Goal: Task Accomplishment & Management: Manage account settings

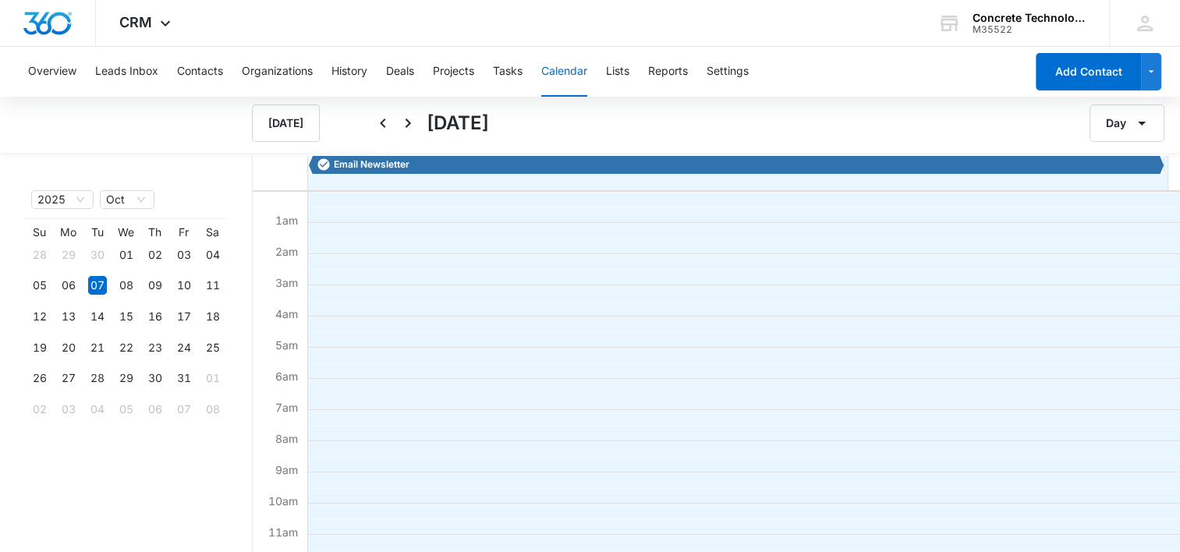
scroll to position [230, 0]
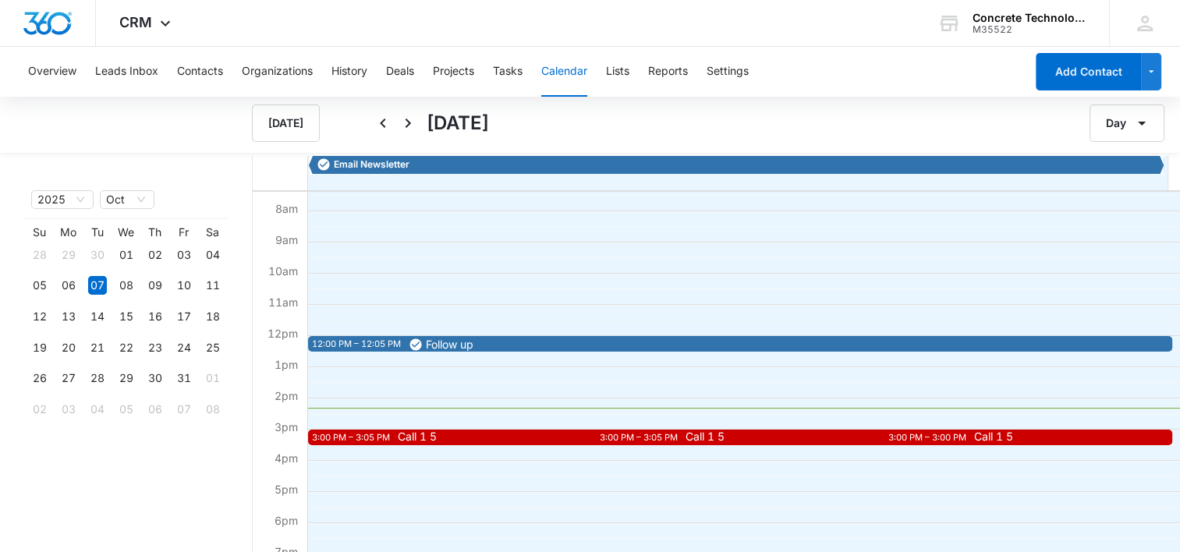
click at [470, 346] on span "Follow up" at bounding box center [450, 344] width 48 height 11
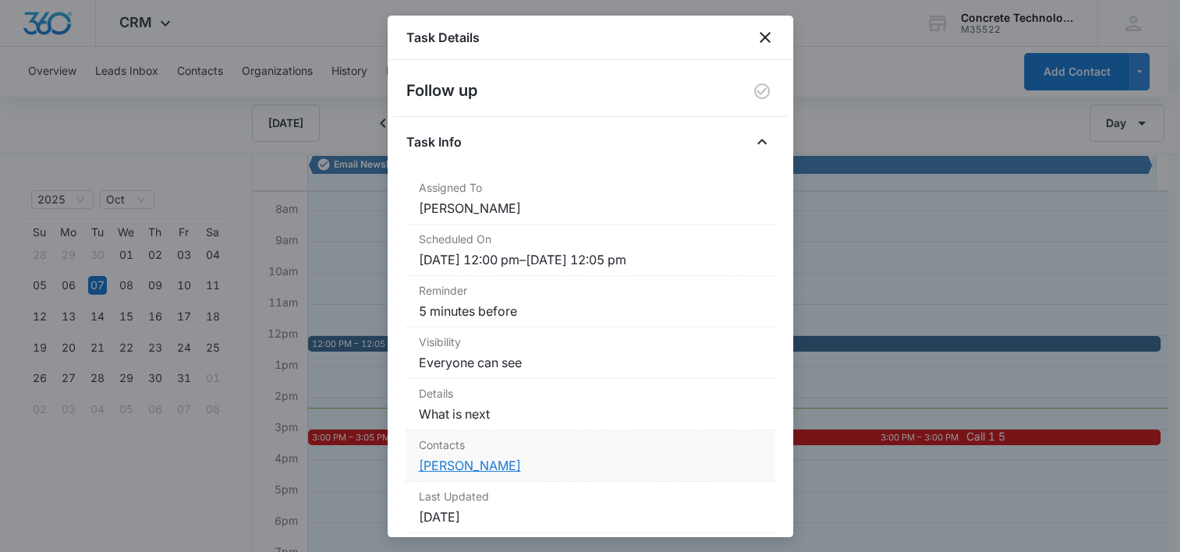
click at [435, 461] on link "[PERSON_NAME]" at bounding box center [470, 466] width 102 height 16
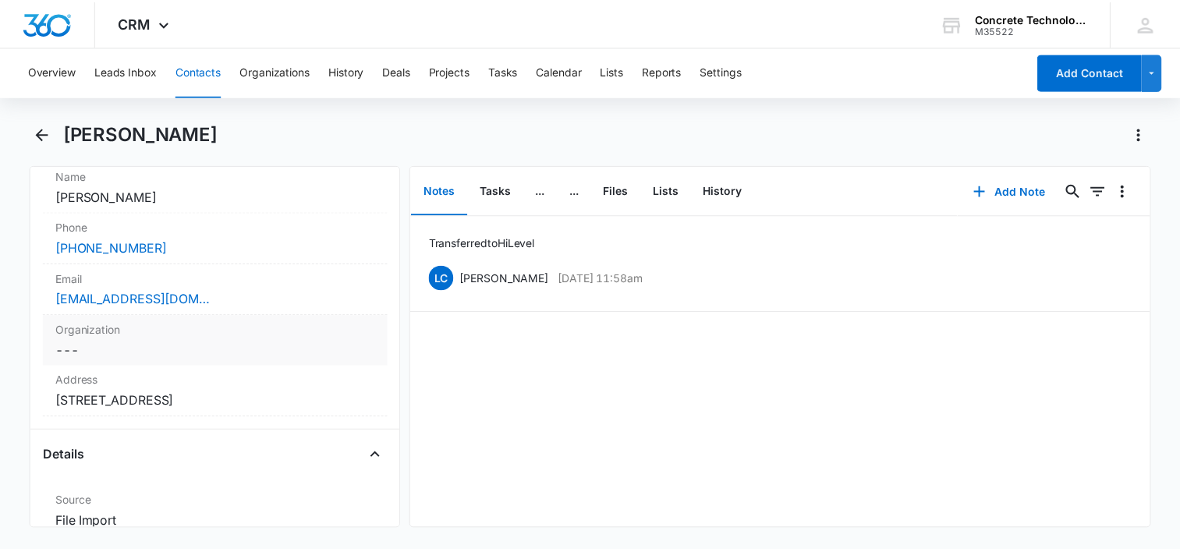
scroll to position [312, 0]
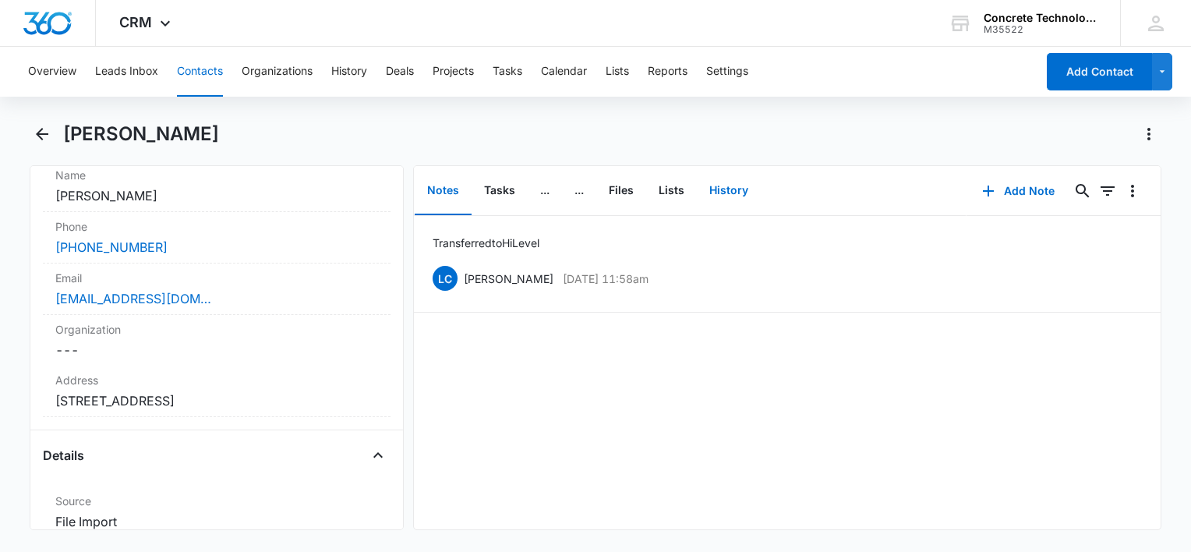
click at [746, 192] on button "History" at bounding box center [729, 191] width 64 height 48
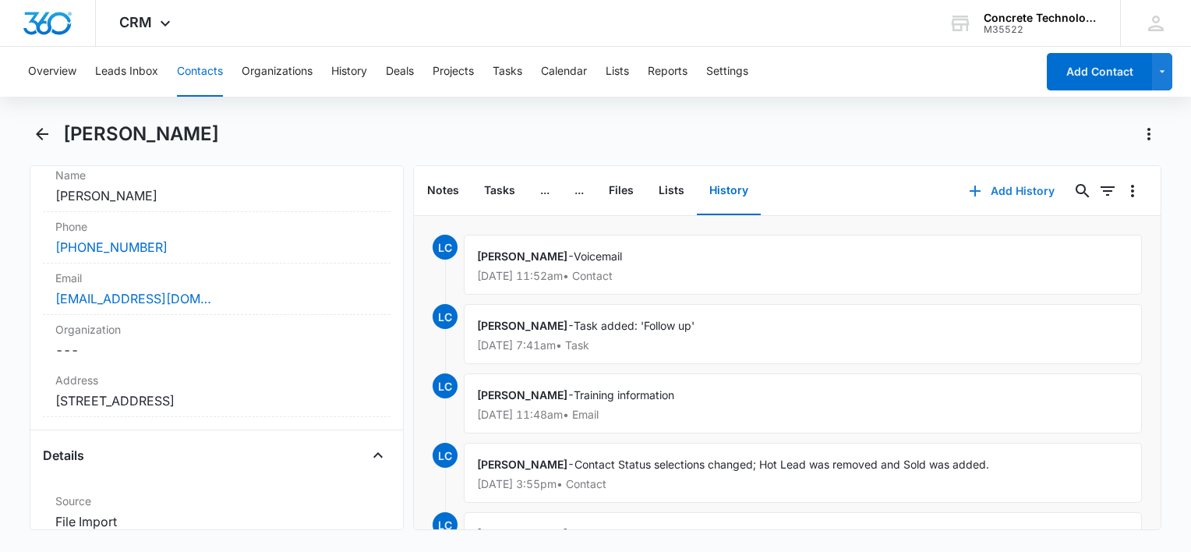
click at [1000, 194] on button "Add History" at bounding box center [1012, 190] width 117 height 37
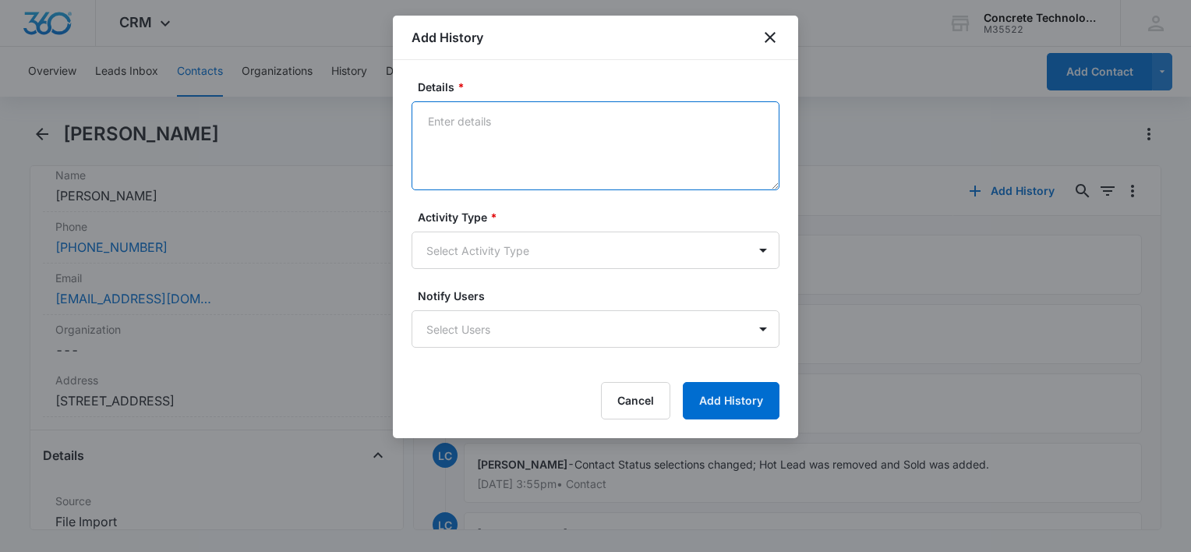
click at [512, 110] on textarea "Details *" at bounding box center [596, 145] width 368 height 89
type textarea "Text training feed back"
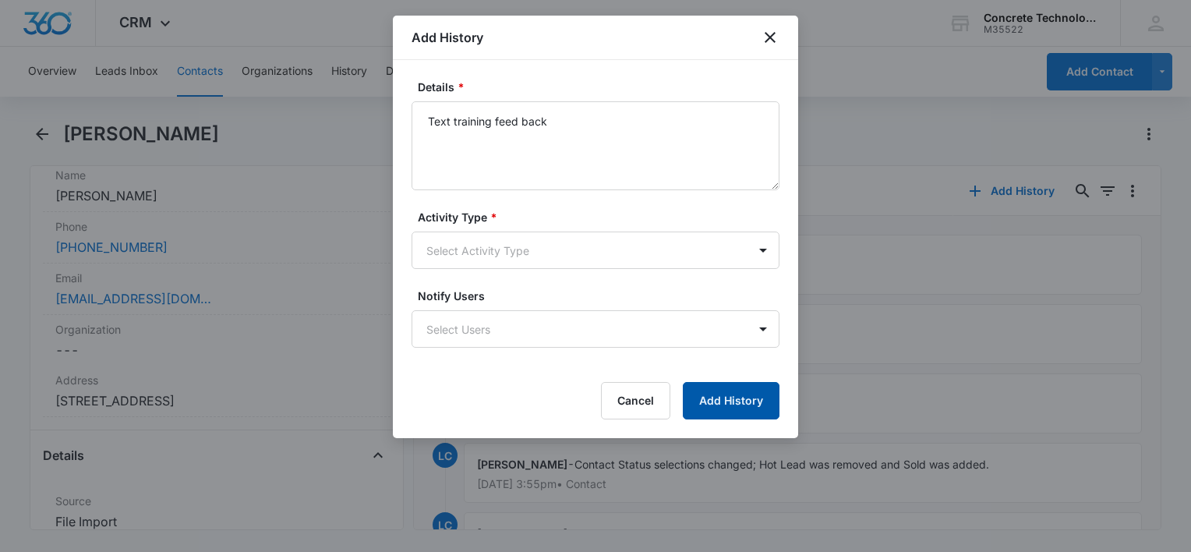
drag, startPoint x: 720, startPoint y: 374, endPoint x: 717, endPoint y: 392, distance: 18.1
click at [720, 377] on form "Details * Text training feed back Activity Type * Select Activity Type Notify U…" at bounding box center [596, 249] width 368 height 341
click at [717, 396] on button "Add History" at bounding box center [731, 400] width 97 height 37
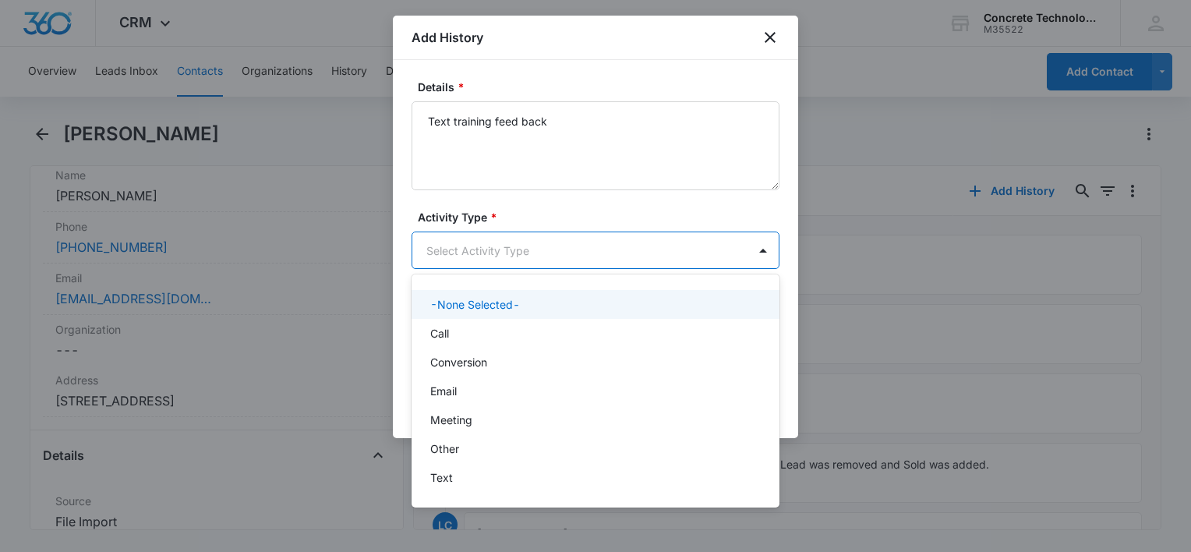
click at [552, 243] on body "CRM Apps Reputation Websites Forms CRM Email Social Content Ads Intelligence Fi…" at bounding box center [595, 276] width 1191 height 552
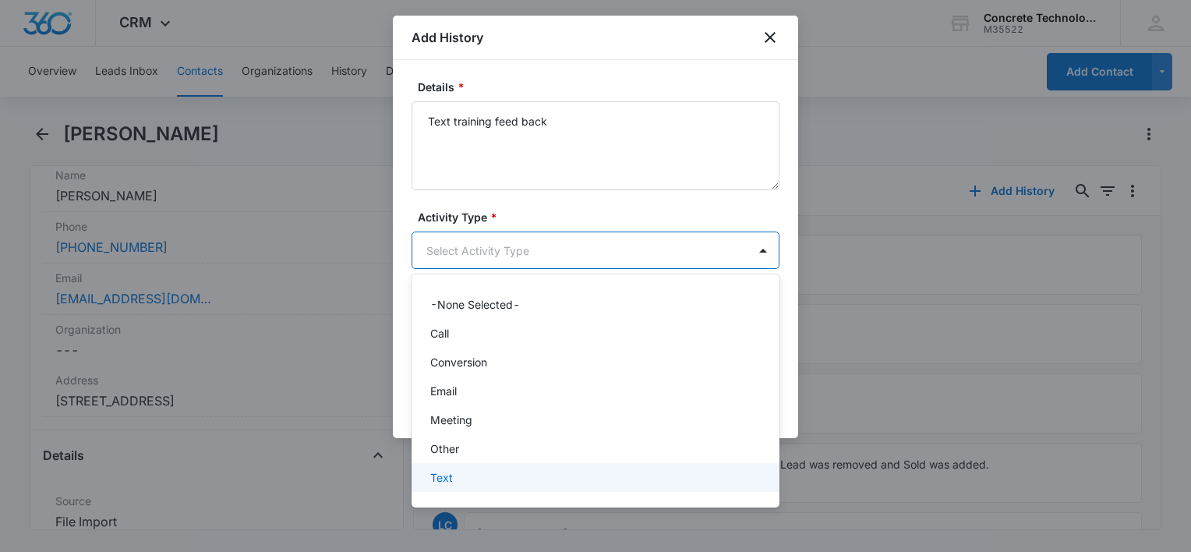
click at [453, 473] on div "Text" at bounding box center [594, 477] width 328 height 16
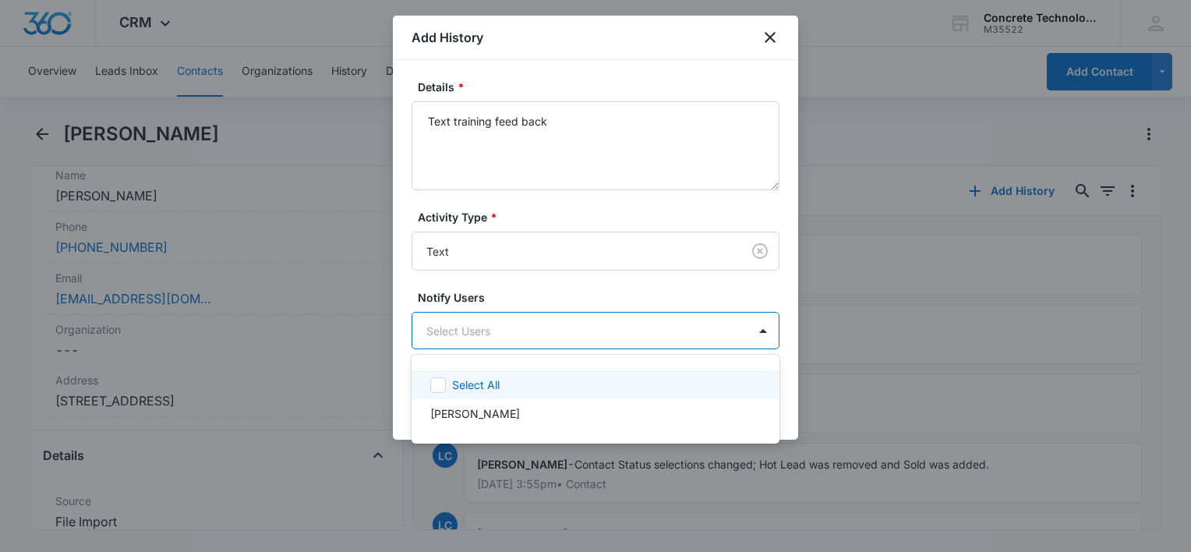
click at [476, 347] on body "CRM Apps Reputation Websites Forms CRM Email Social Content Ads Intelligence Fi…" at bounding box center [595, 276] width 1191 height 552
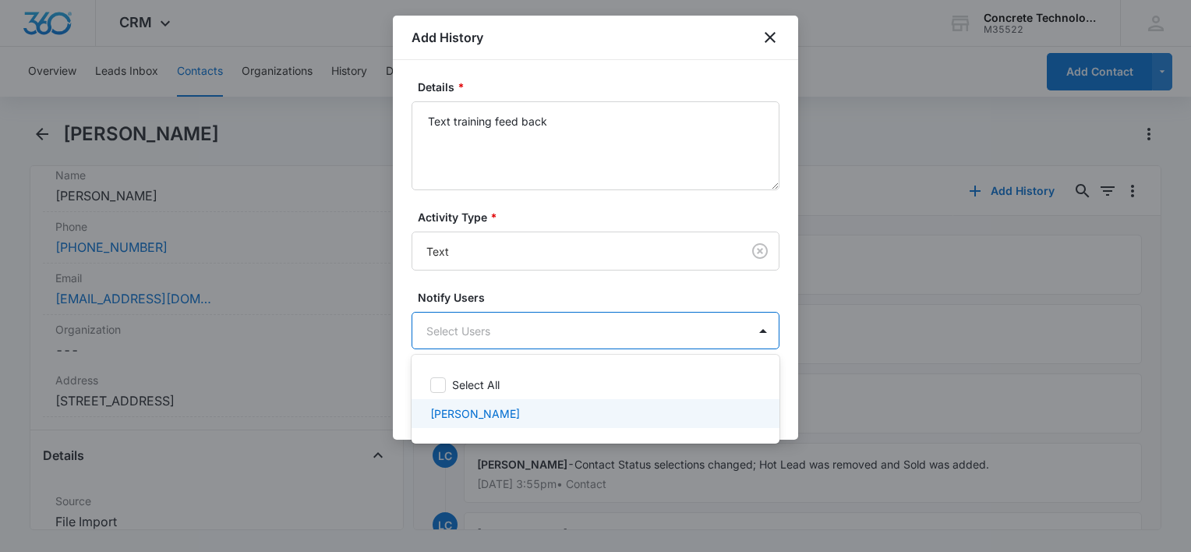
drag, startPoint x: 459, startPoint y: 407, endPoint x: 558, endPoint y: 393, distance: 100.8
click at [462, 407] on p "[PERSON_NAME]" at bounding box center [475, 413] width 90 height 16
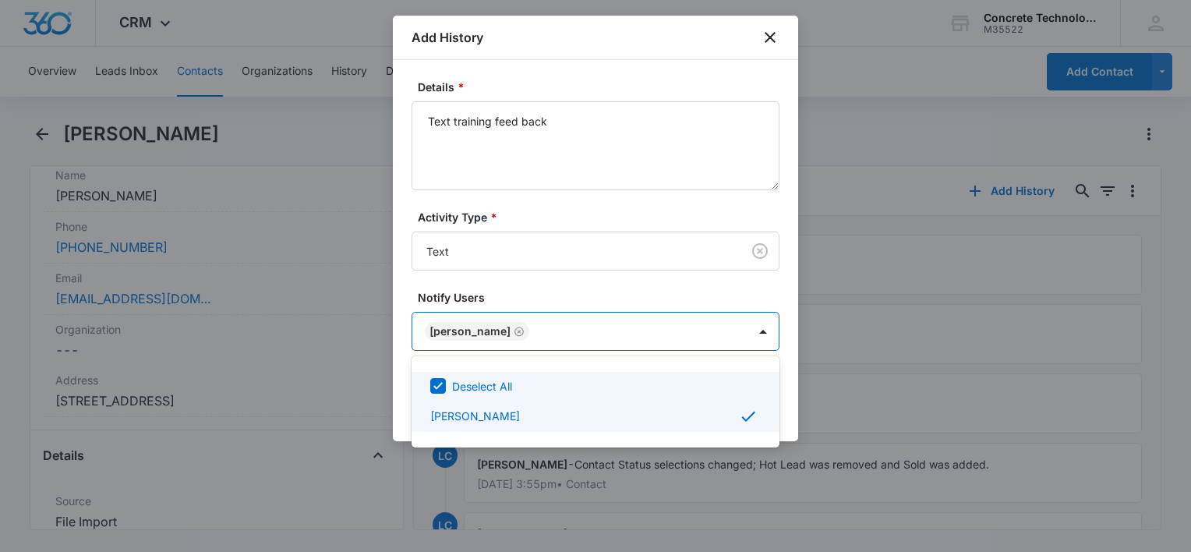
click at [788, 363] on div at bounding box center [595, 276] width 1191 height 552
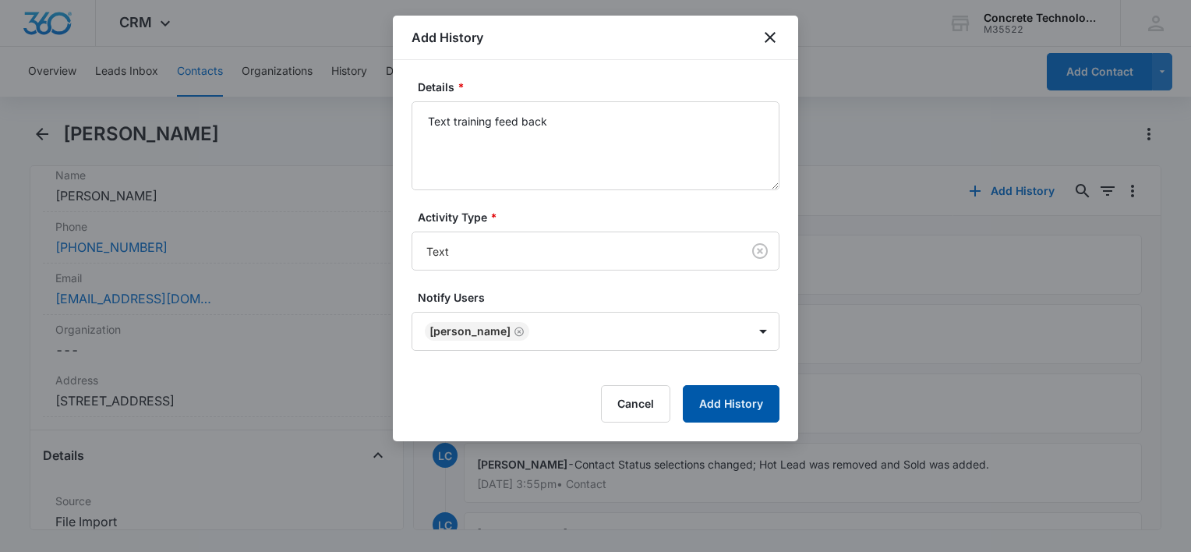
click at [753, 402] on button "Add History" at bounding box center [731, 403] width 97 height 37
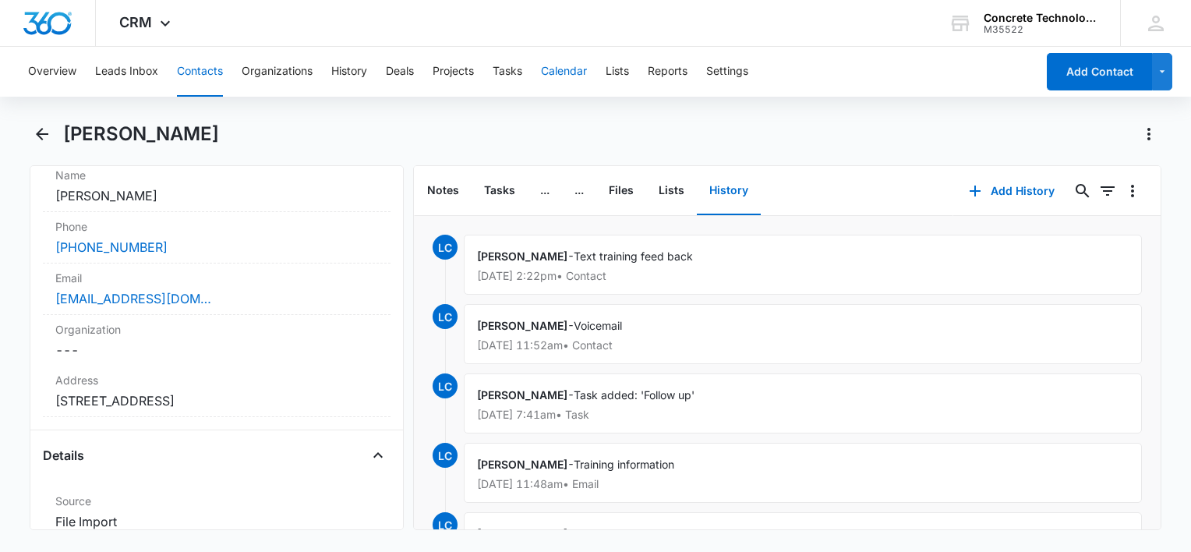
click at [561, 73] on button "Calendar" at bounding box center [564, 72] width 46 height 50
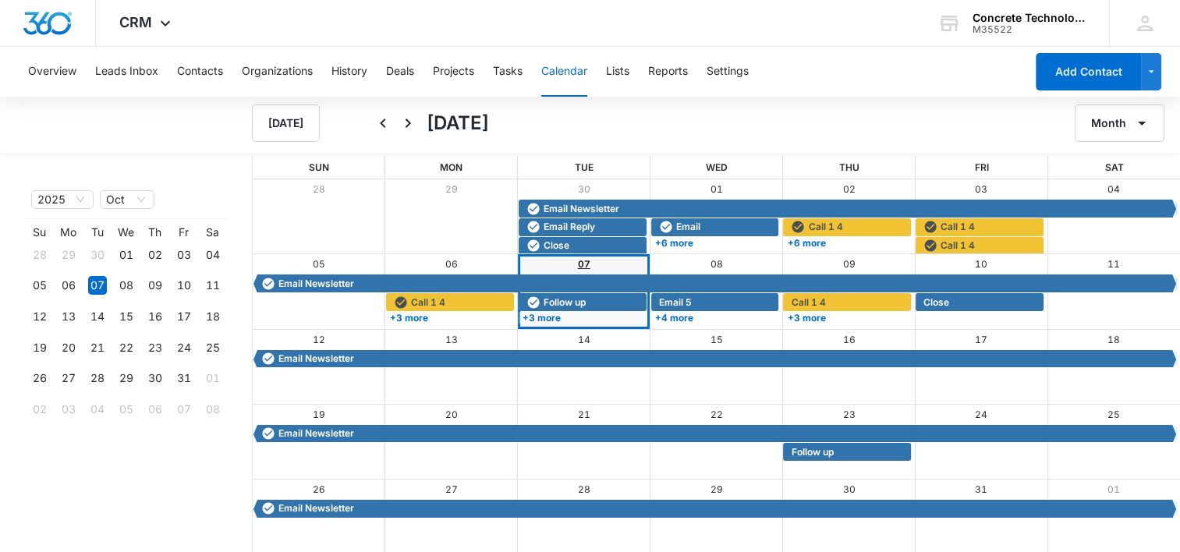
click at [578, 265] on link "07" at bounding box center [584, 264] width 12 height 12
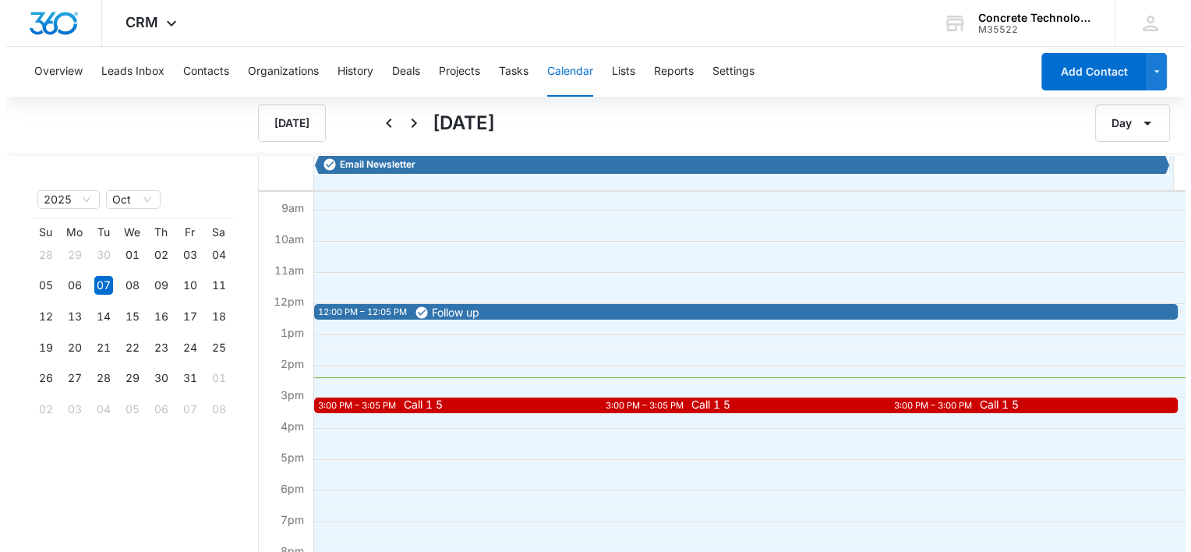
scroll to position [386, 0]
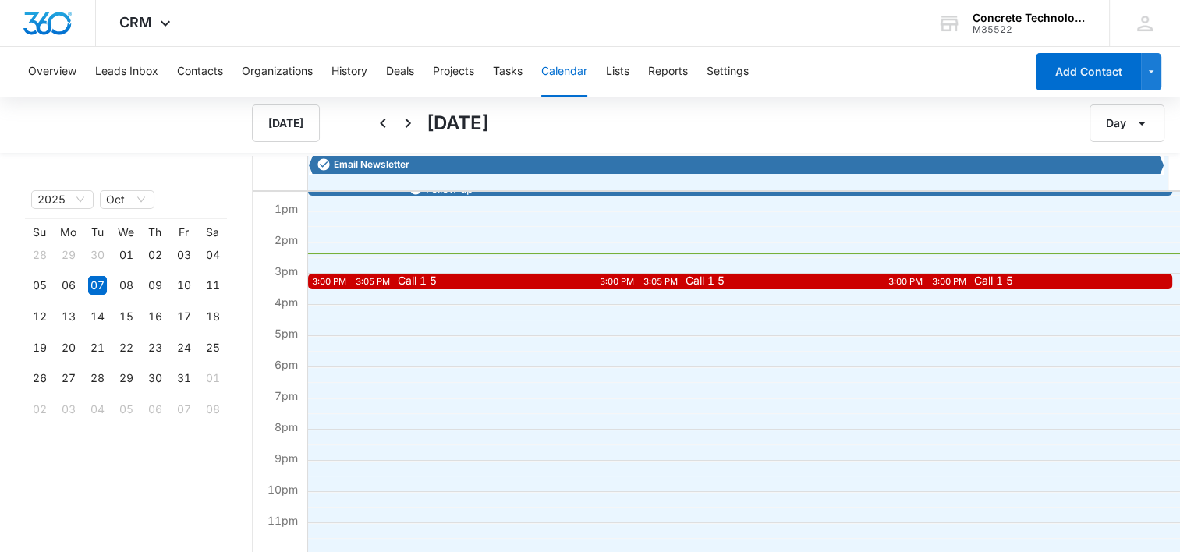
click at [397, 277] on div "Call 1 5" at bounding box center [635, 281] width 482 height 12
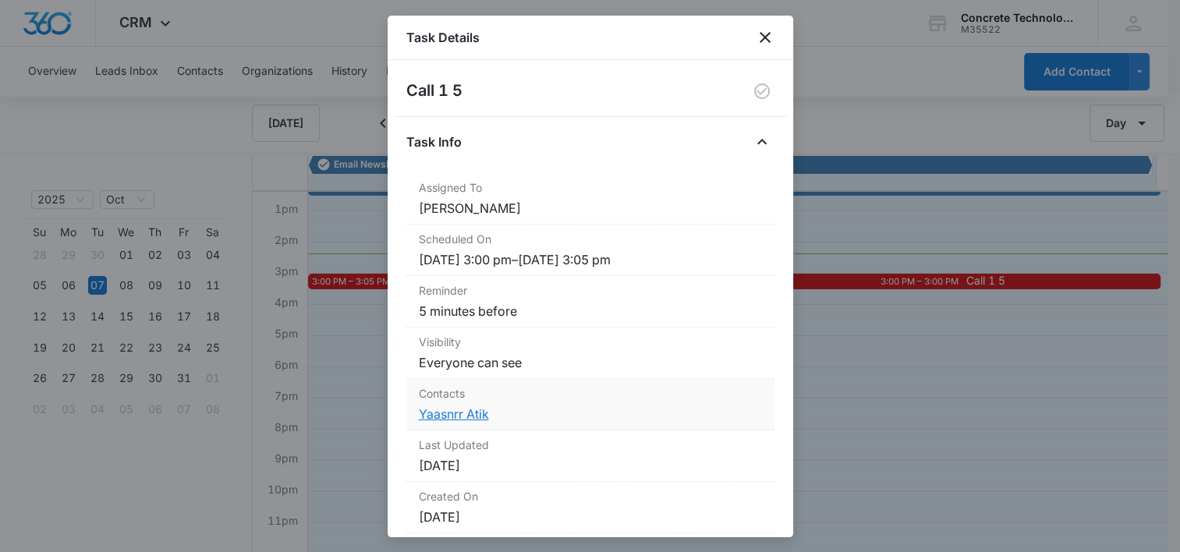
click at [462, 412] on link "Yaasnrr Atik" at bounding box center [454, 414] width 70 height 16
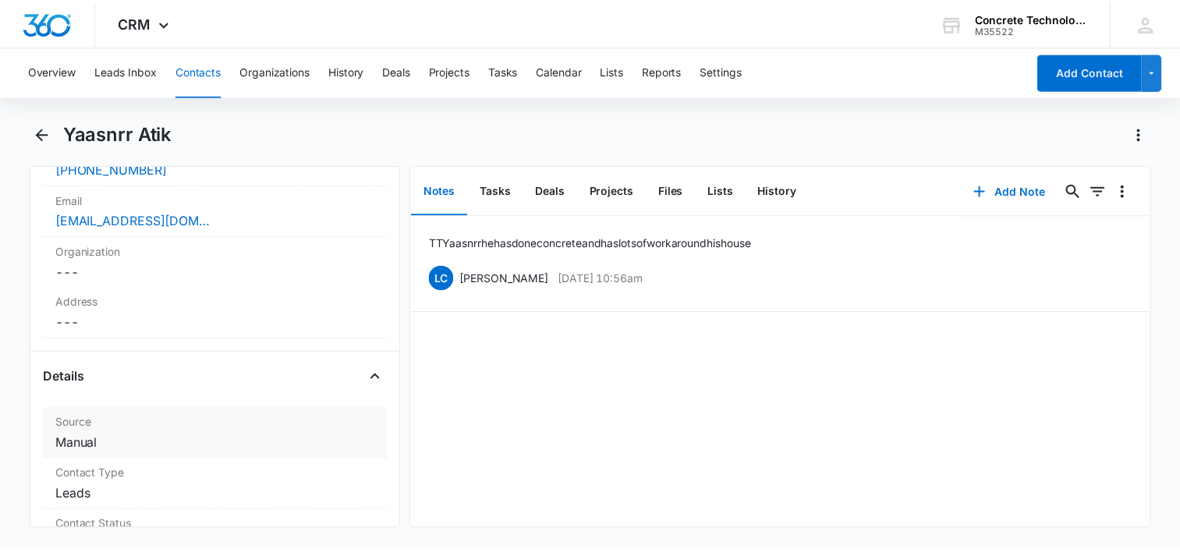
scroll to position [234, 0]
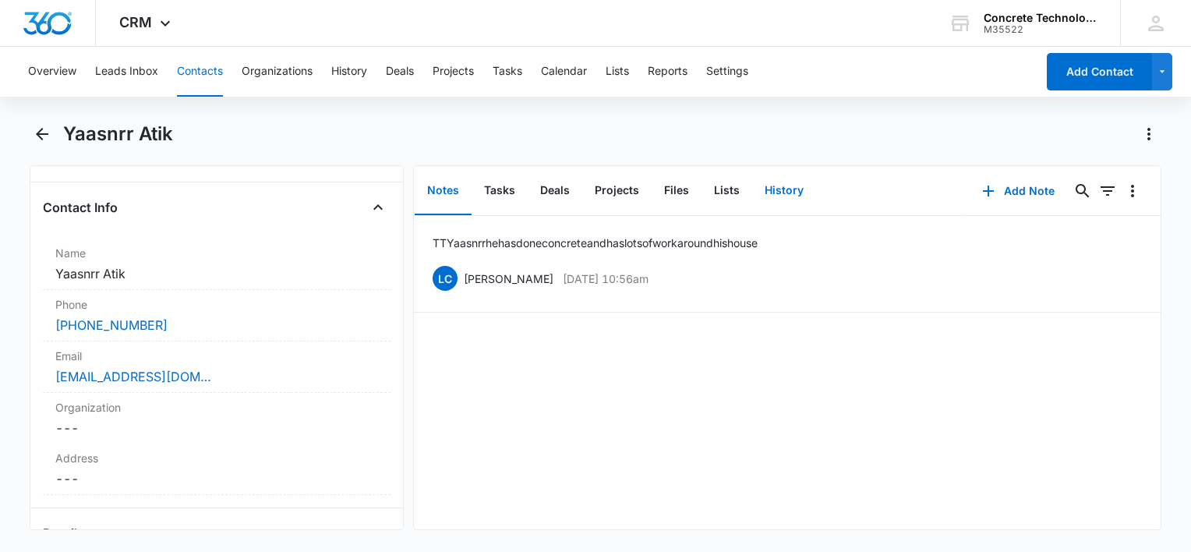
click at [788, 200] on button "History" at bounding box center [784, 191] width 64 height 48
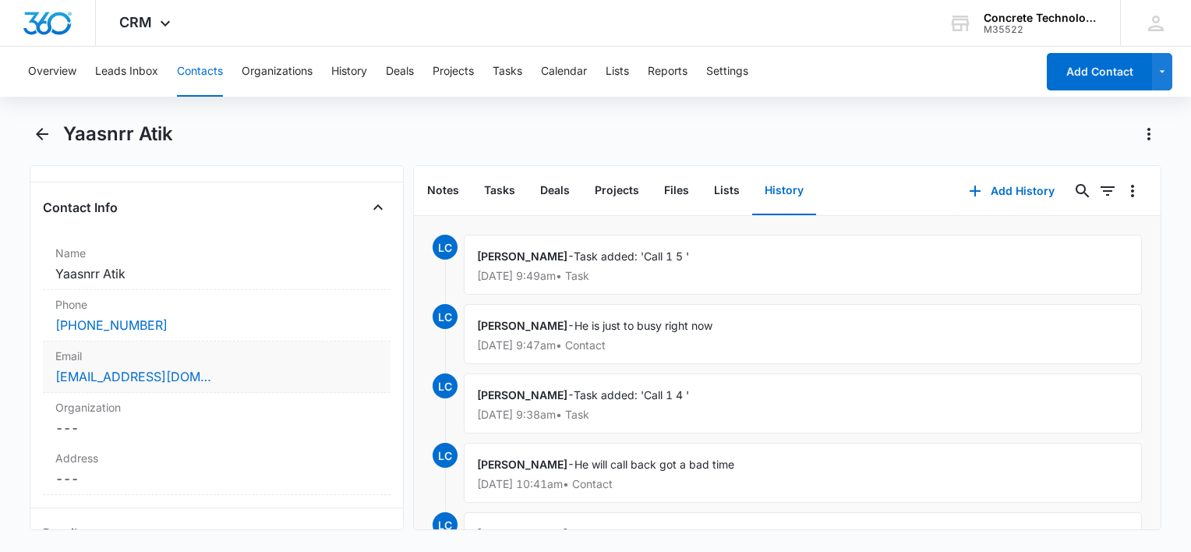
click at [238, 368] on div "[EMAIL_ADDRESS][DOMAIN_NAME]" at bounding box center [216, 376] width 323 height 19
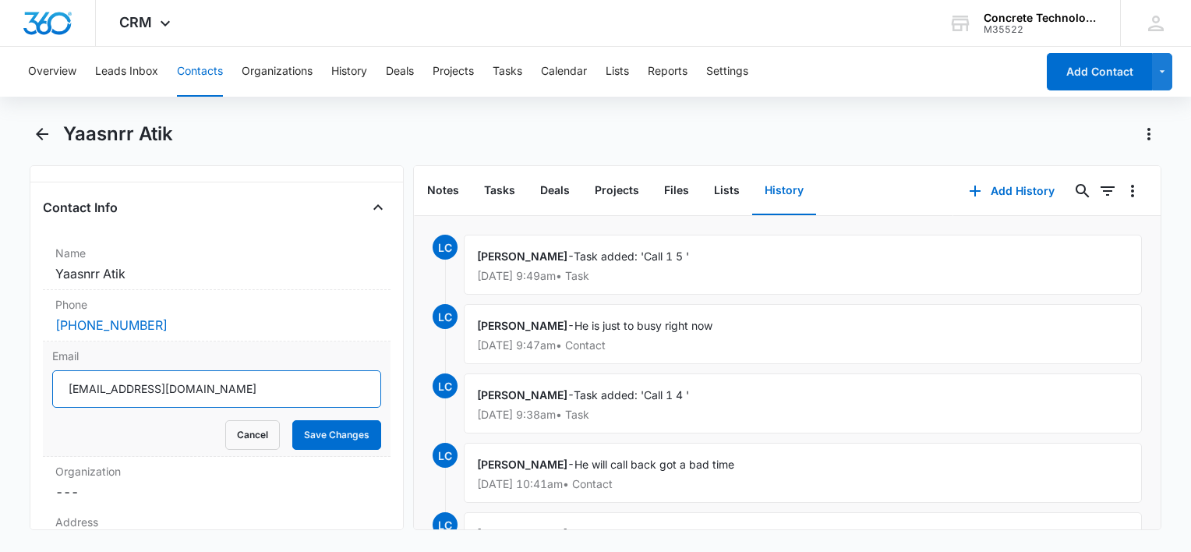
drag, startPoint x: 235, startPoint y: 373, endPoint x: 16, endPoint y: 376, distance: 219.1
click at [3, 376] on main "Yaasnrr Atik Remove YA Yaasnrr Atik Contact Info Name Cancel Save Changes Yaasn…" at bounding box center [595, 335] width 1191 height 427
click at [981, 181] on button "Add History" at bounding box center [1012, 190] width 117 height 37
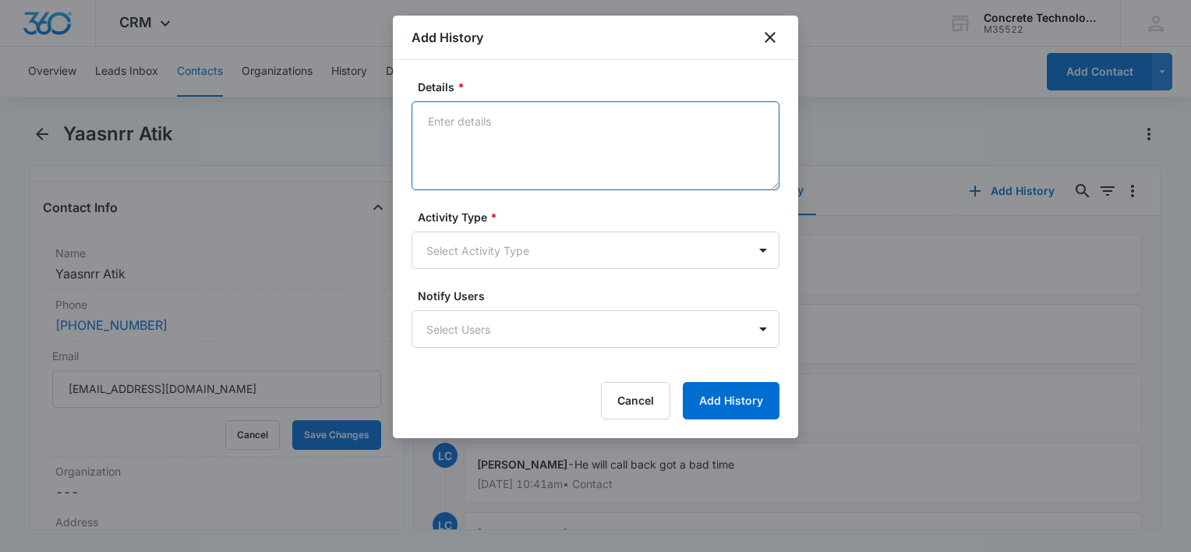
click at [681, 150] on textarea "Details *" at bounding box center [596, 145] width 368 height 89
type textarea "Voicemail"
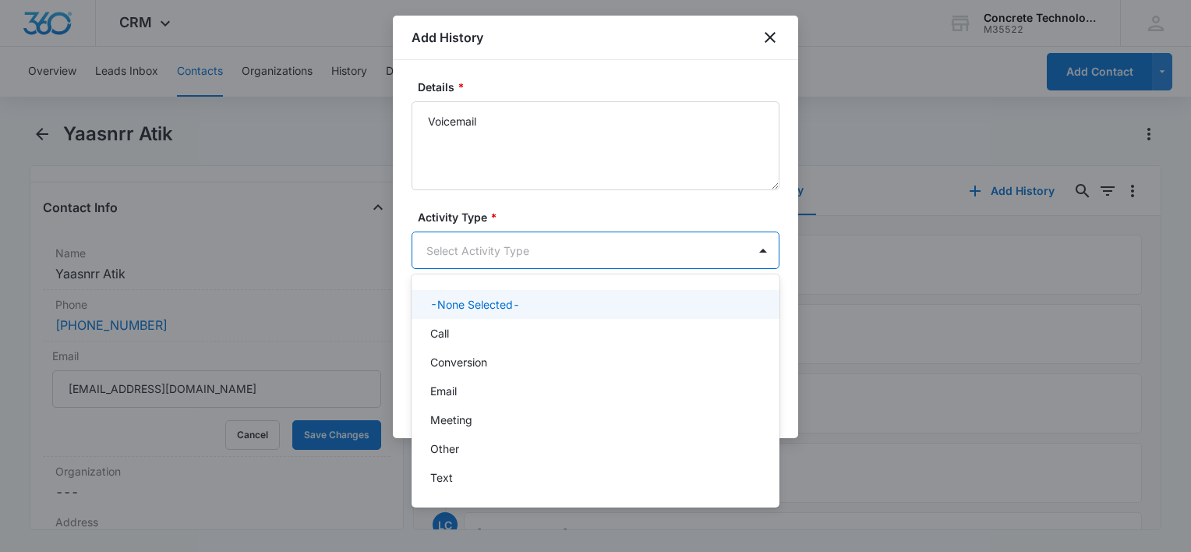
click at [598, 234] on body "CRM Apps Reputation Websites Forms CRM Email Social Content Ads Intelligence Fi…" at bounding box center [595, 276] width 1191 height 552
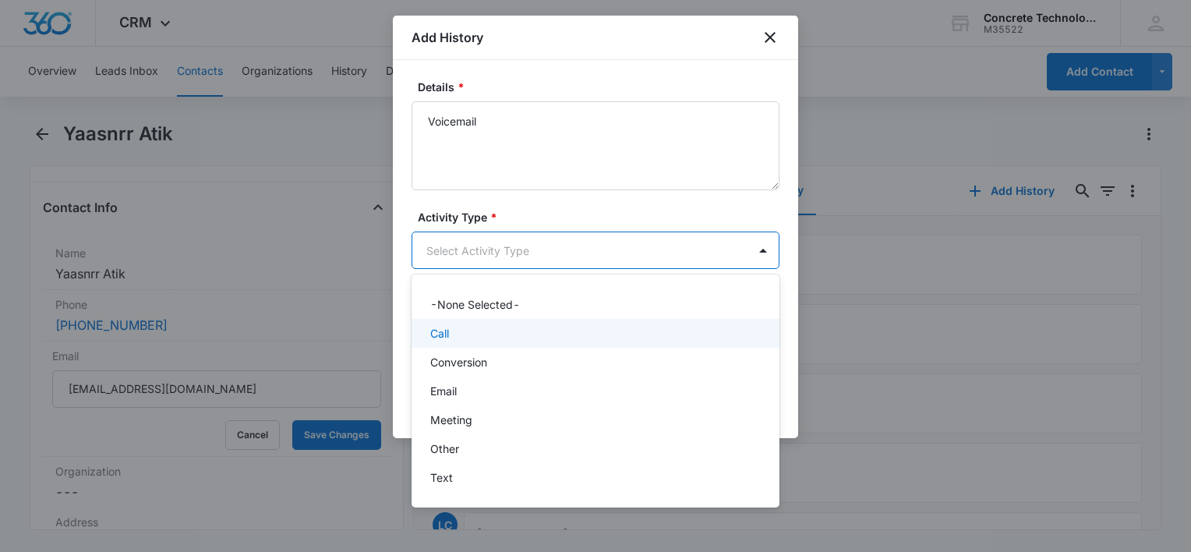
click at [476, 326] on div "Call" at bounding box center [594, 333] width 328 height 16
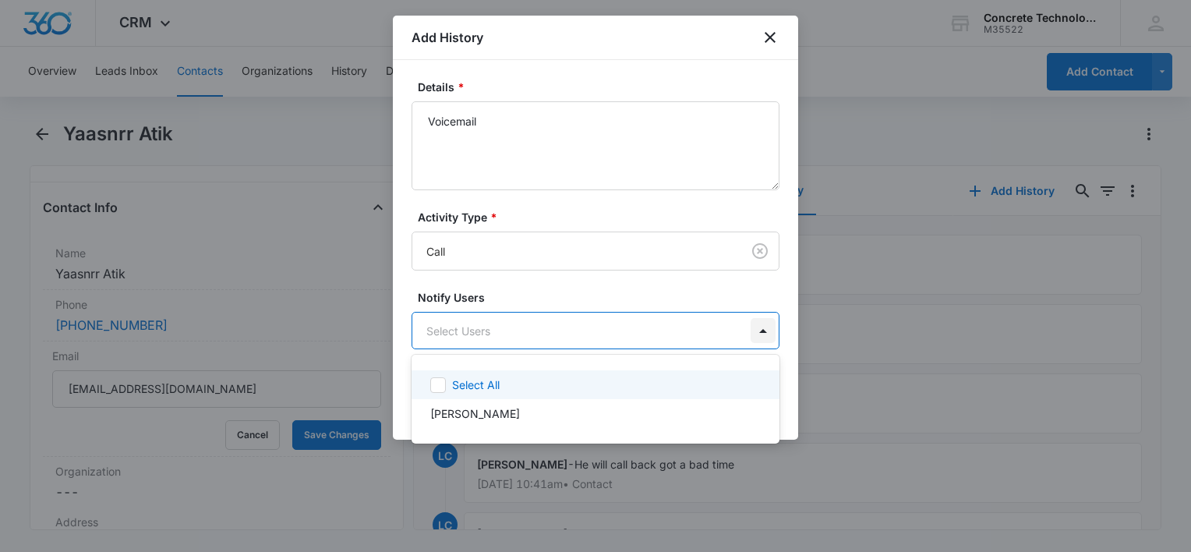
click at [764, 340] on body "CRM Apps Reputation Websites Forms CRM Email Social Content Ads Intelligence Fi…" at bounding box center [595, 276] width 1191 height 552
click at [505, 397] on div "Select All" at bounding box center [596, 384] width 368 height 29
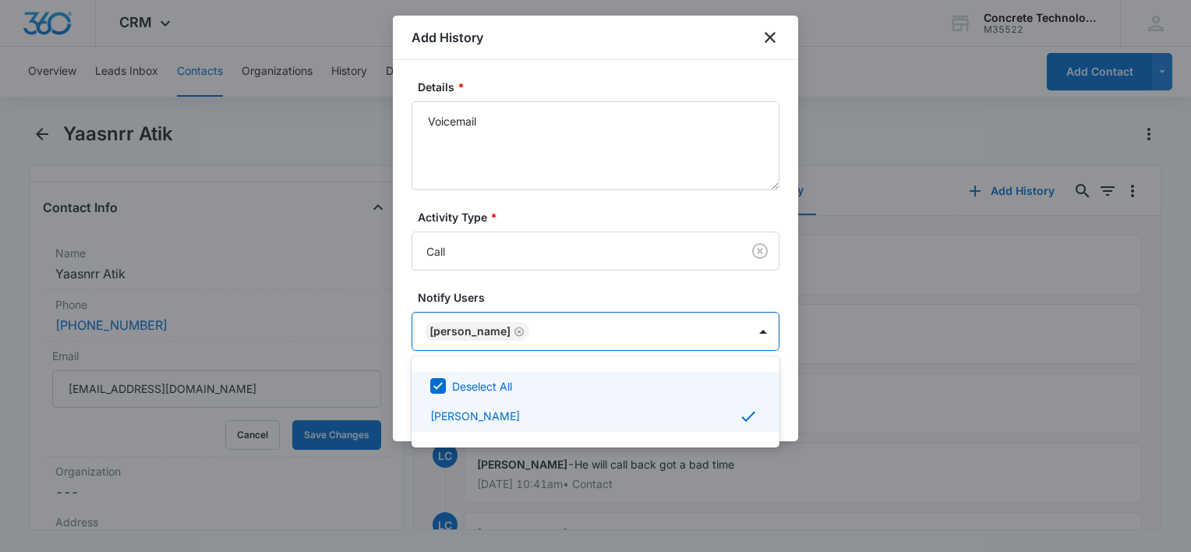
click at [792, 384] on div at bounding box center [595, 276] width 1191 height 552
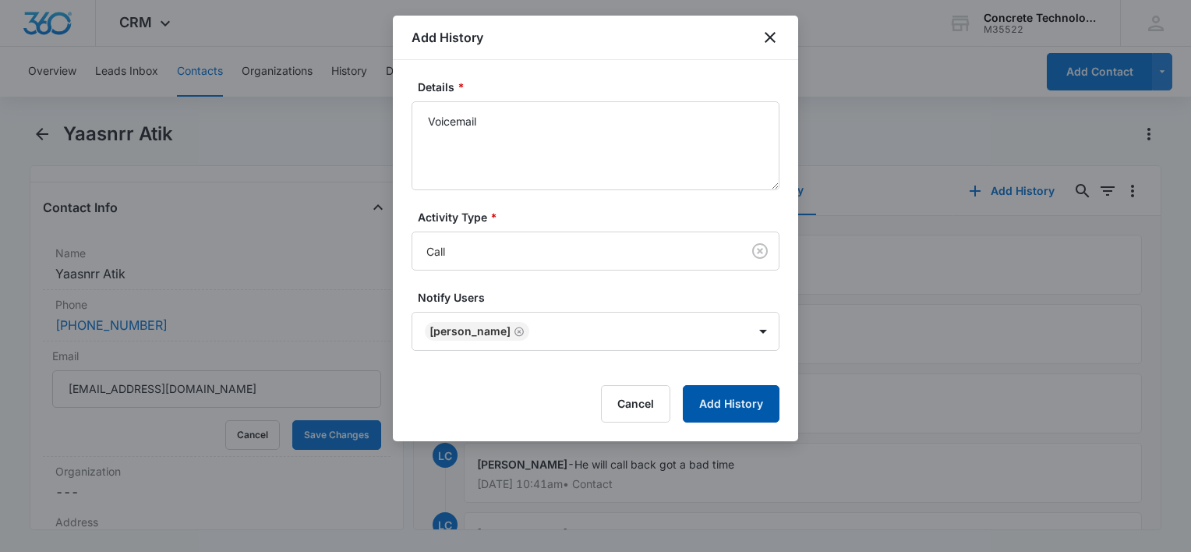
click at [729, 409] on button "Add History" at bounding box center [731, 403] width 97 height 37
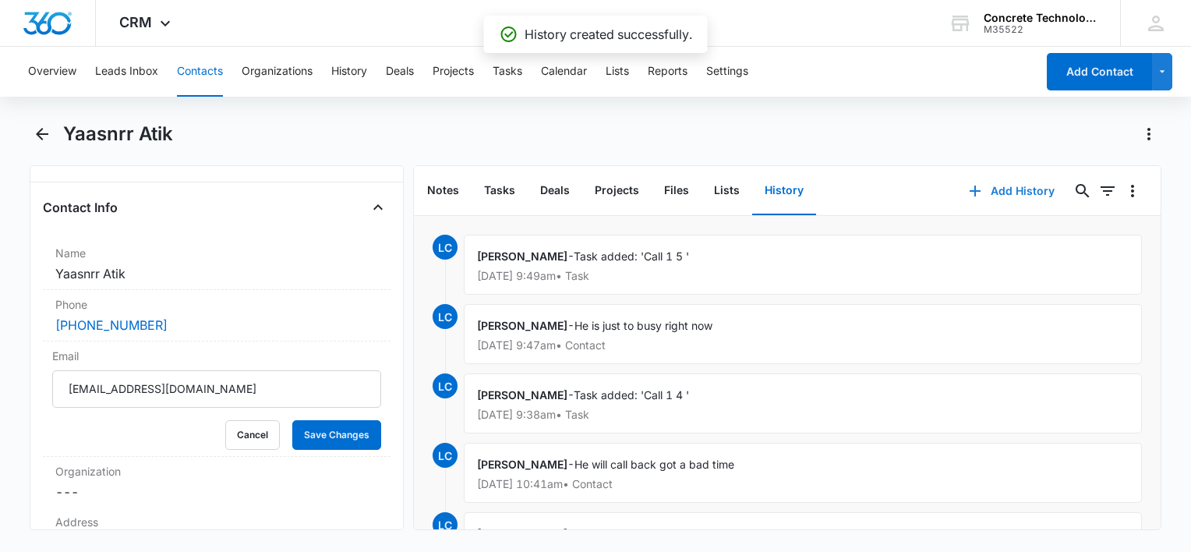
click at [972, 185] on icon "button" at bounding box center [975, 191] width 19 height 19
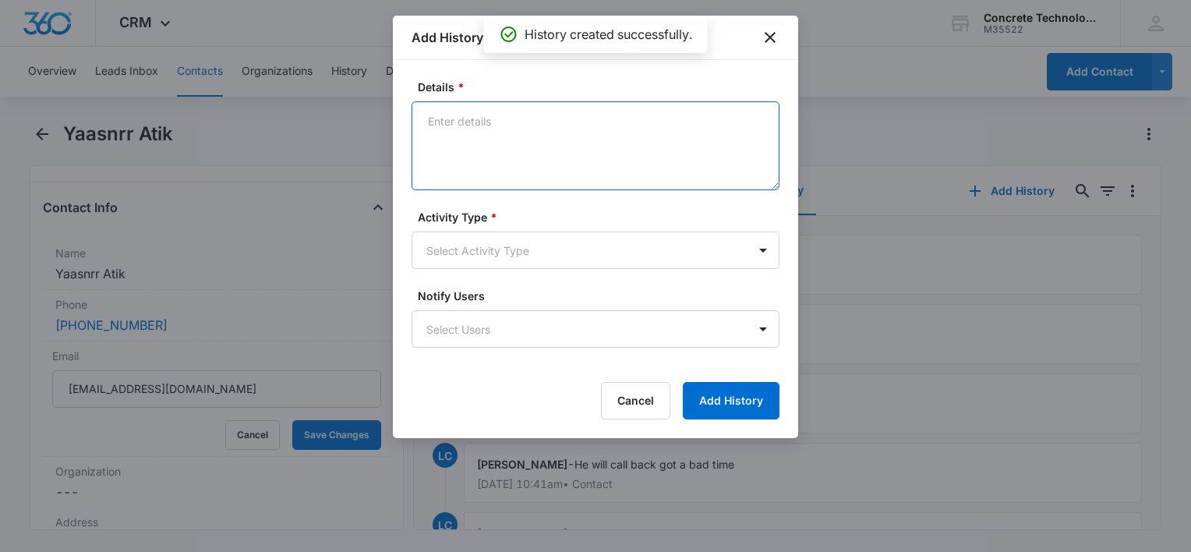
click at [540, 166] on textarea "Details *" at bounding box center [596, 145] width 368 height 89
type textarea "Final"
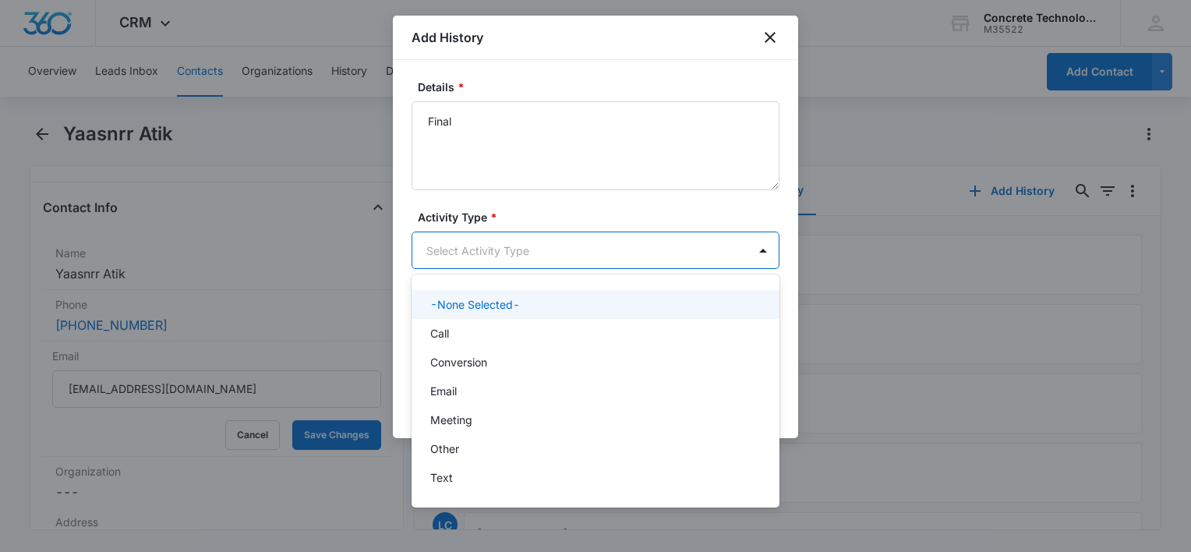
click at [521, 257] on body "CRM Apps Reputation Websites Forms CRM Email Social Content Ads Intelligence Fi…" at bounding box center [595, 276] width 1191 height 552
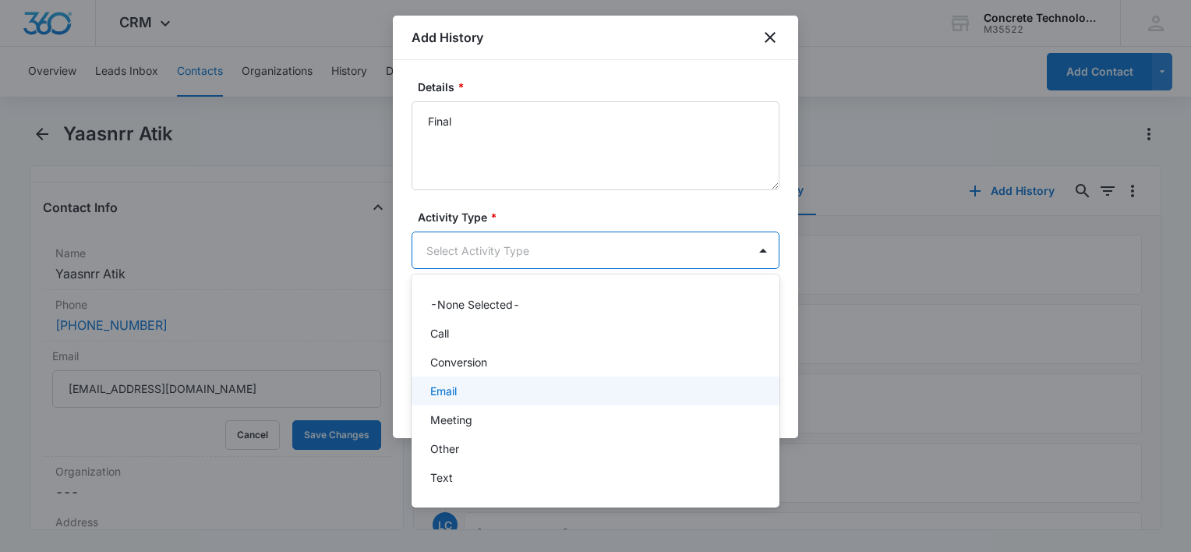
click at [487, 390] on div "Email" at bounding box center [594, 391] width 328 height 16
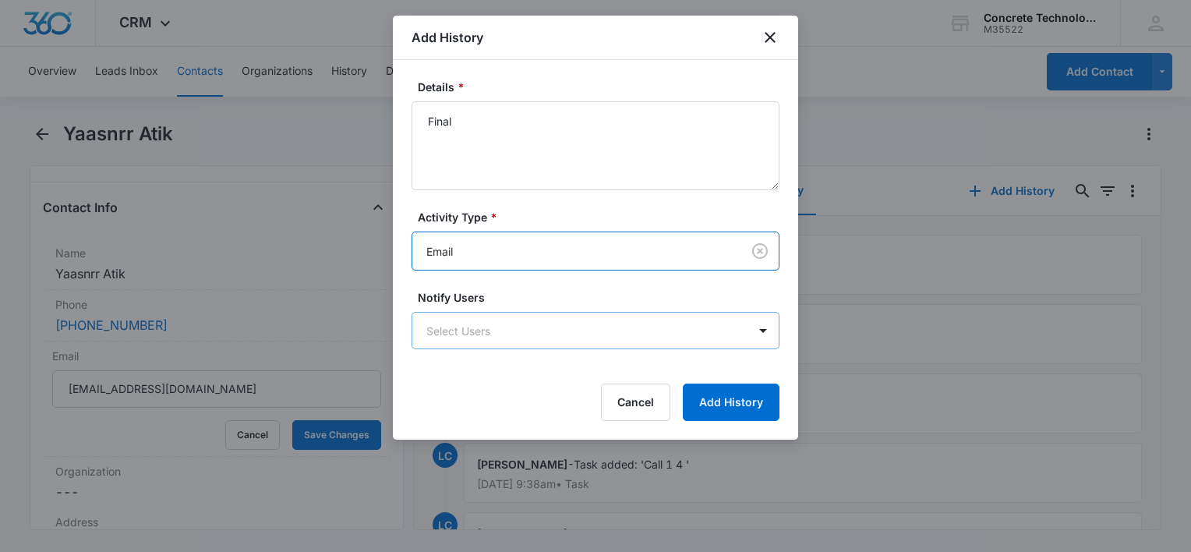
click at [504, 337] on body "CRM Apps Reputation Websites Forms CRM Email Social Content Ads Intelligence Fi…" at bounding box center [595, 276] width 1191 height 552
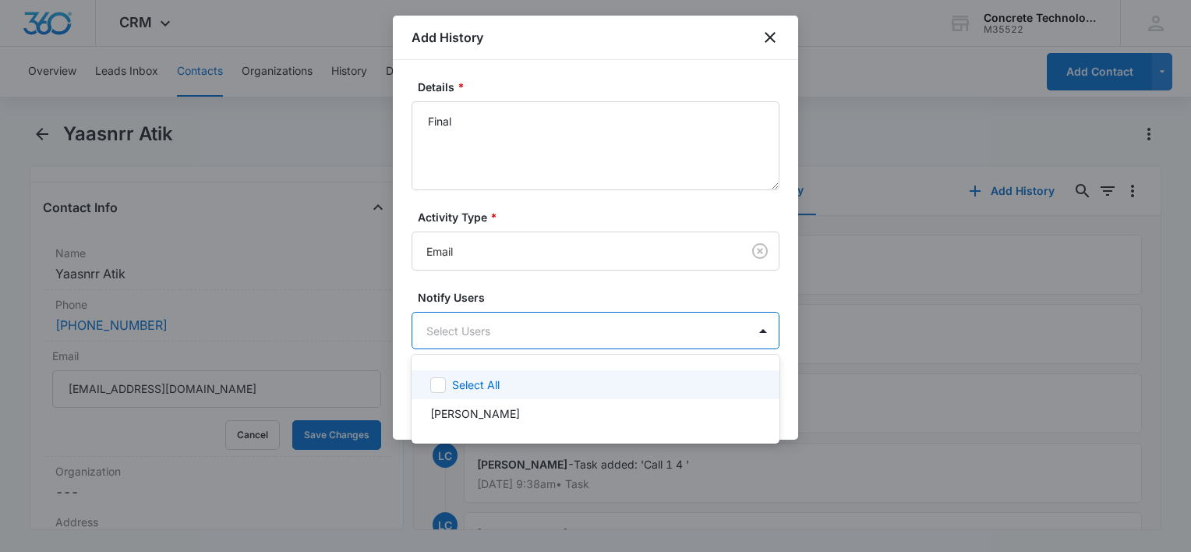
click at [492, 381] on p "Select All" at bounding box center [476, 385] width 48 height 16
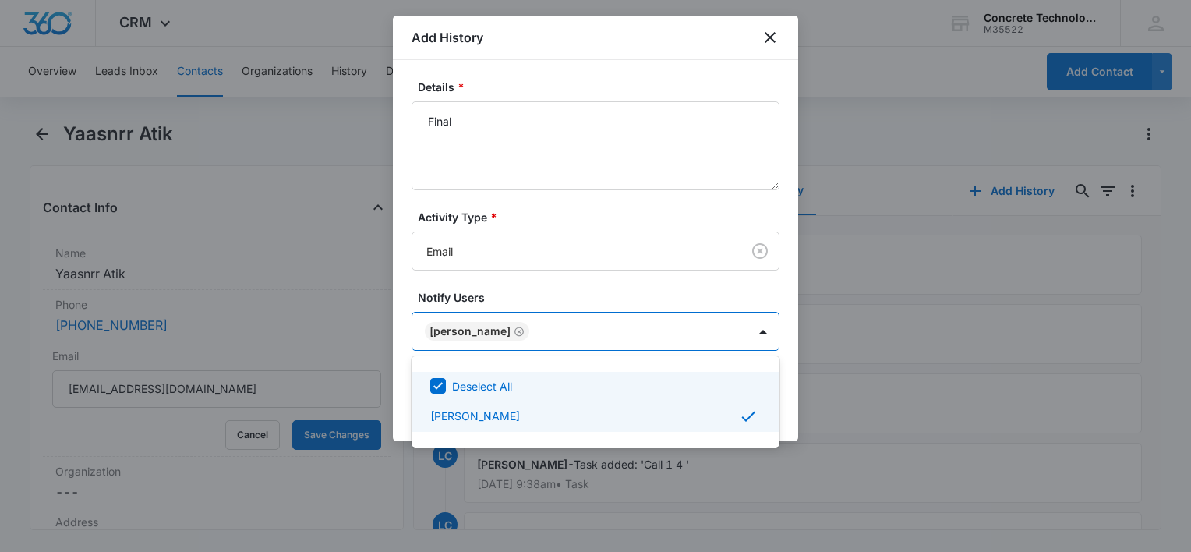
click at [789, 390] on div at bounding box center [595, 276] width 1191 height 552
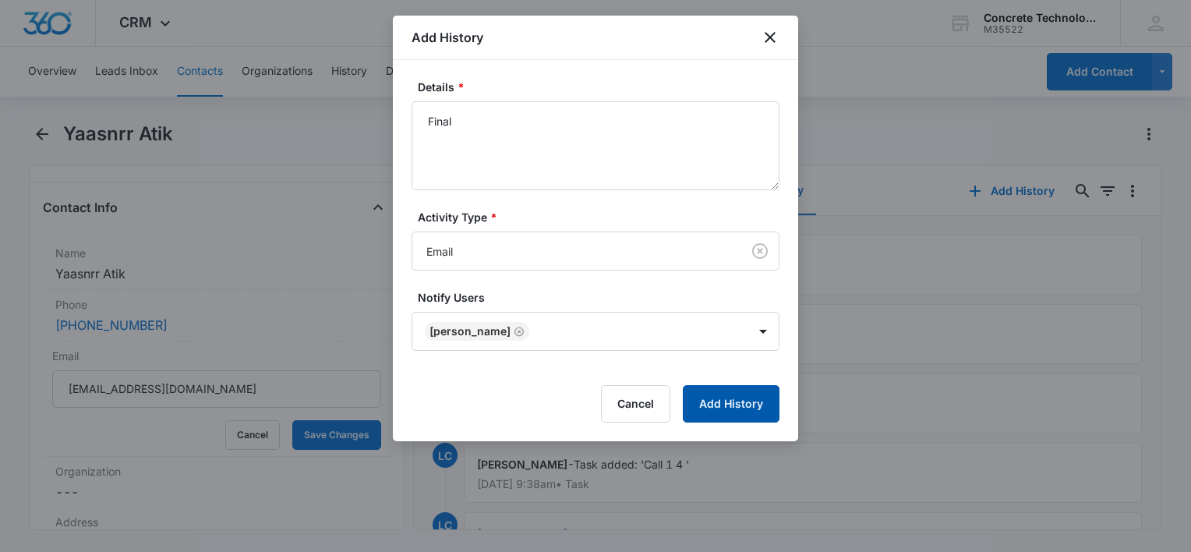
click at [762, 405] on button "Add History" at bounding box center [731, 403] width 97 height 37
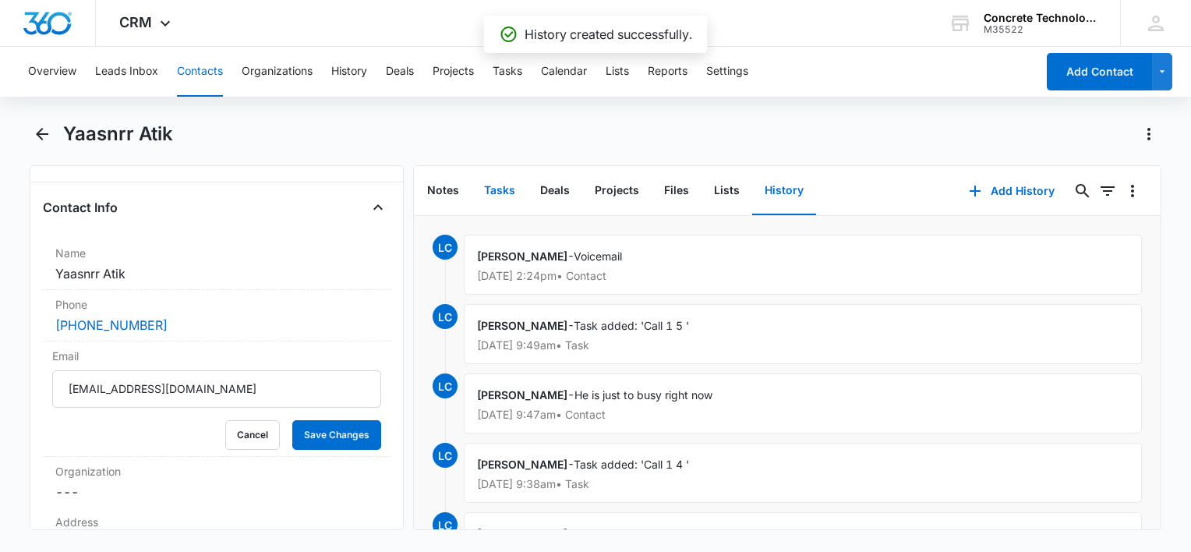
click at [508, 187] on button "Tasks" at bounding box center [500, 191] width 56 height 48
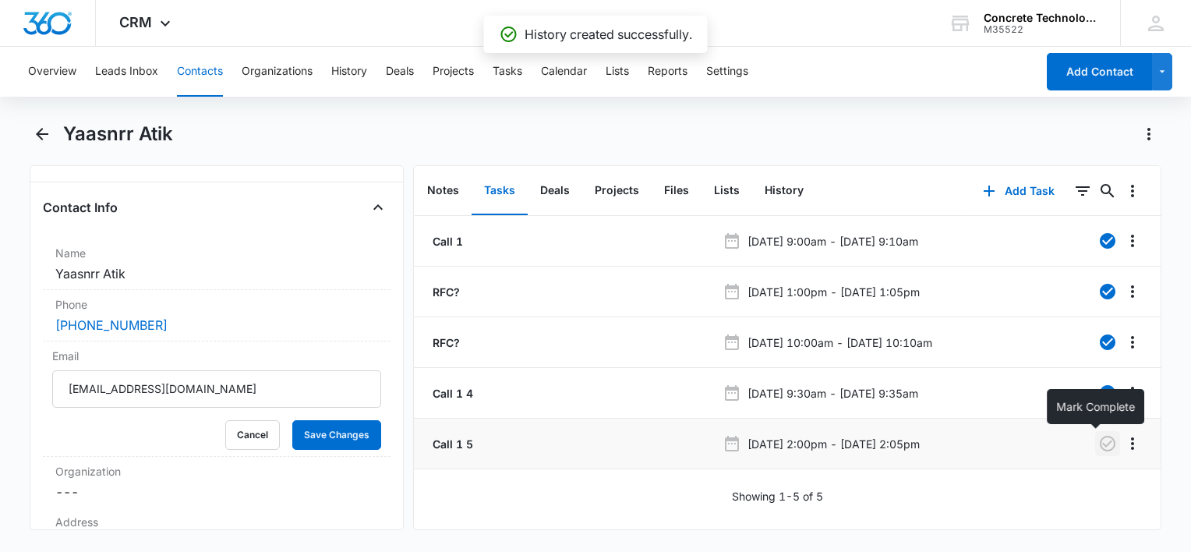
click at [1100, 443] on icon "button" at bounding box center [1108, 444] width 16 height 16
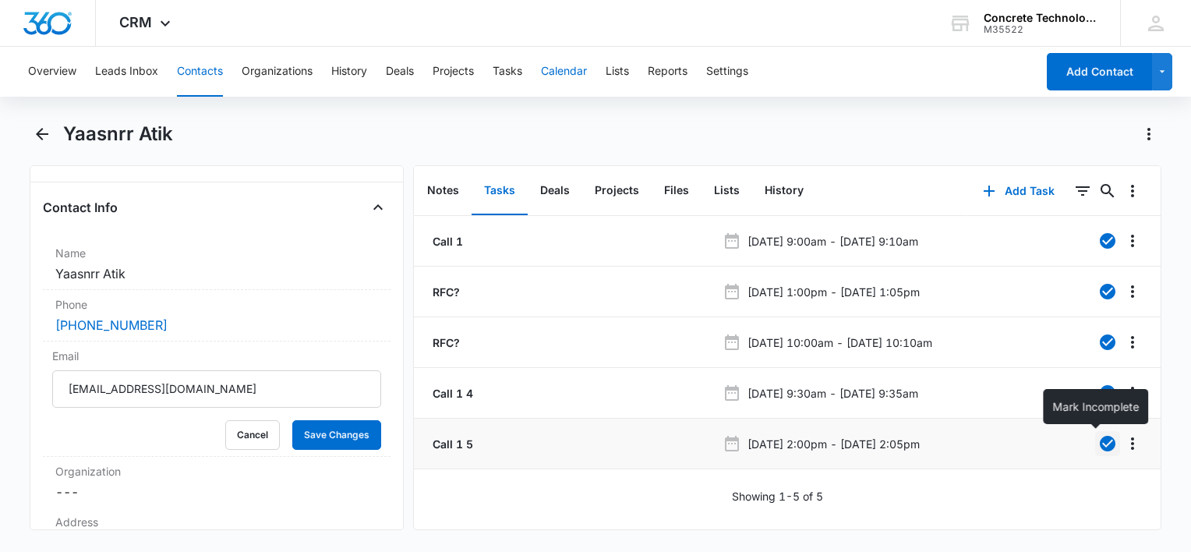
click at [572, 76] on button "Calendar" at bounding box center [564, 72] width 46 height 50
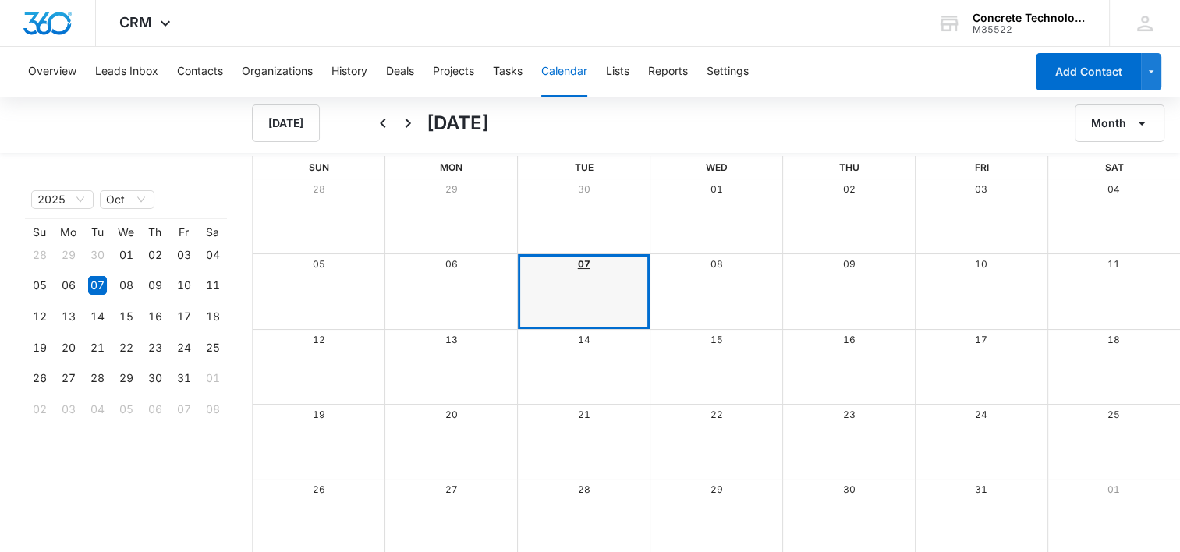
click at [579, 260] on link "07" at bounding box center [584, 264] width 12 height 12
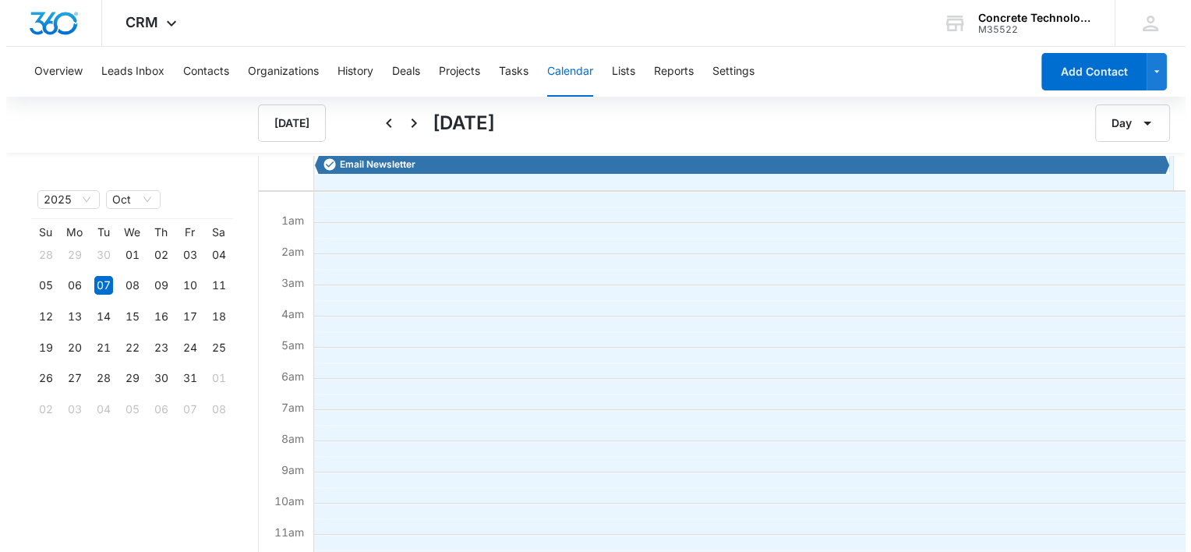
scroll to position [312, 0]
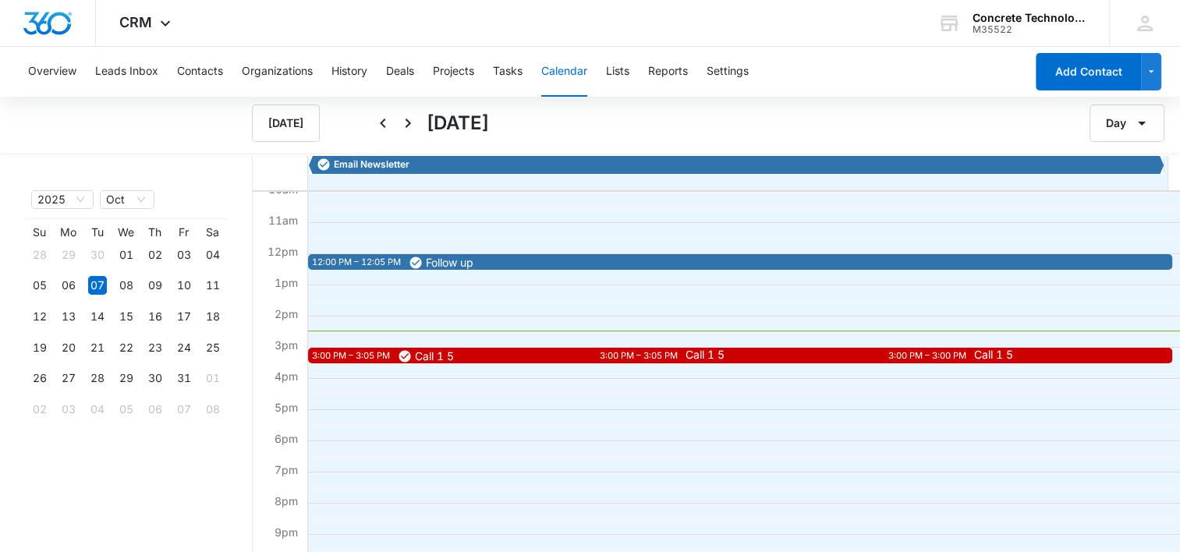
click at [667, 352] on div "3:00 PM – 3:05 PM" at bounding box center [641, 355] width 82 height 13
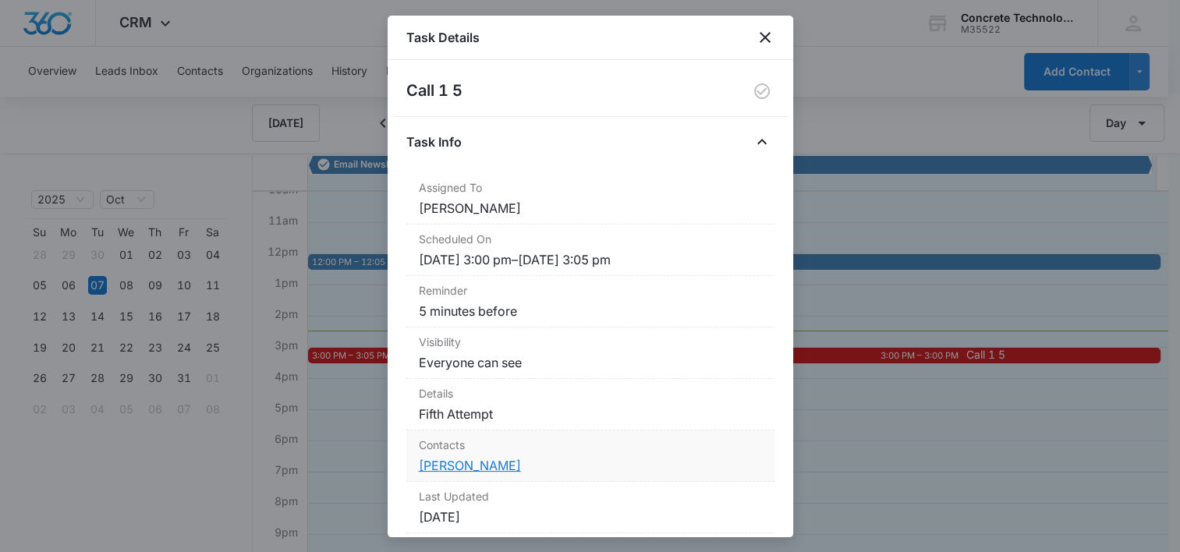
click at [452, 465] on link "[PERSON_NAME]" at bounding box center [470, 466] width 102 height 16
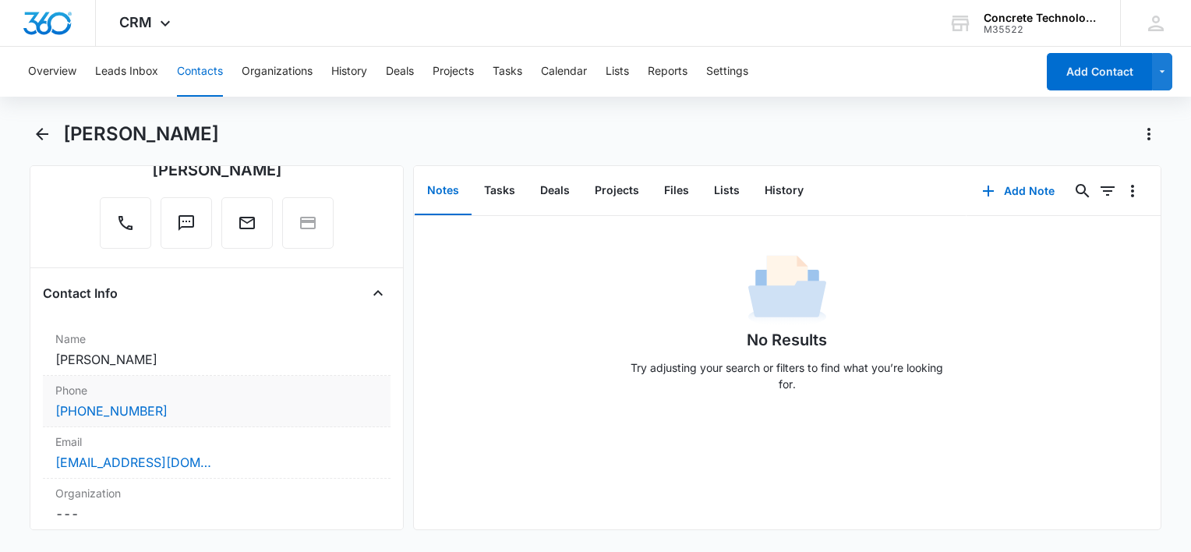
scroll to position [156, 0]
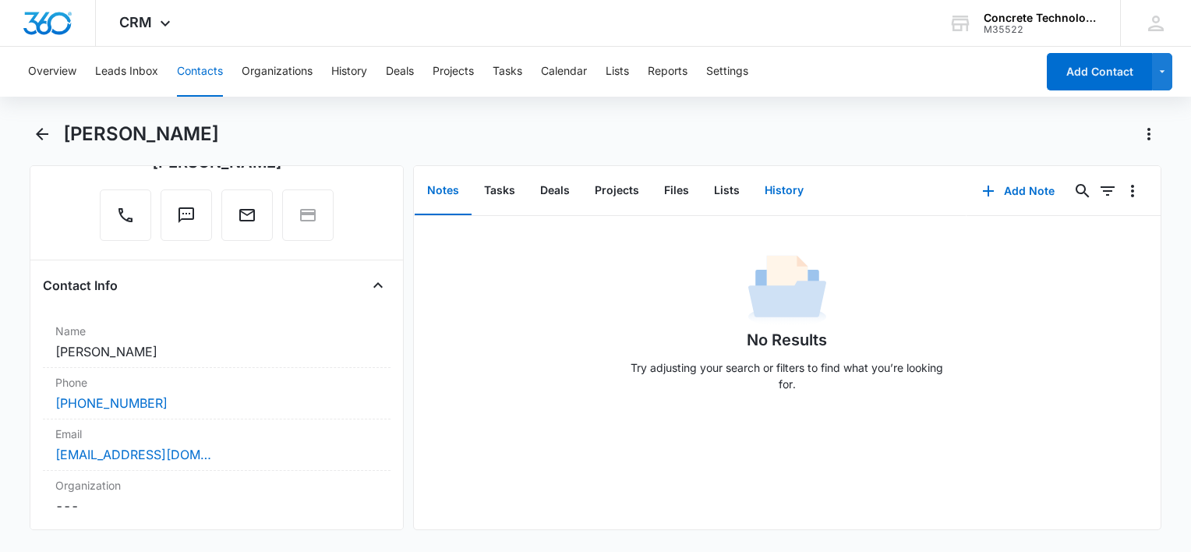
click at [755, 184] on button "History" at bounding box center [784, 191] width 64 height 48
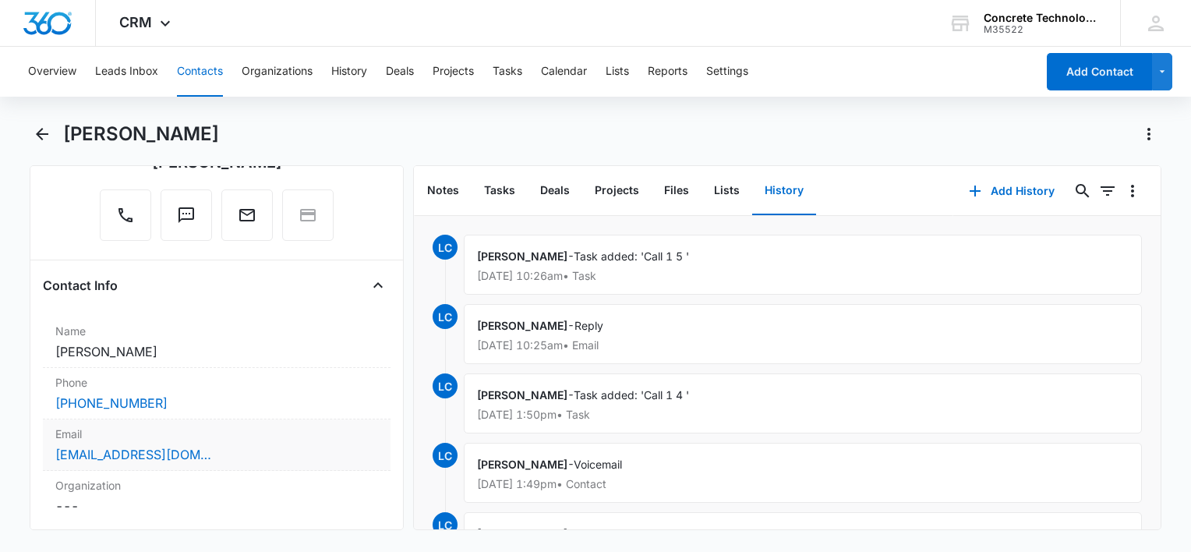
click at [228, 462] on div "[EMAIL_ADDRESS][DOMAIN_NAME]" at bounding box center [216, 454] width 323 height 19
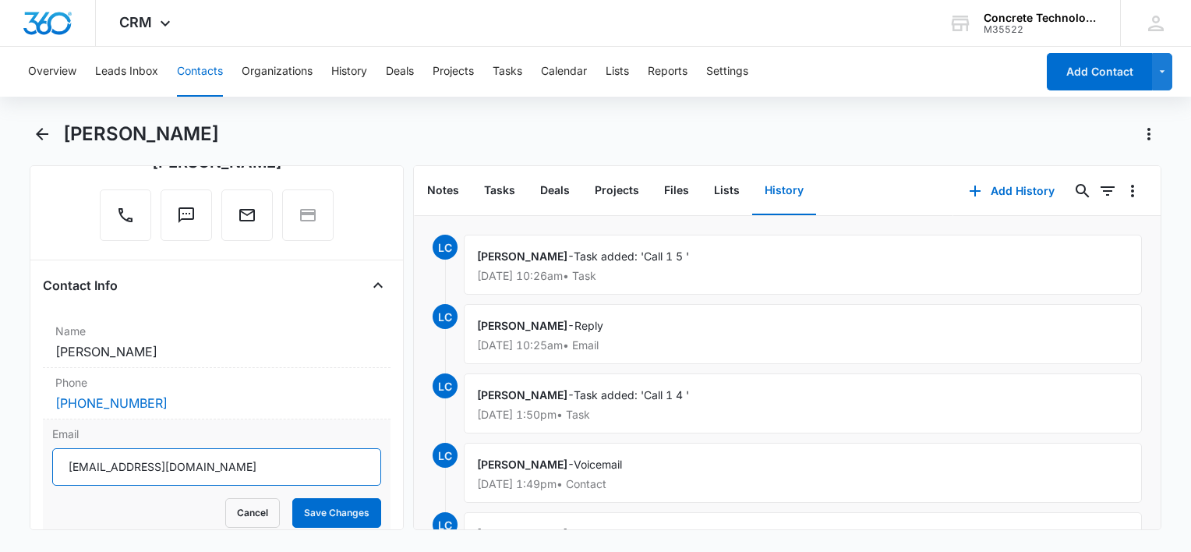
drag, startPoint x: 237, startPoint y: 452, endPoint x: 27, endPoint y: 501, distance: 215.3
click at [21, 500] on main "[PERSON_NAME] Remove DC [PERSON_NAME] Contact Info Name Cancel Save Changes [PE…" at bounding box center [595, 335] width 1191 height 427
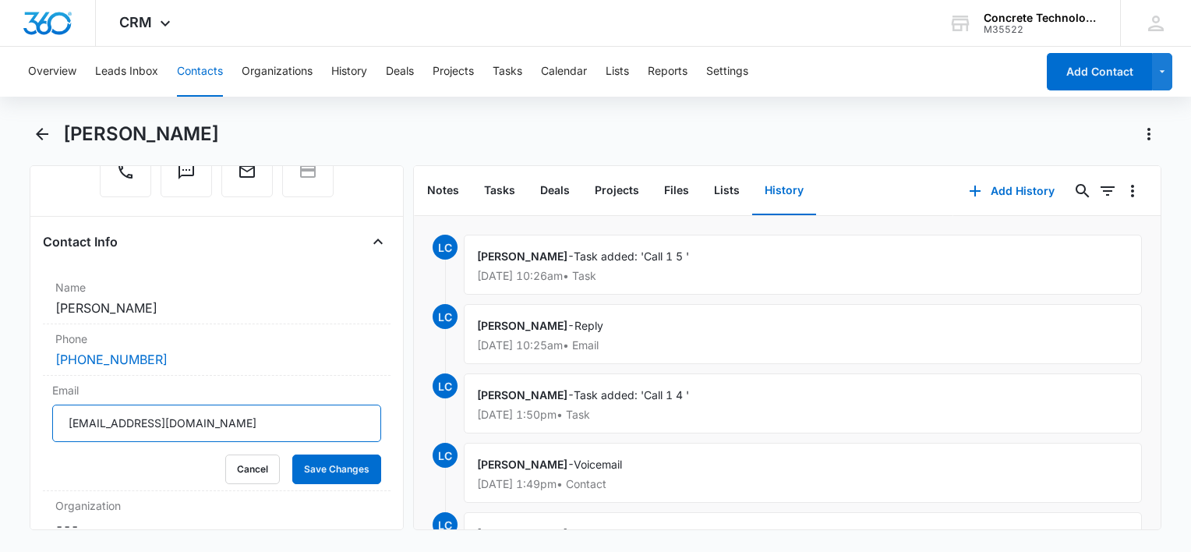
scroll to position [156, 0]
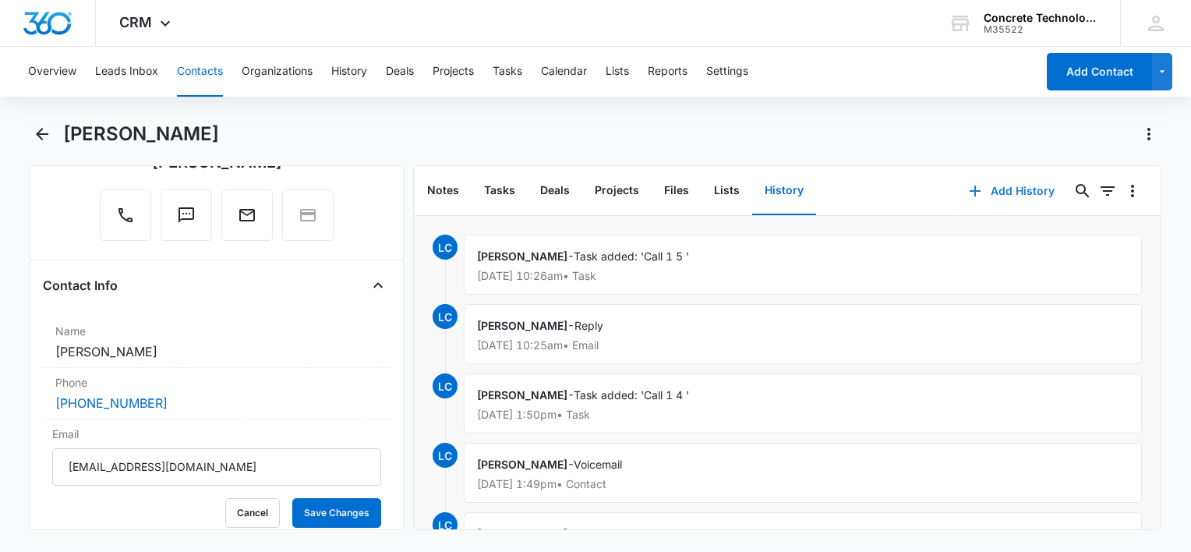
click at [995, 200] on button "Add History" at bounding box center [1012, 190] width 117 height 37
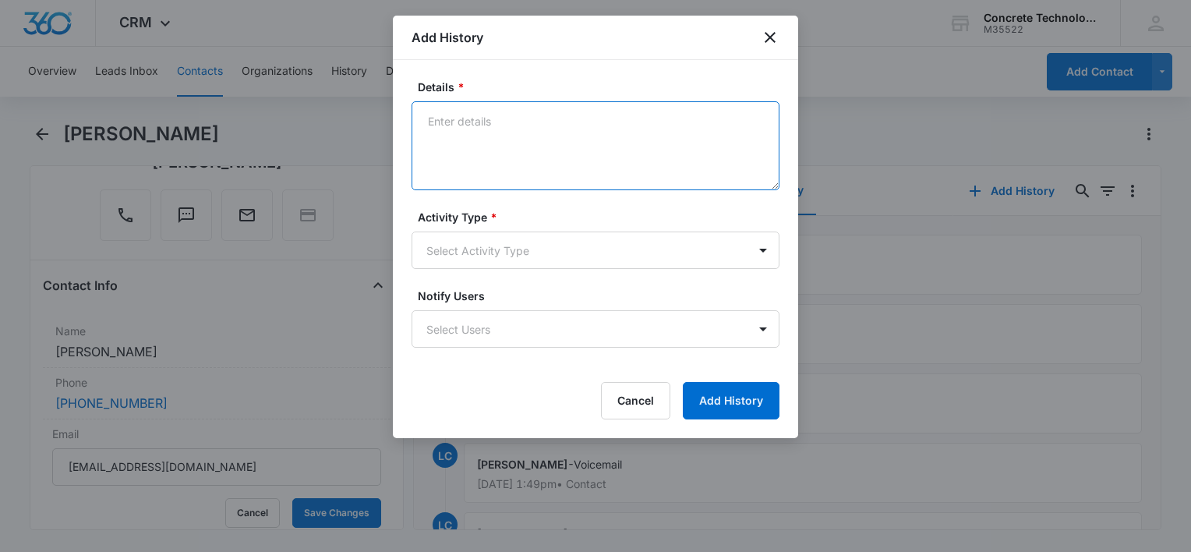
click at [546, 136] on textarea "Details *" at bounding box center [596, 145] width 368 height 89
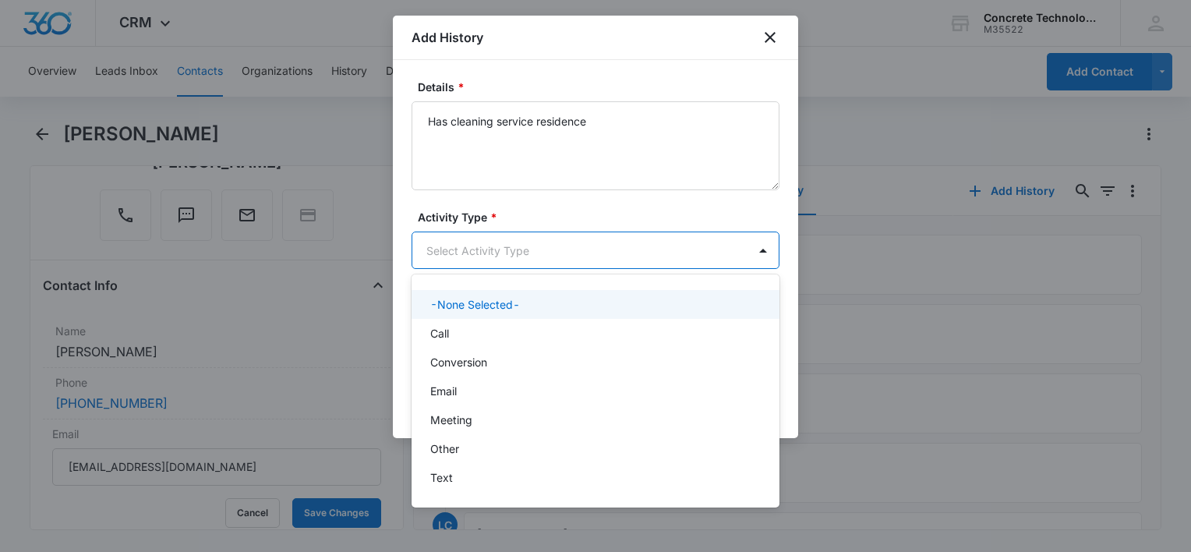
click at [554, 248] on body "CRM Apps Reputation Websites Forms CRM Email Social Content Ads Intelligence Fi…" at bounding box center [595, 276] width 1191 height 552
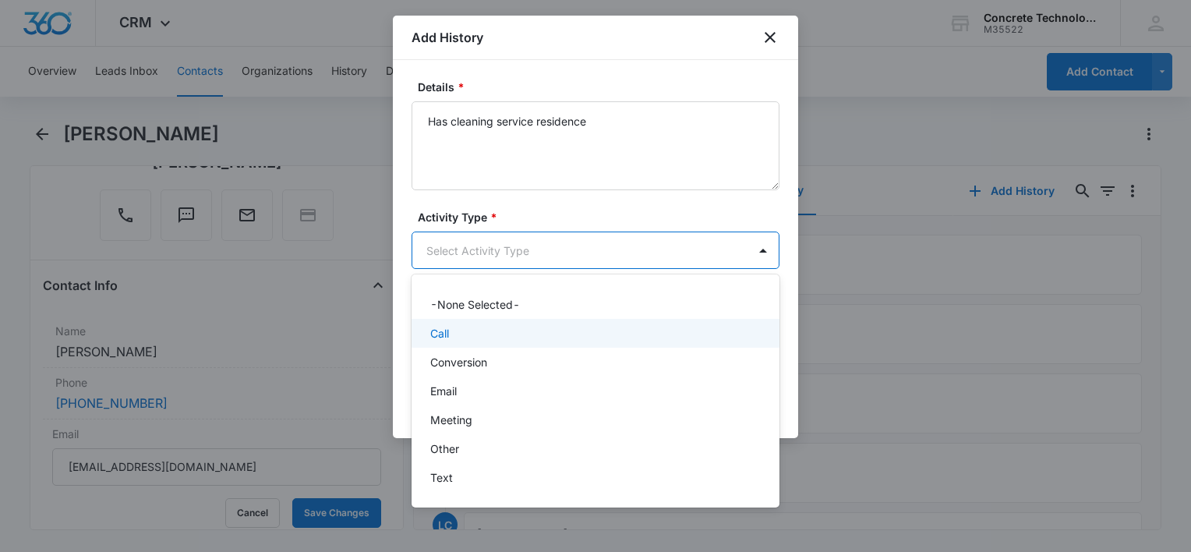
click at [510, 337] on div "Call" at bounding box center [594, 333] width 328 height 16
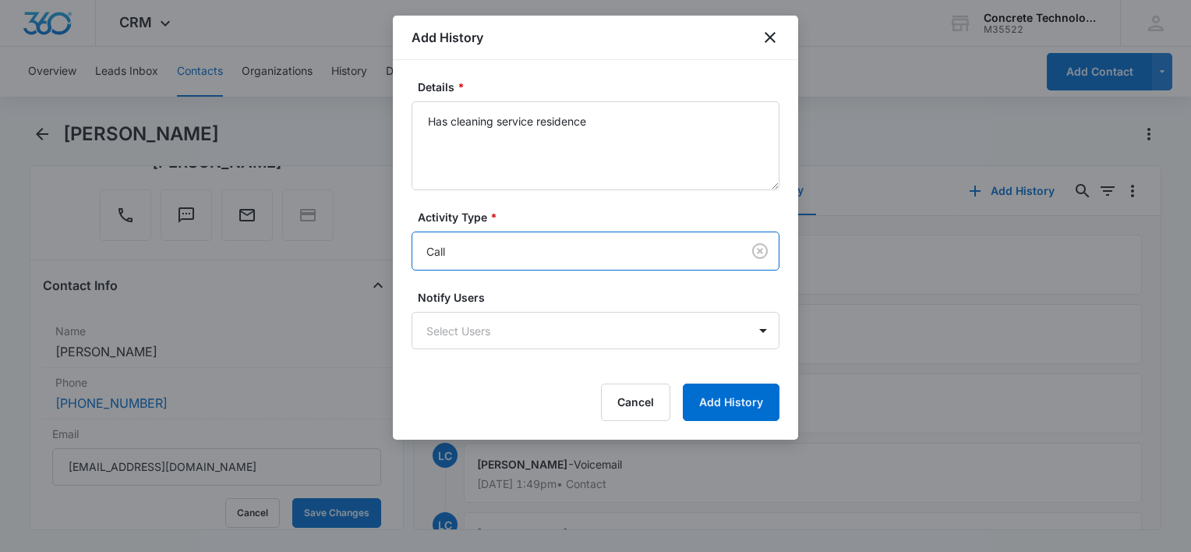
click at [510, 337] on body "CRM Apps Reputation Websites Forms CRM Email Social Content Ads Intelligence Fi…" at bounding box center [595, 276] width 1191 height 552
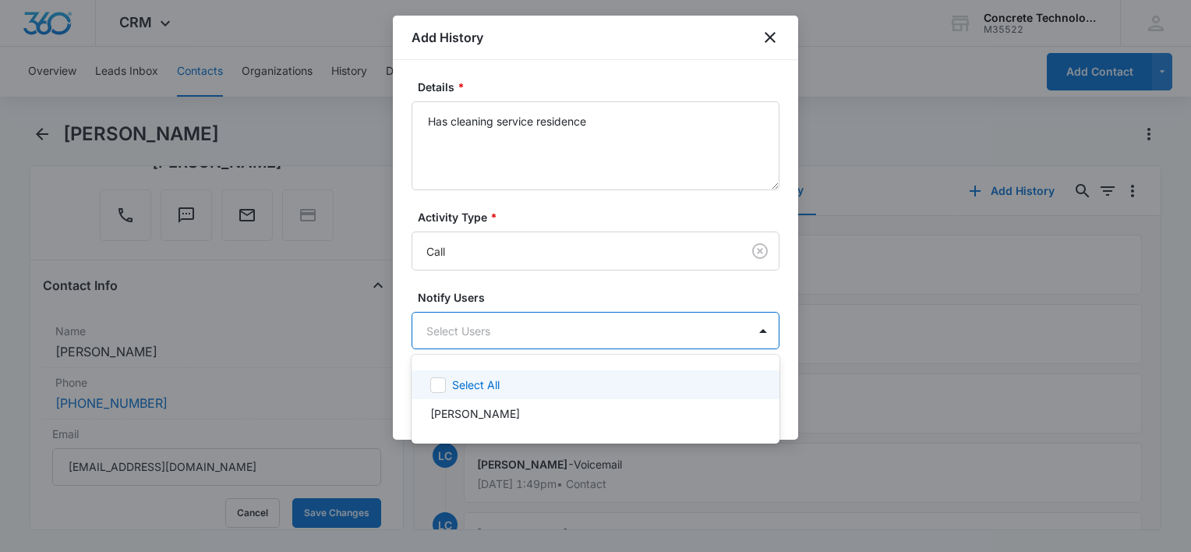
drag, startPoint x: 493, startPoint y: 398, endPoint x: 522, endPoint y: 391, distance: 30.5
click at [506, 396] on div "Select All" at bounding box center [596, 384] width 368 height 29
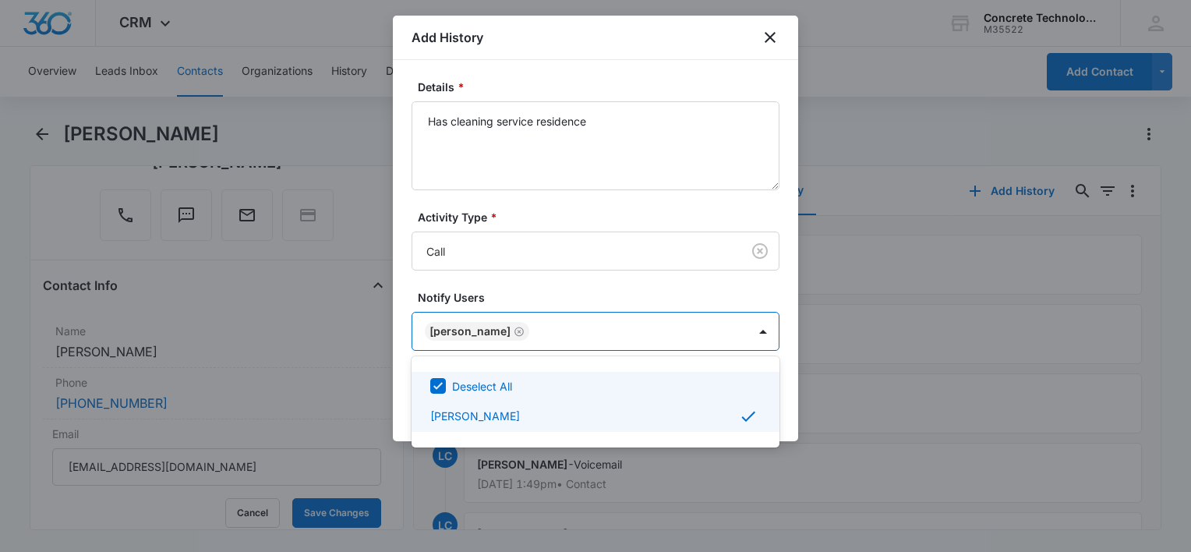
click at [783, 388] on div at bounding box center [595, 276] width 1191 height 552
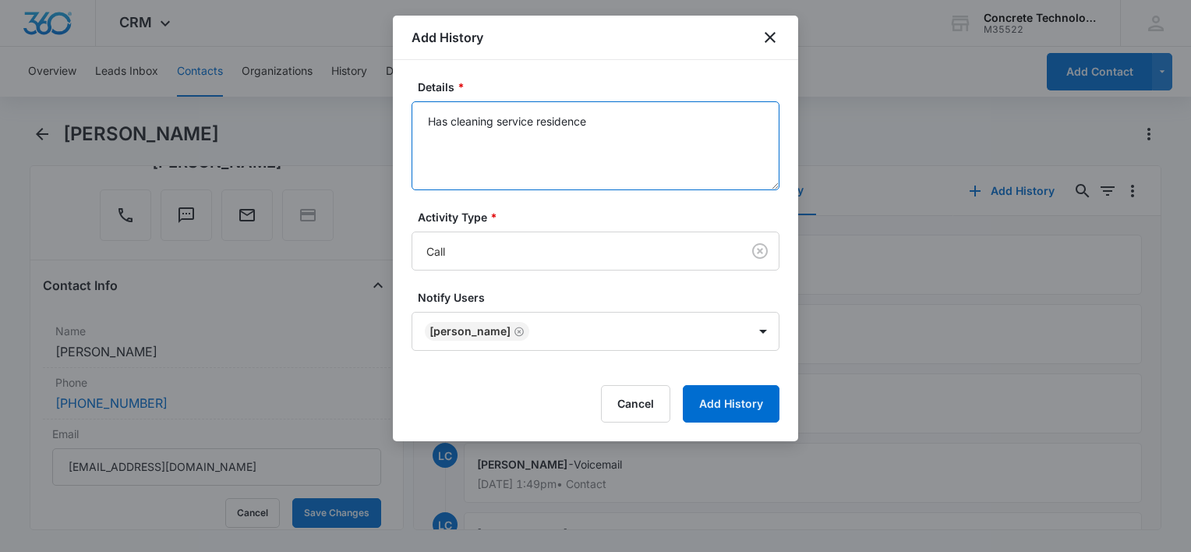
click at [670, 143] on textarea "Has cleaning service residence" at bounding box center [596, 145] width 368 height 89
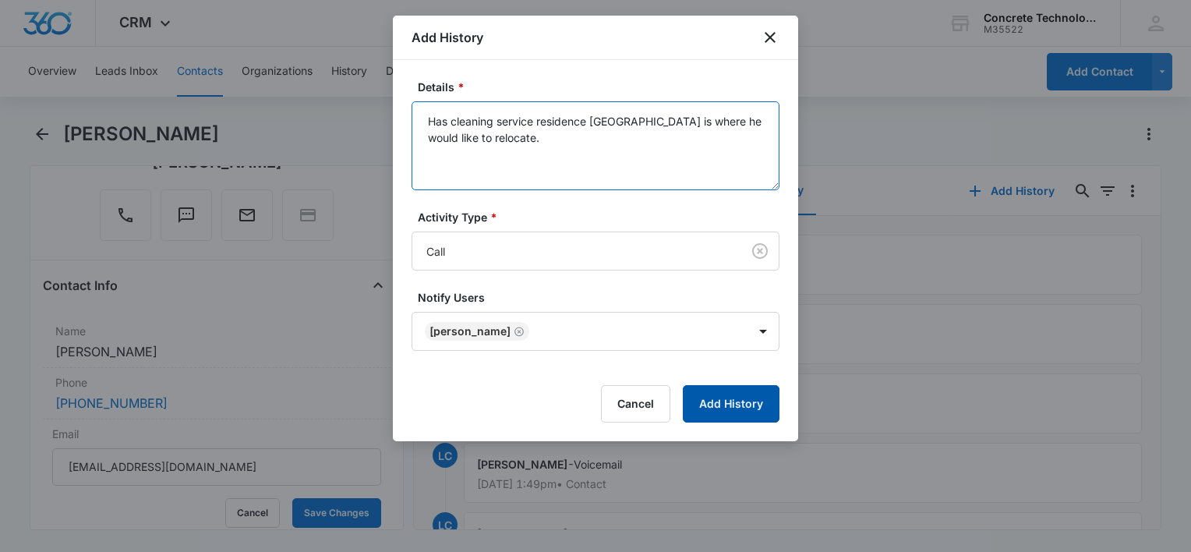
type textarea "Has cleaning service residence [GEOGRAPHIC_DATA] is where he would like to relo…"
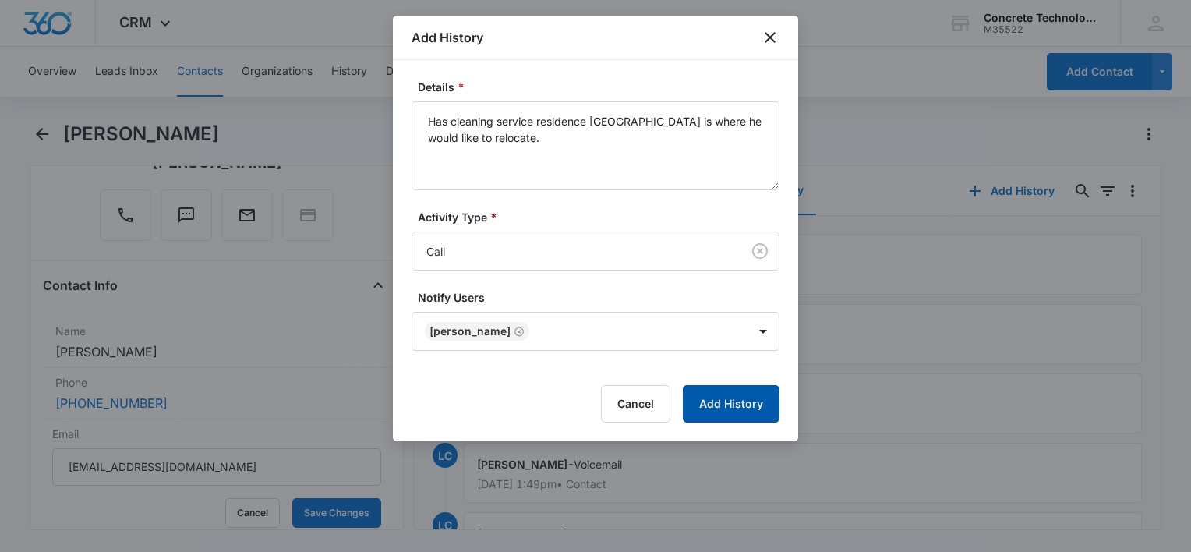
click at [745, 402] on button "Add History" at bounding box center [731, 403] width 97 height 37
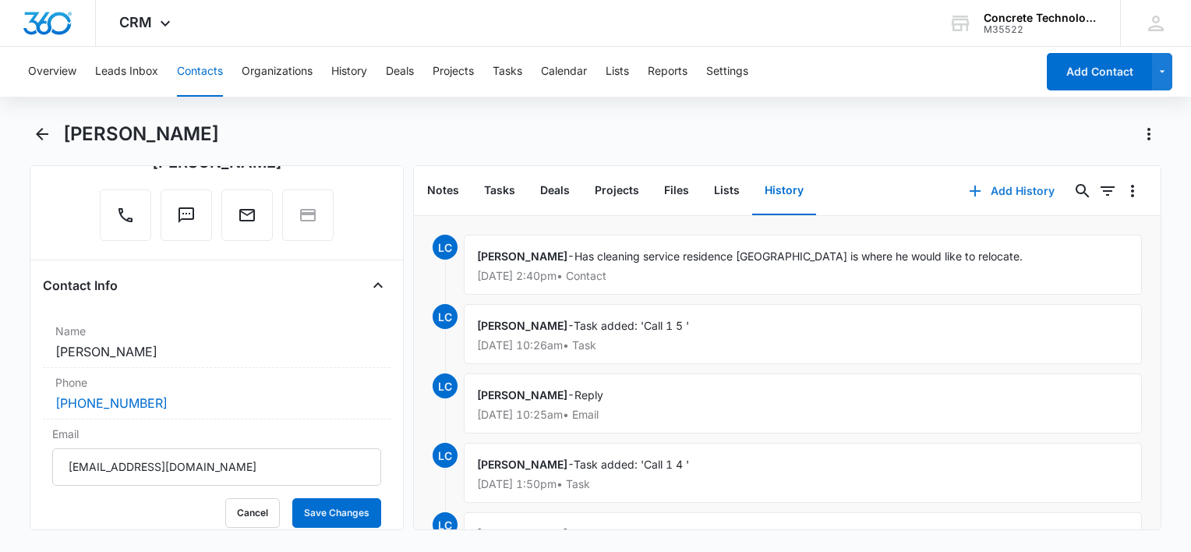
click at [976, 186] on button "Add History" at bounding box center [1012, 190] width 117 height 37
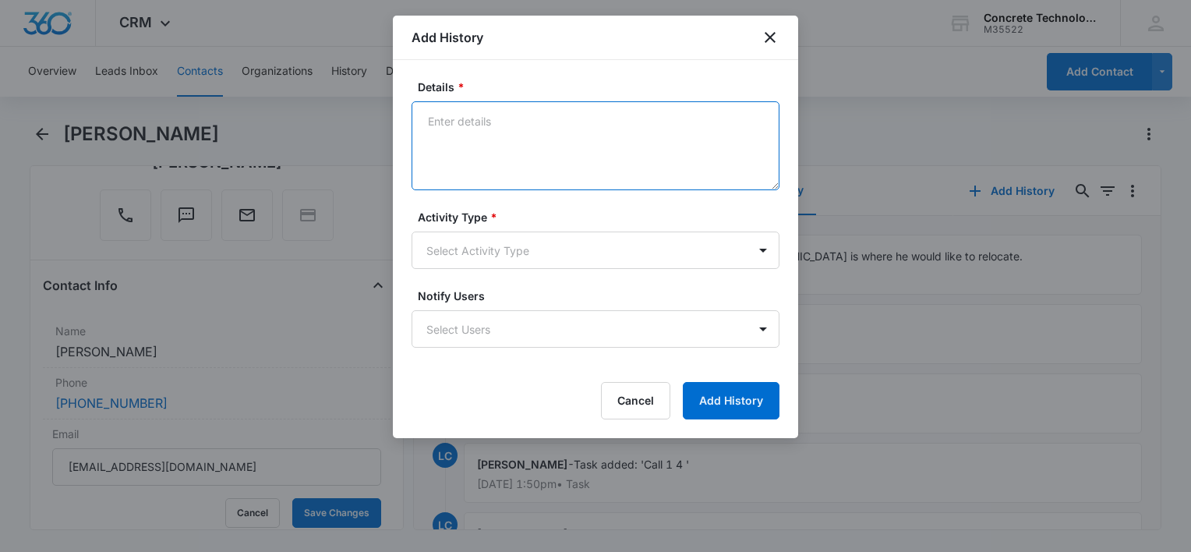
click at [641, 168] on textarea "Details *" at bounding box center [596, 145] width 368 height 89
type textarea "Text 2"
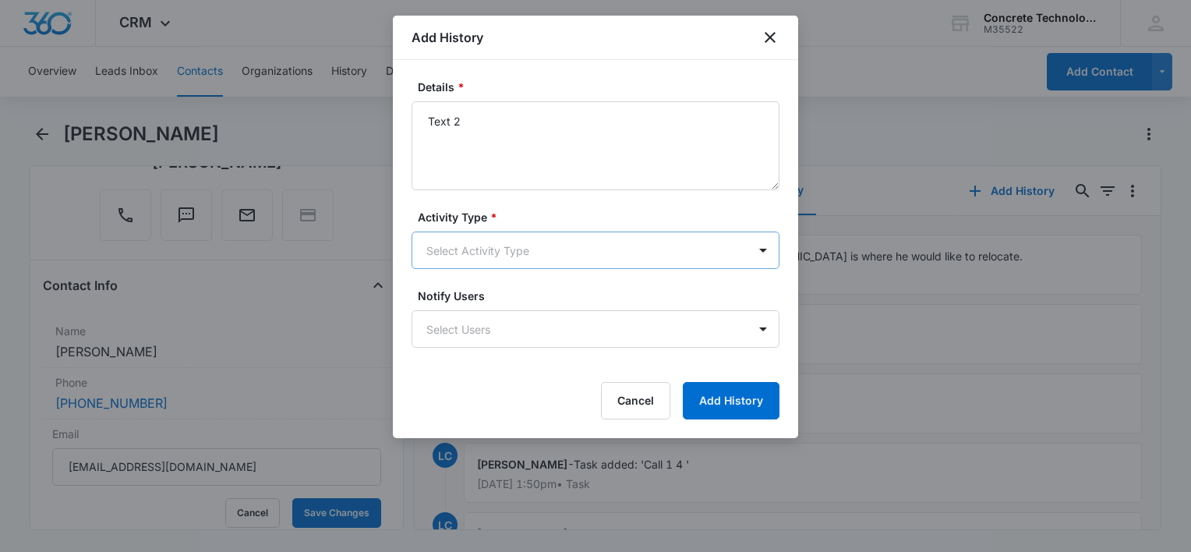
click at [494, 253] on body "CRM Apps Reputation Websites Forms CRM Email Social Content Ads Intelligence Fi…" at bounding box center [595, 276] width 1191 height 552
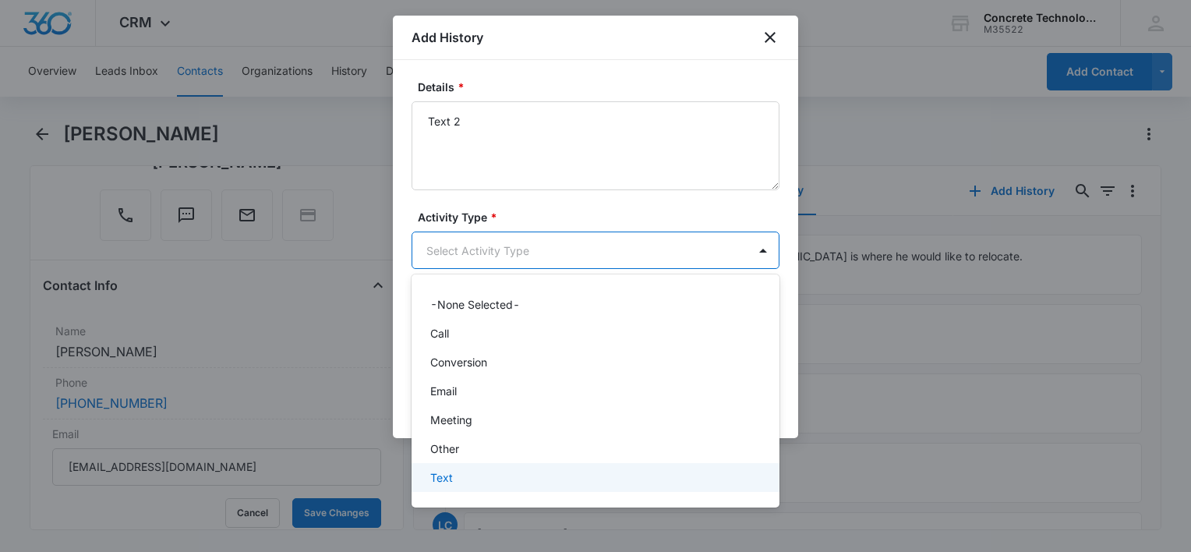
click at [495, 472] on div "Text" at bounding box center [594, 477] width 328 height 16
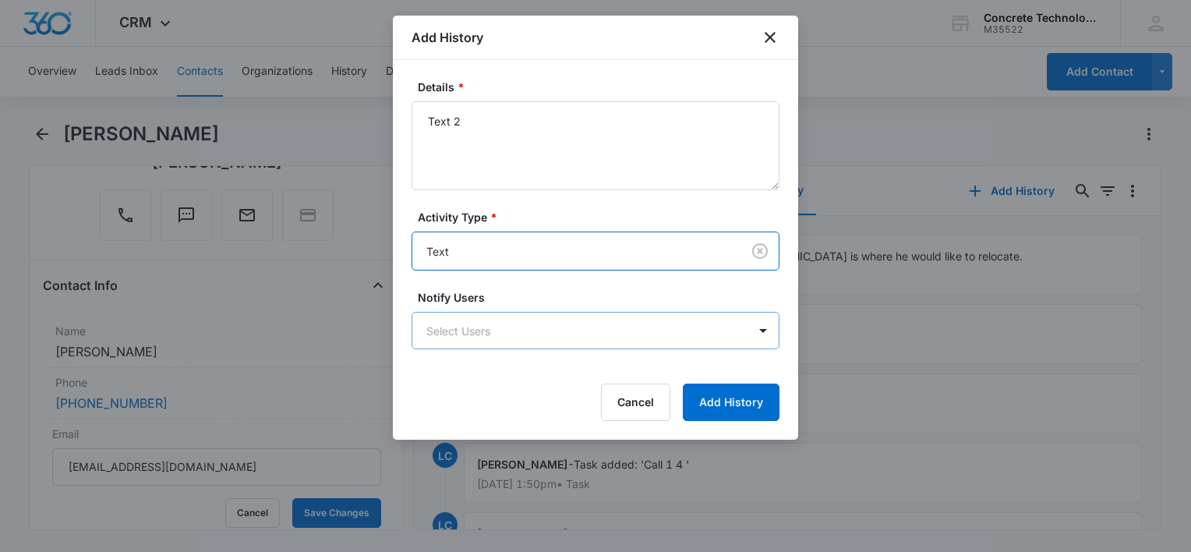
click at [505, 339] on body "CRM Apps Reputation Websites Forms CRM Email Social Content Ads Intelligence Fi…" at bounding box center [595, 276] width 1191 height 552
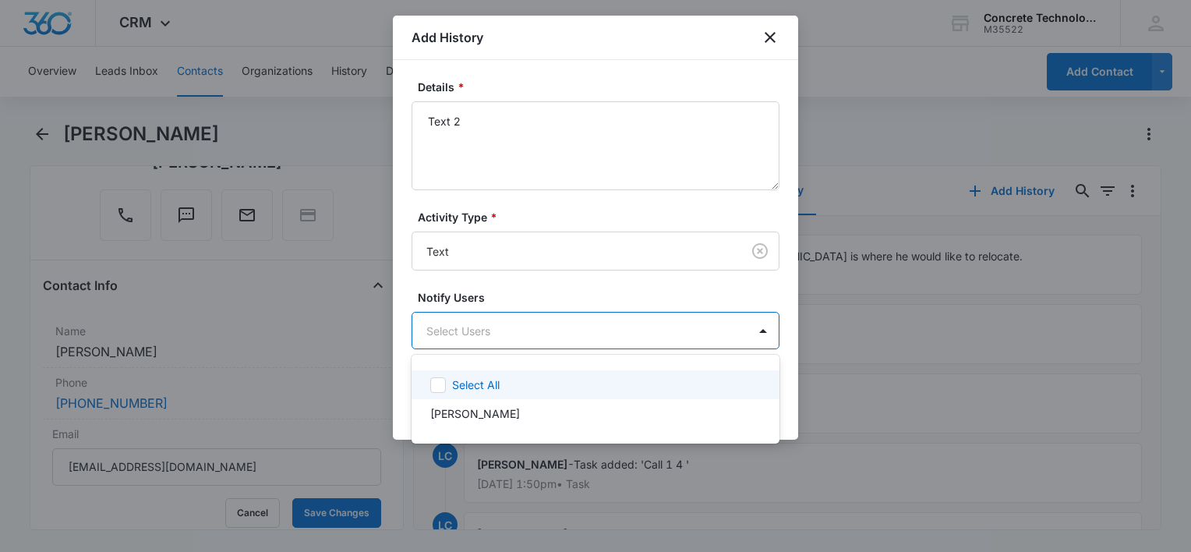
click at [494, 388] on p "Select All" at bounding box center [476, 385] width 48 height 16
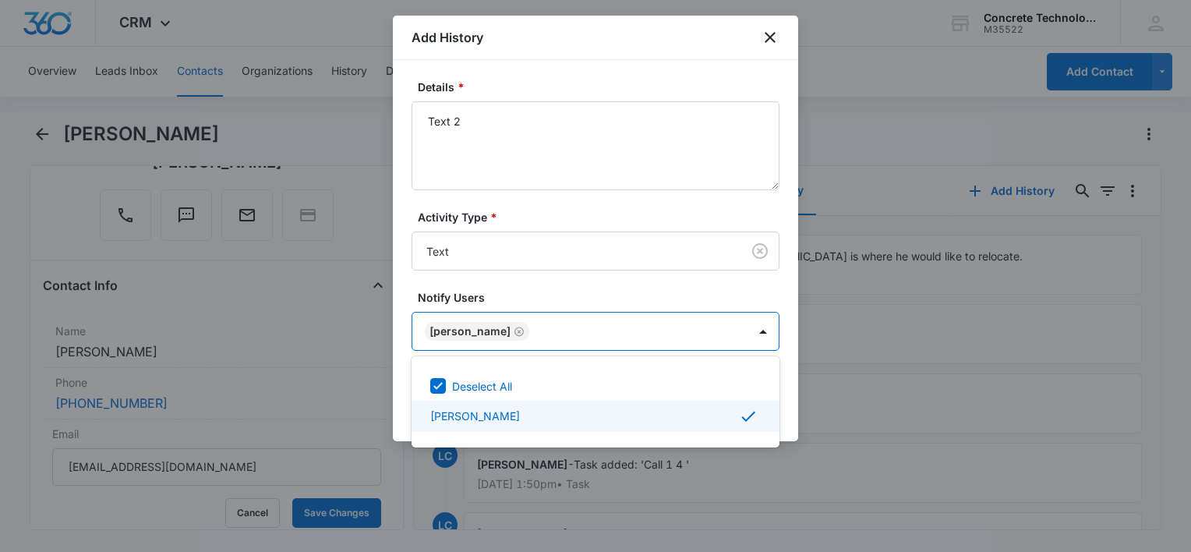
click at [795, 425] on div at bounding box center [595, 276] width 1191 height 552
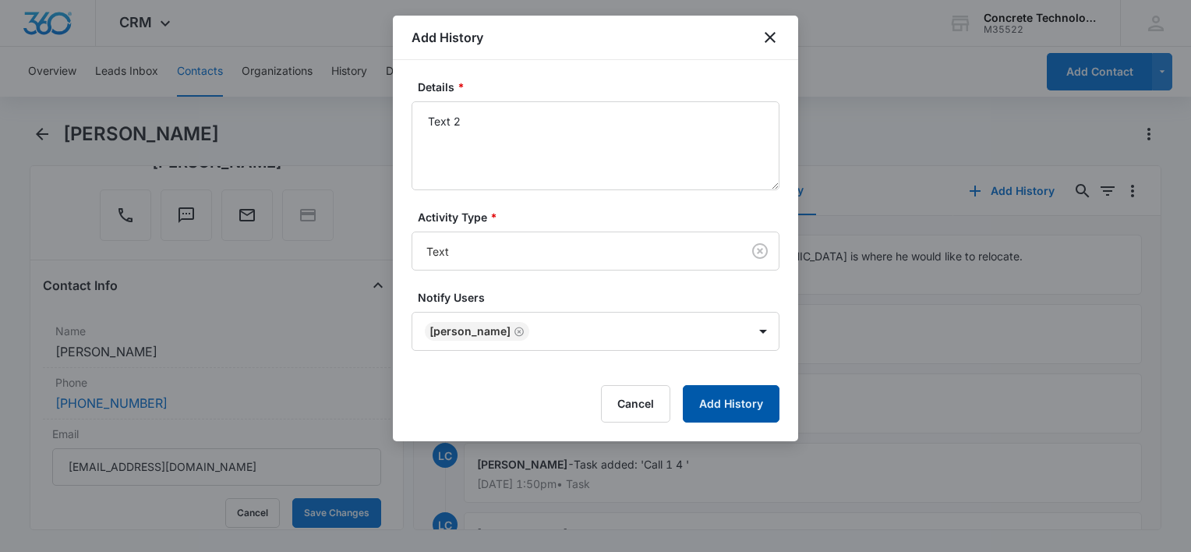
click at [742, 412] on button "Add History" at bounding box center [731, 403] width 97 height 37
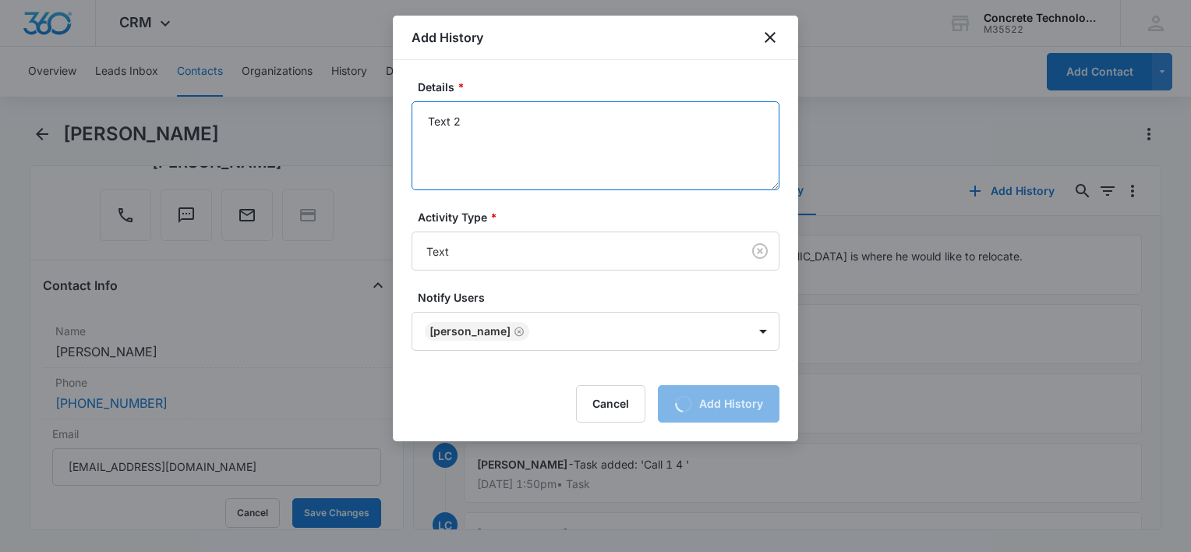
click at [617, 113] on textarea "Text 2" at bounding box center [596, 145] width 368 height 89
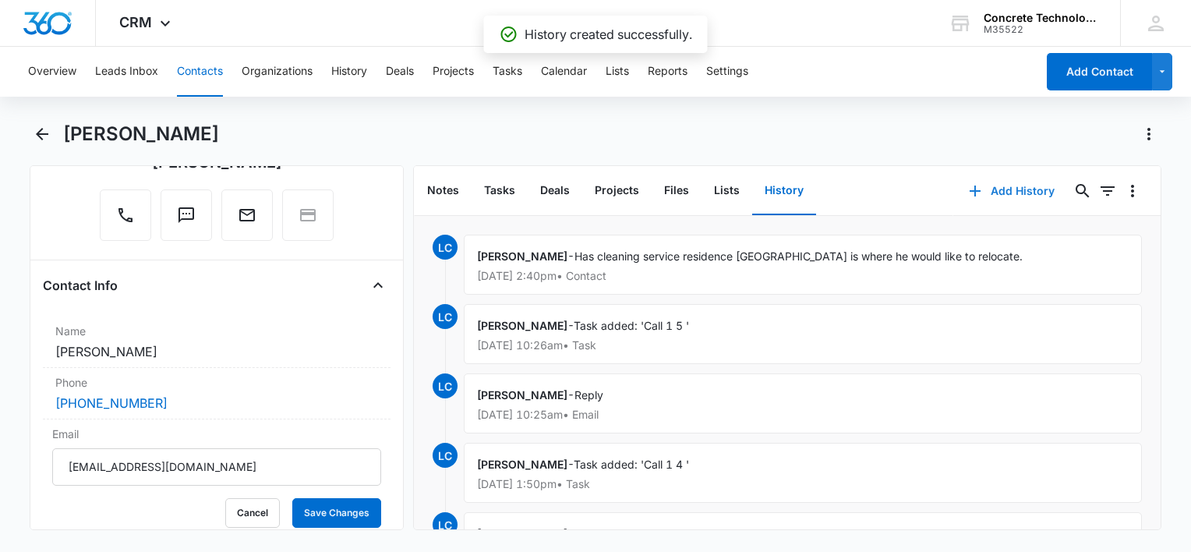
click at [977, 200] on button "Add History" at bounding box center [1012, 190] width 117 height 37
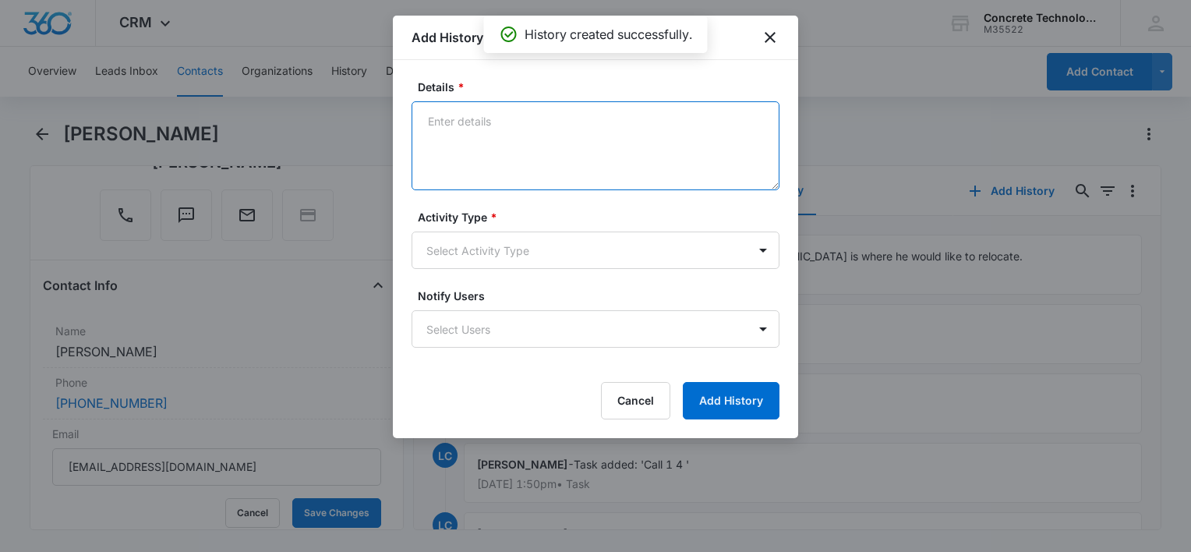
click at [491, 150] on textarea "Details *" at bounding box center [596, 145] width 368 height 89
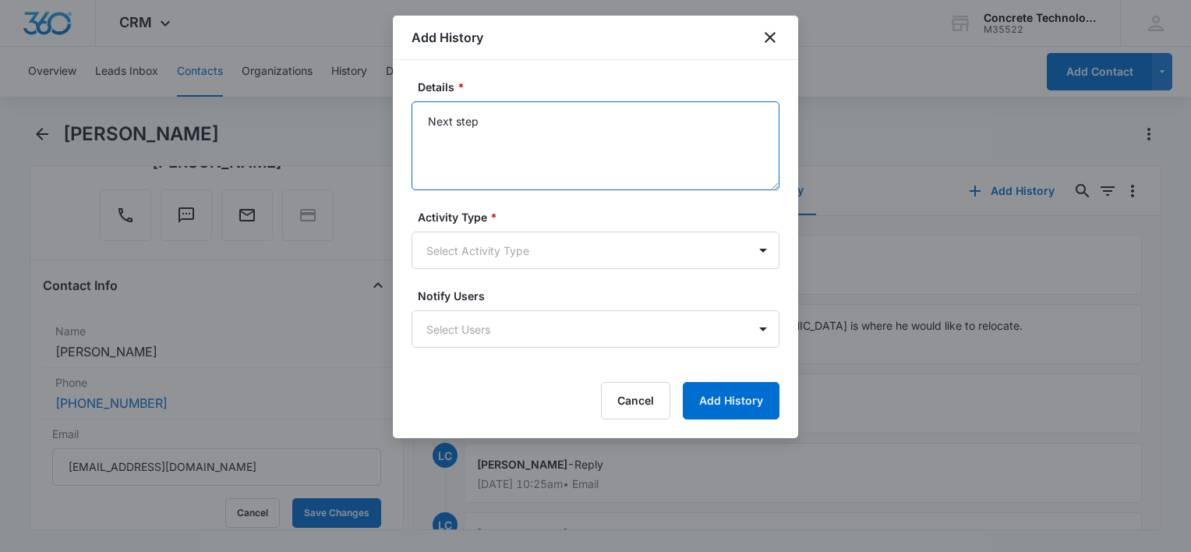
type textarea "Next step"
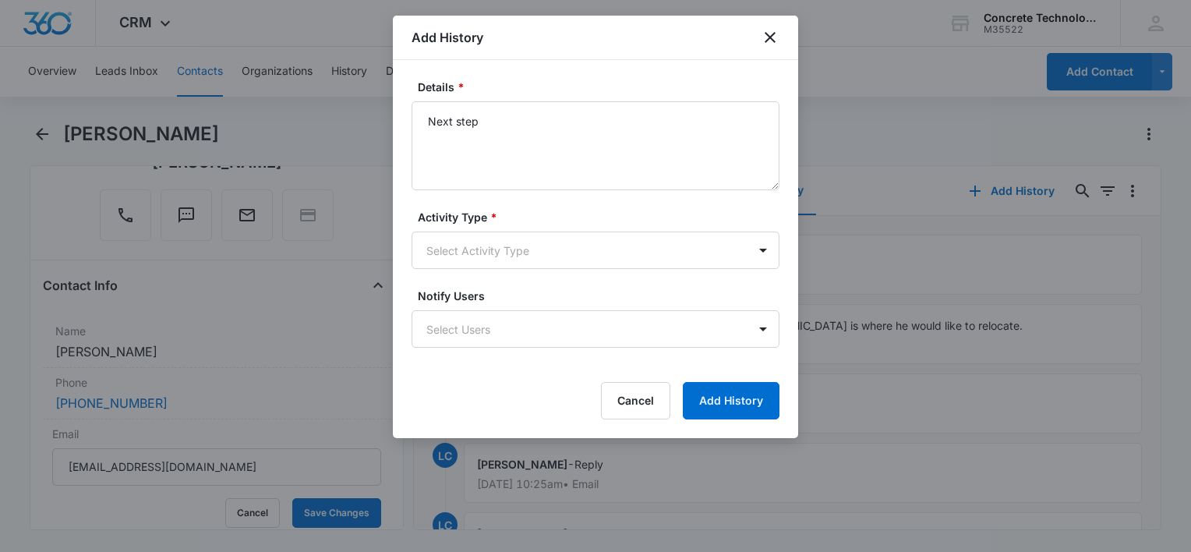
click at [448, 270] on form "Details * Next step Activity Type * Select Activity Type Notify Users Select Us…" at bounding box center [596, 249] width 368 height 341
click at [465, 259] on body "CRM Apps Reputation Websites Forms CRM Email Social Content Ads Intelligence Fi…" at bounding box center [595, 276] width 1191 height 552
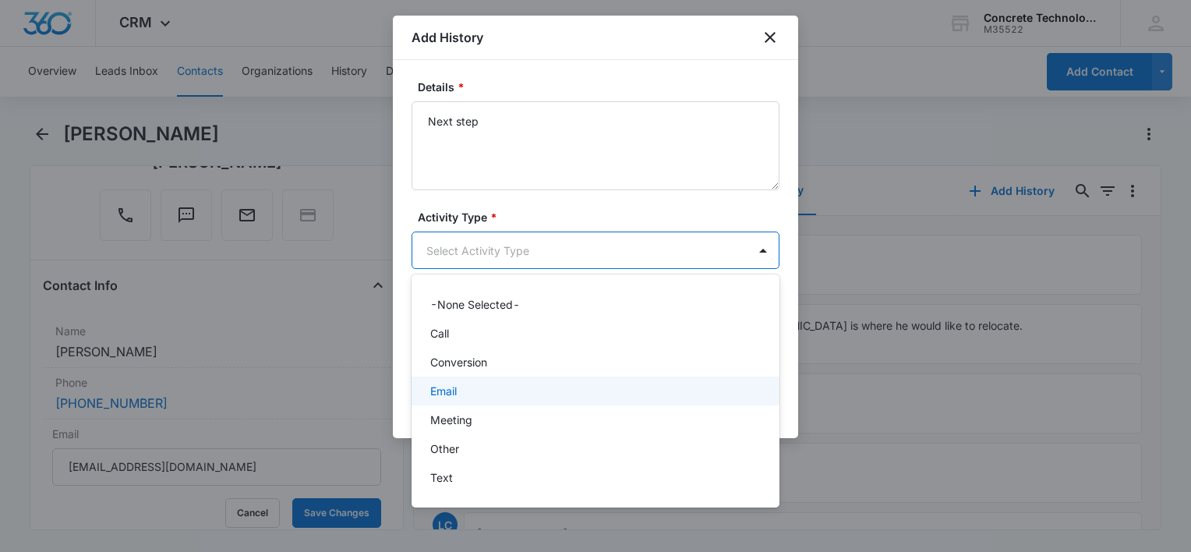
click at [461, 397] on div "Email" at bounding box center [594, 391] width 328 height 16
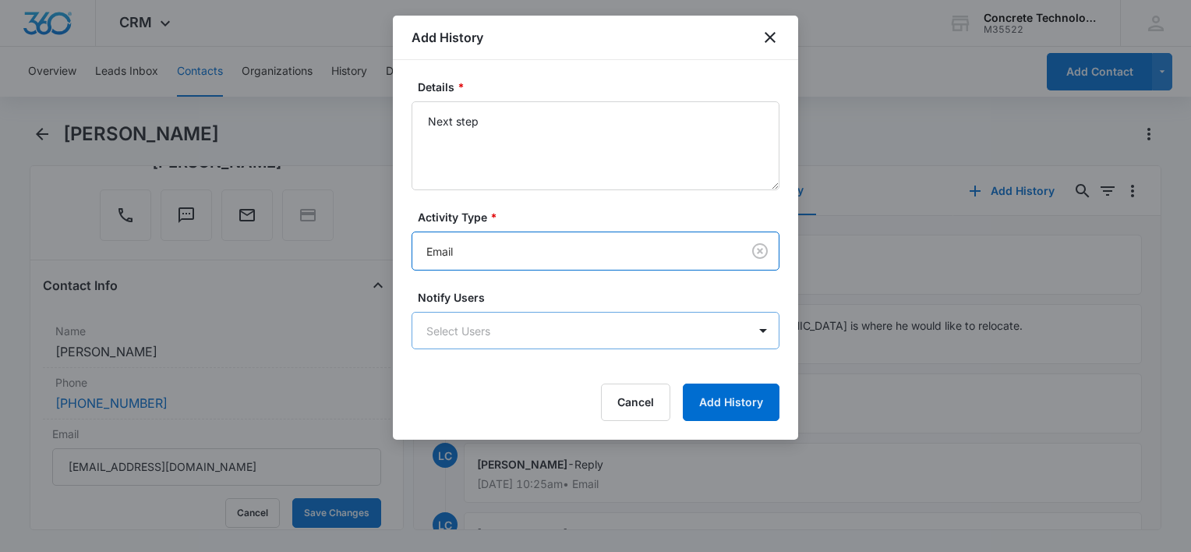
click at [500, 332] on body "CRM Apps Reputation Websites Forms CRM Email Social Content Ads Intelligence Fi…" at bounding box center [595, 276] width 1191 height 552
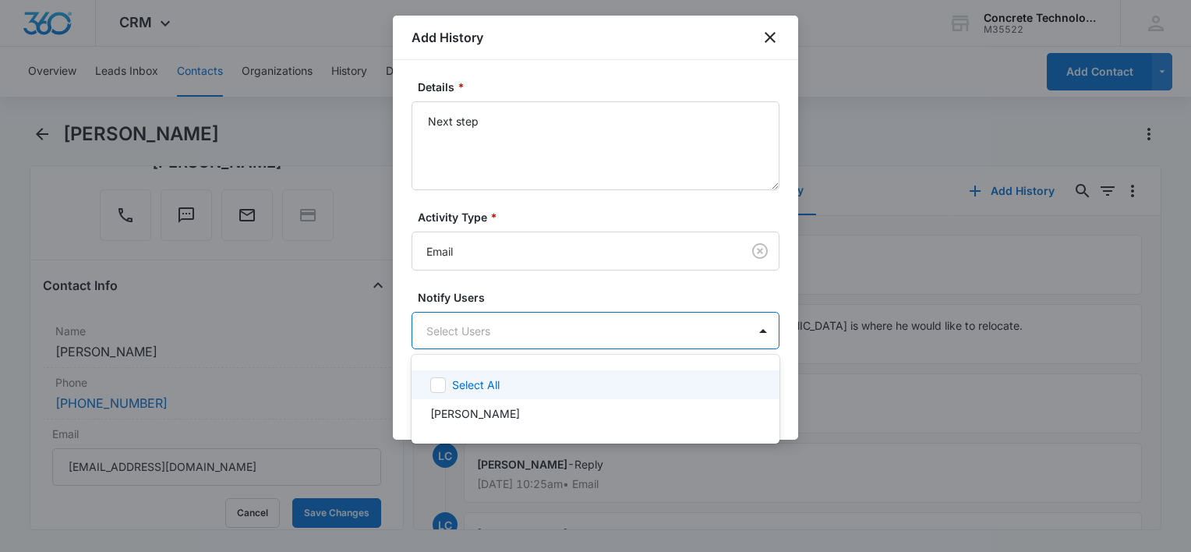
click at [493, 395] on div "Select All" at bounding box center [596, 384] width 368 height 29
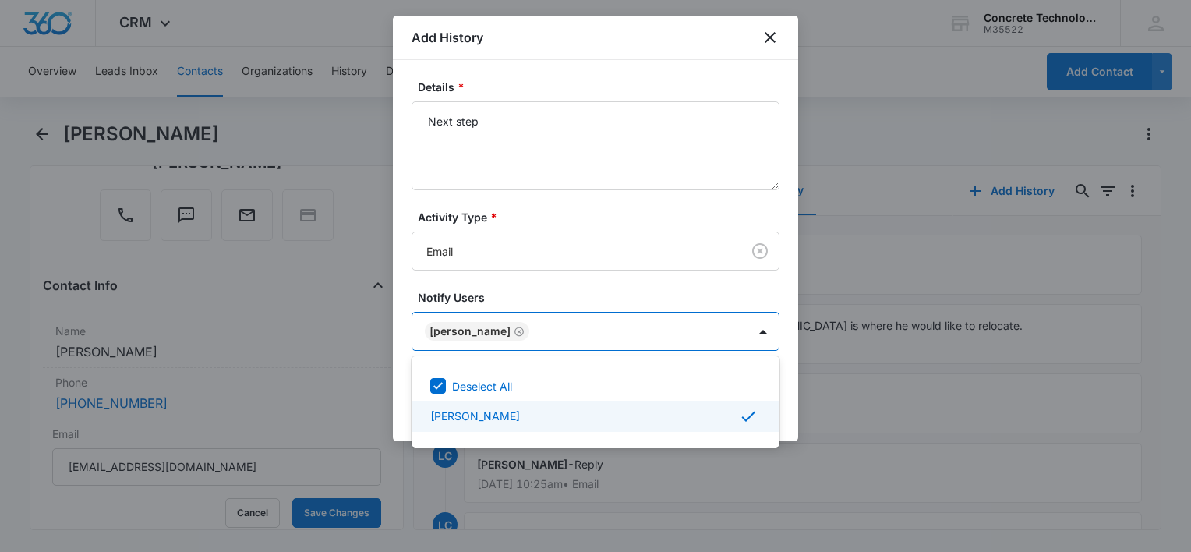
click at [784, 412] on div at bounding box center [595, 276] width 1191 height 552
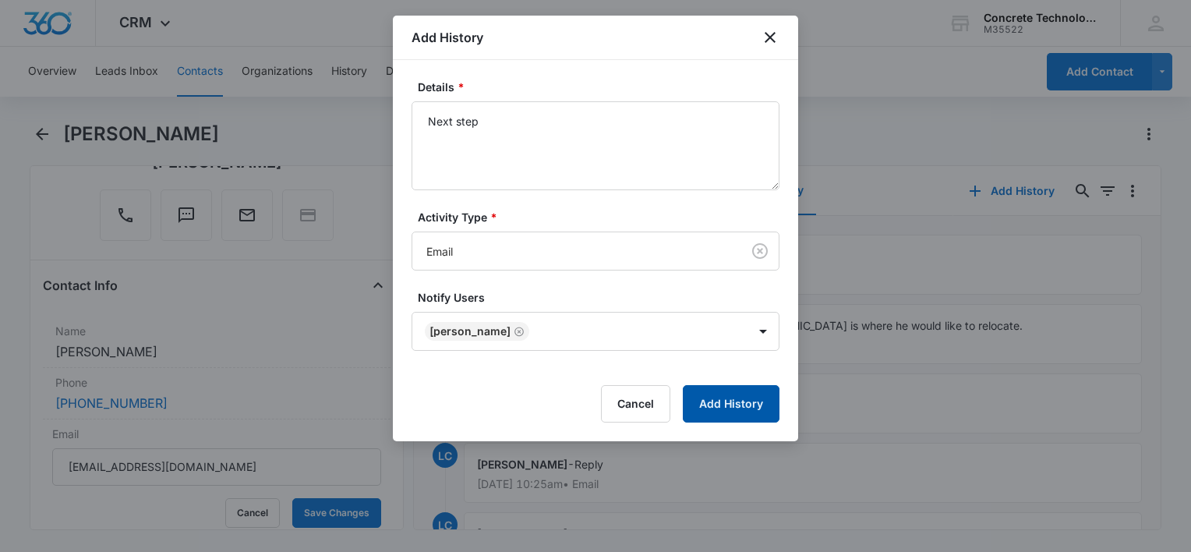
click at [755, 408] on button "Add History" at bounding box center [731, 403] width 97 height 37
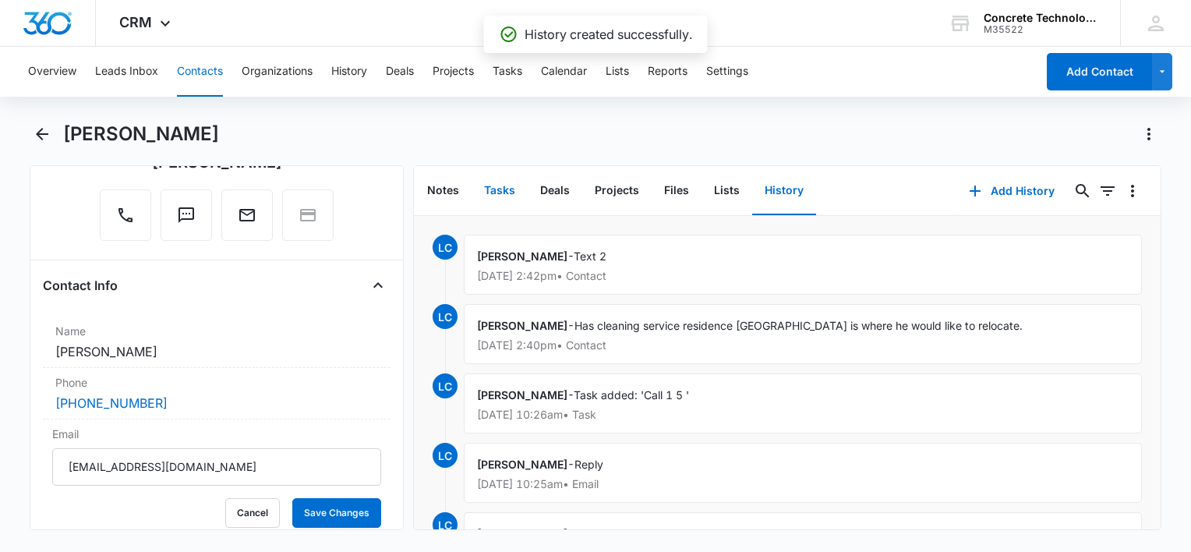
click at [506, 187] on button "Tasks" at bounding box center [500, 191] width 56 height 48
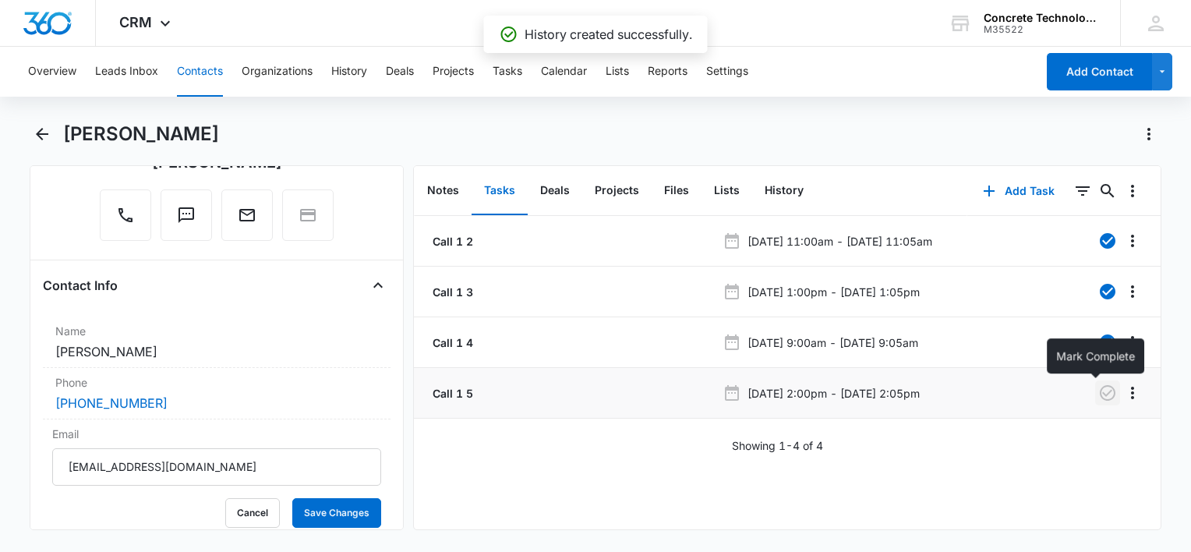
click at [1099, 396] on icon "button" at bounding box center [1108, 393] width 19 height 19
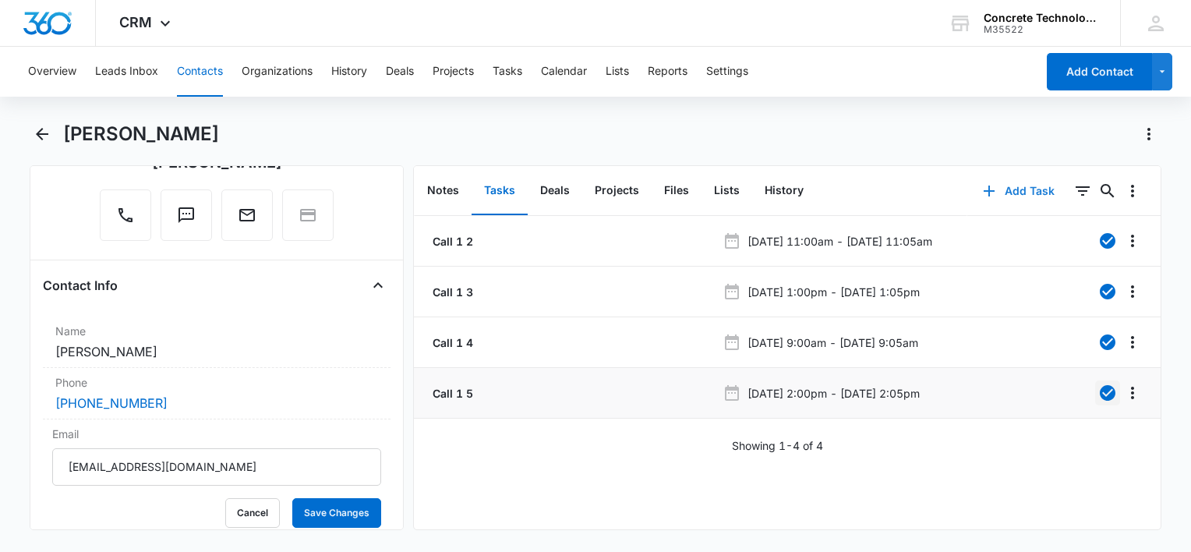
click at [997, 184] on button "Add Task" at bounding box center [1019, 190] width 103 height 37
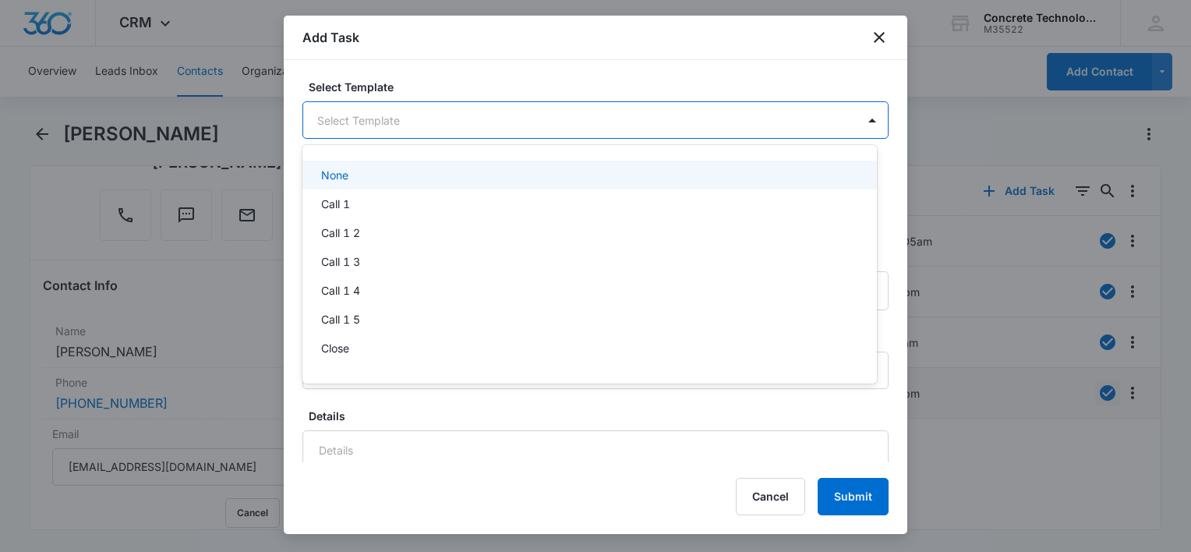
click at [441, 122] on body "CRM Apps Reputation Websites Forms CRM Email Social Content Ads Intelligence Fi…" at bounding box center [595, 276] width 1191 height 552
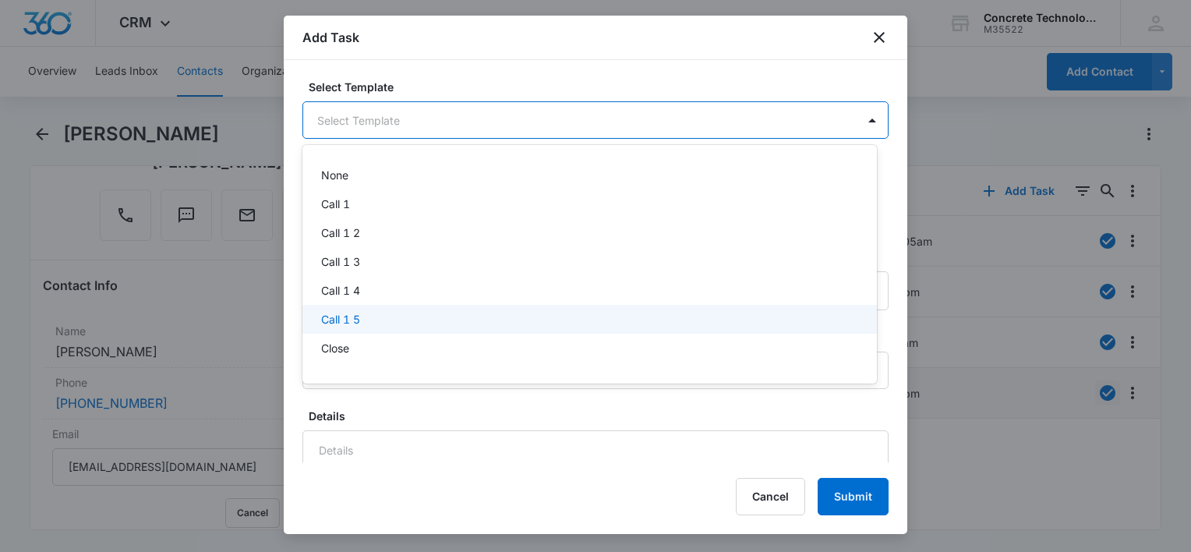
scroll to position [109, 0]
click at [371, 325] on div "RFC" at bounding box center [588, 325] width 534 height 16
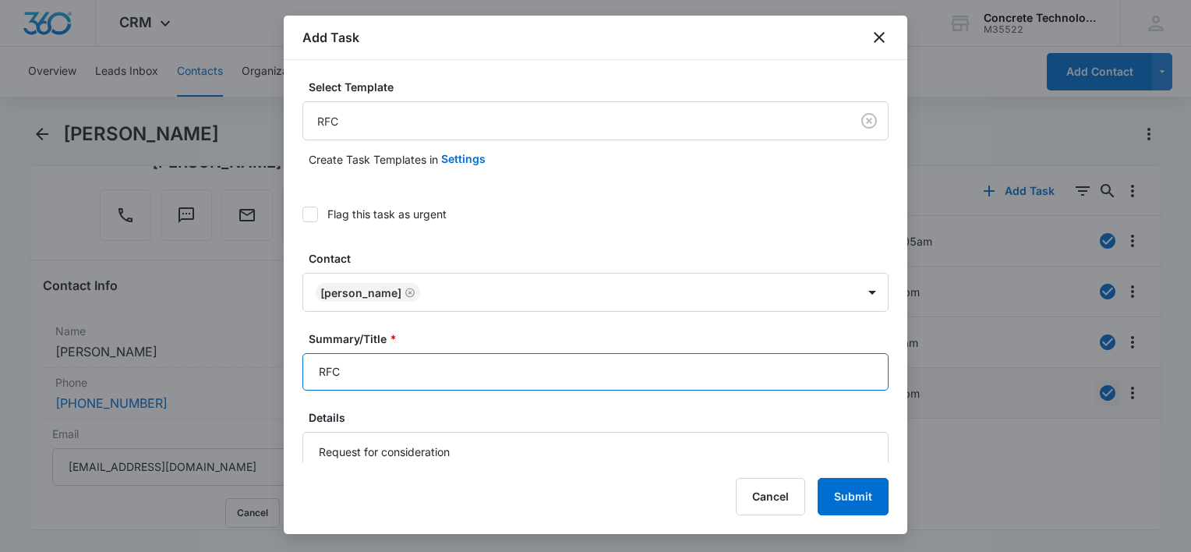
click at [408, 364] on input "RFC" at bounding box center [596, 371] width 586 height 37
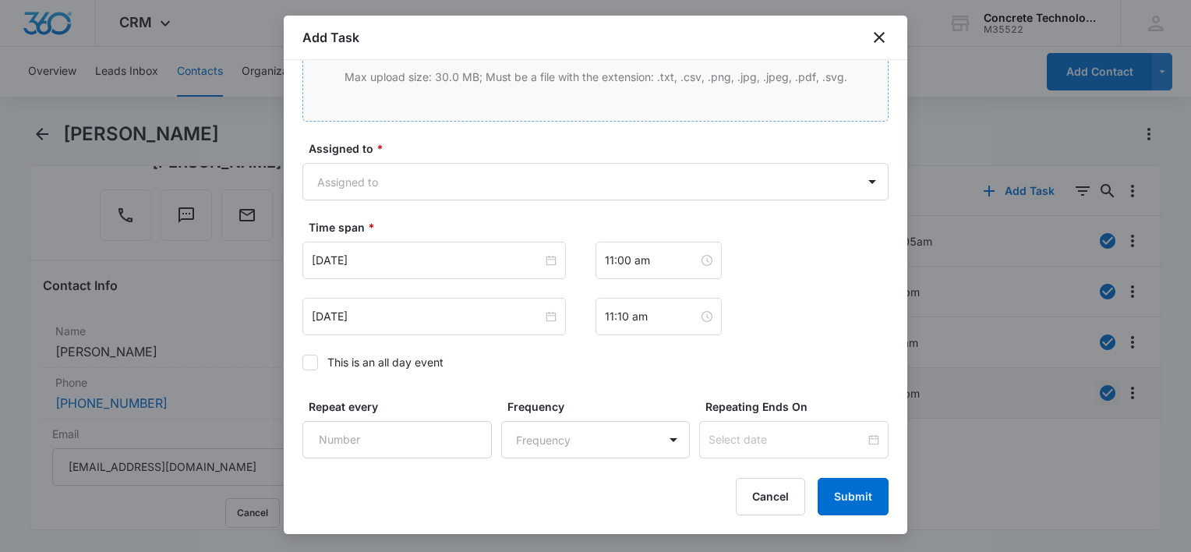
scroll to position [1038, 0]
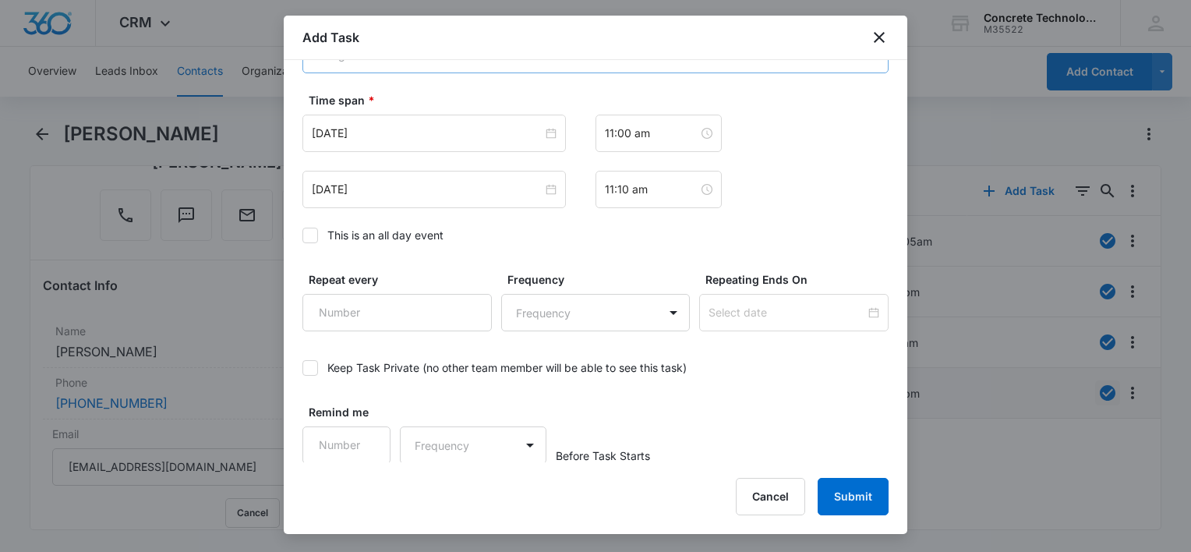
type input "RFC"
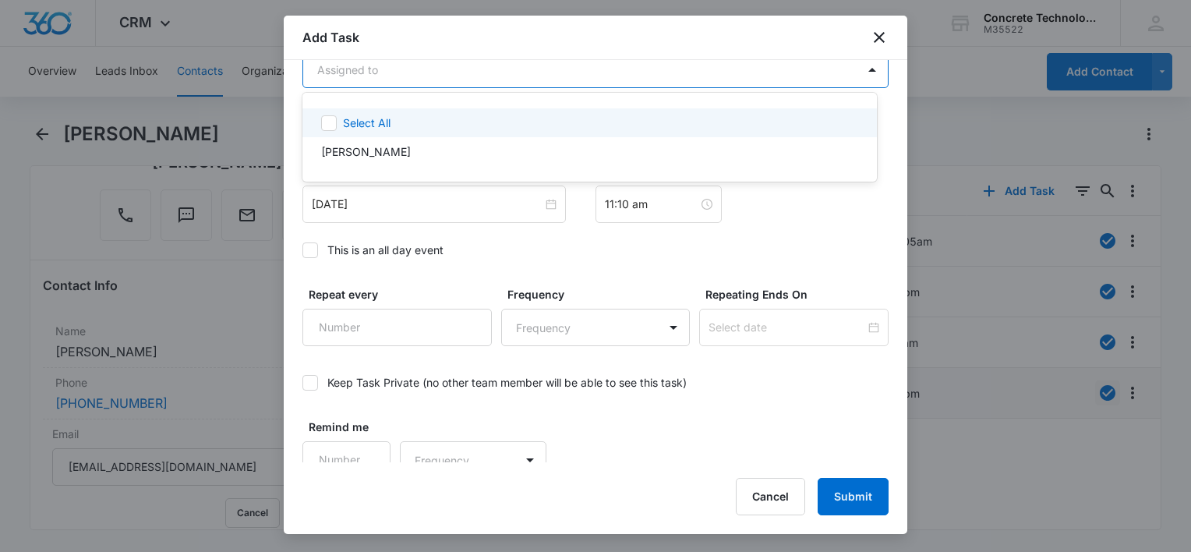
click at [418, 71] on body "CRM Apps Reputation Websites Forms CRM Email Social Content Ads Intelligence Fi…" at bounding box center [595, 276] width 1191 height 552
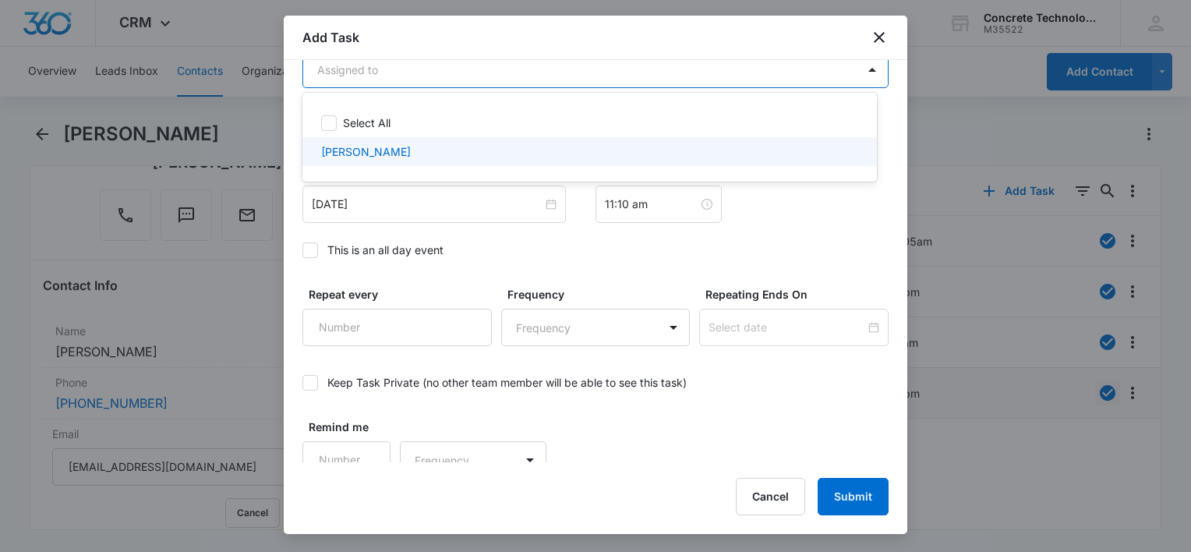
click at [391, 149] on p "[PERSON_NAME]" at bounding box center [366, 151] width 90 height 16
checkbox input "true"
click at [392, 218] on div at bounding box center [595, 276] width 1191 height 552
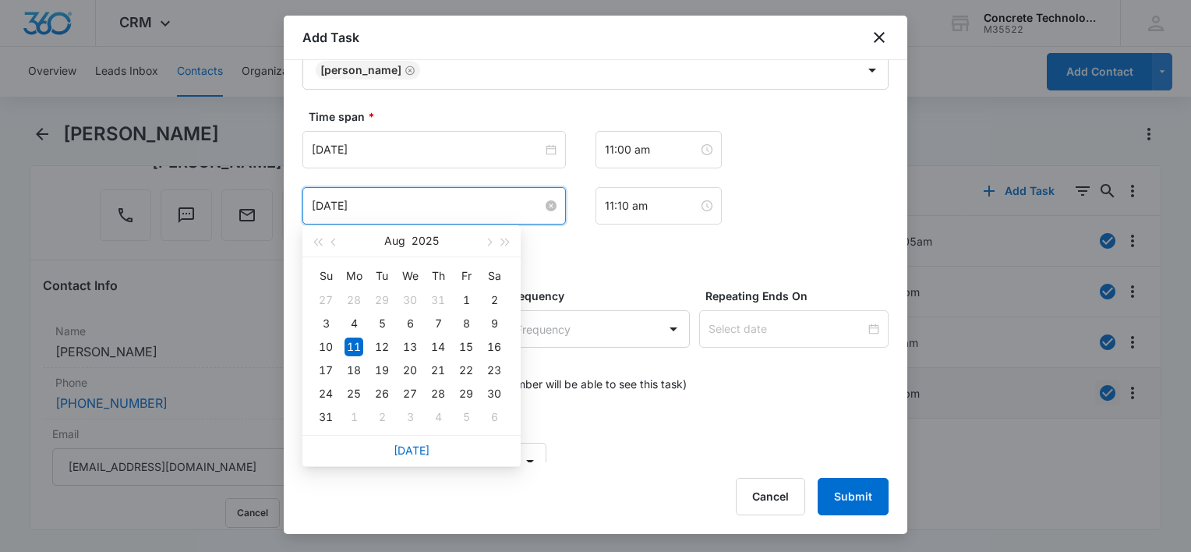
click at [400, 209] on input "[DATE]" at bounding box center [427, 205] width 231 height 17
click at [492, 241] on span "button" at bounding box center [488, 243] width 8 height 8
type input "[DATE]"
click at [377, 342] on div "14" at bounding box center [382, 347] width 19 height 19
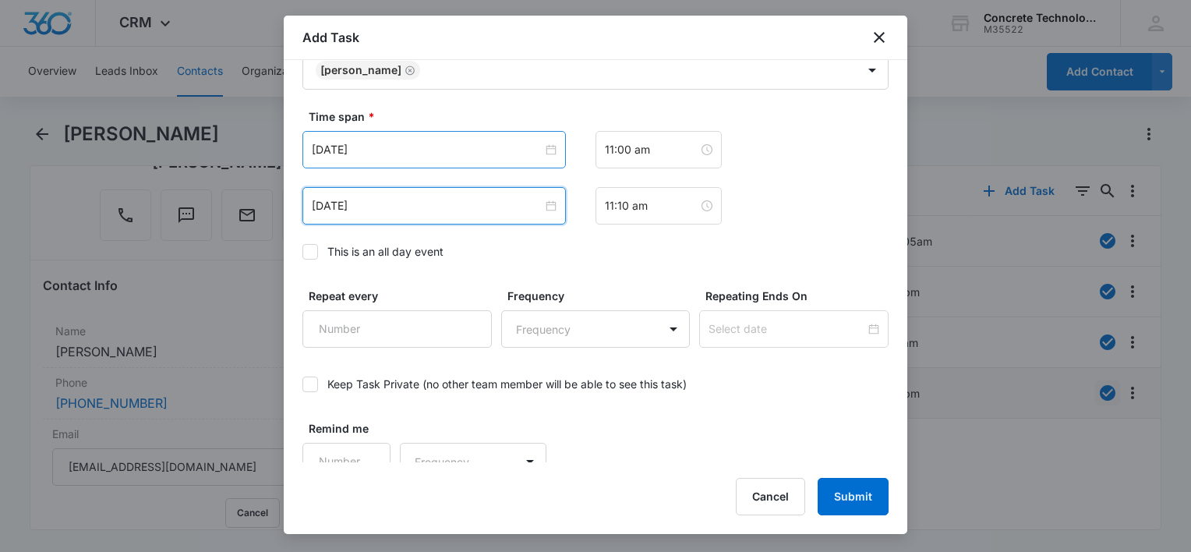
click at [424, 159] on div "[DATE]" at bounding box center [435, 149] width 264 height 37
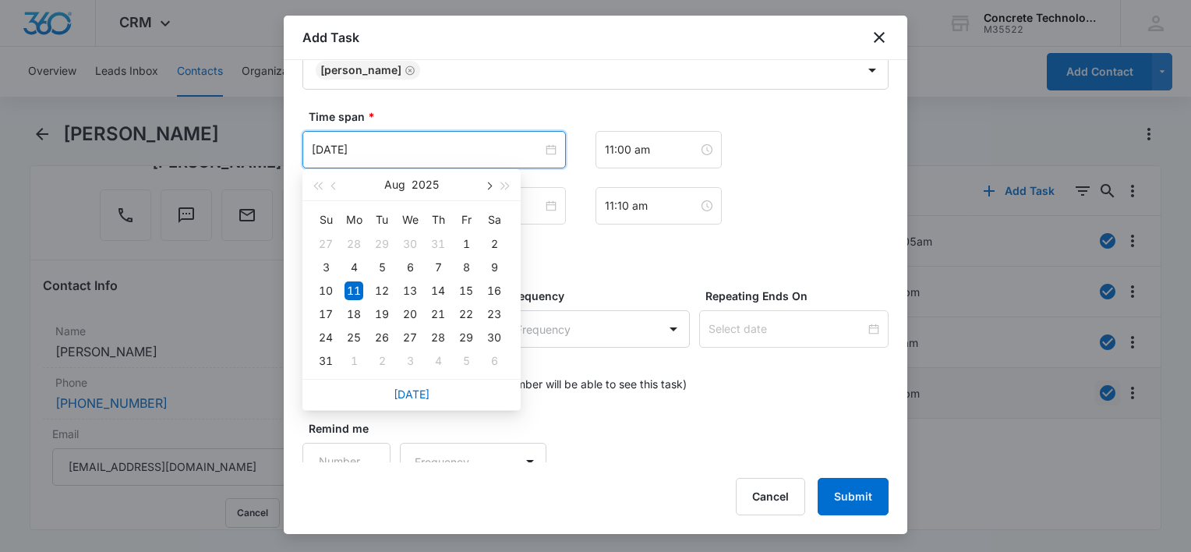
click at [484, 182] on button "button" at bounding box center [488, 184] width 17 height 31
click at [488, 187] on span "button" at bounding box center [488, 186] width 8 height 8
type input "[DATE]"
click at [376, 285] on div "14" at bounding box center [382, 290] width 19 height 19
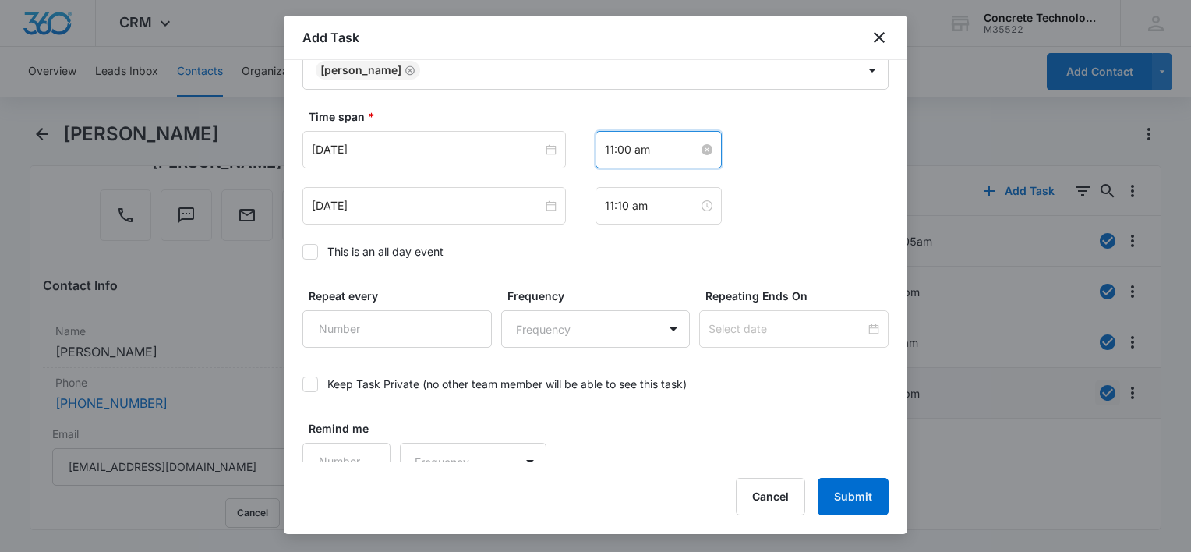
click at [661, 145] on input "11:00 am" at bounding box center [652, 149] width 94 height 17
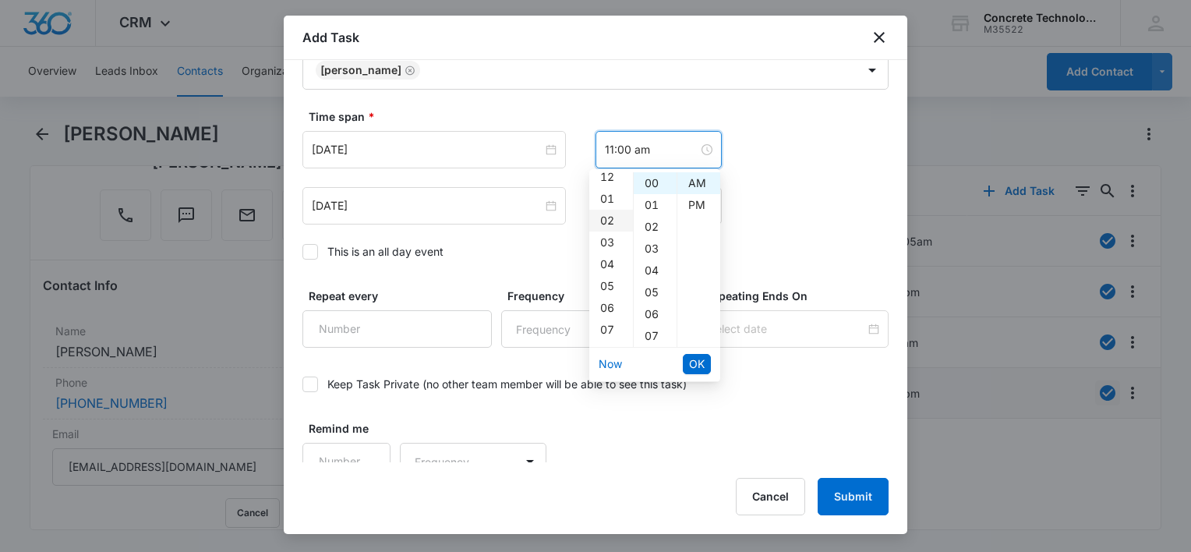
click at [608, 218] on div "02" at bounding box center [612, 221] width 44 height 22
click at [653, 294] on div "30" at bounding box center [655, 292] width 43 height 22
click at [695, 206] on div "PM" at bounding box center [699, 205] width 43 height 22
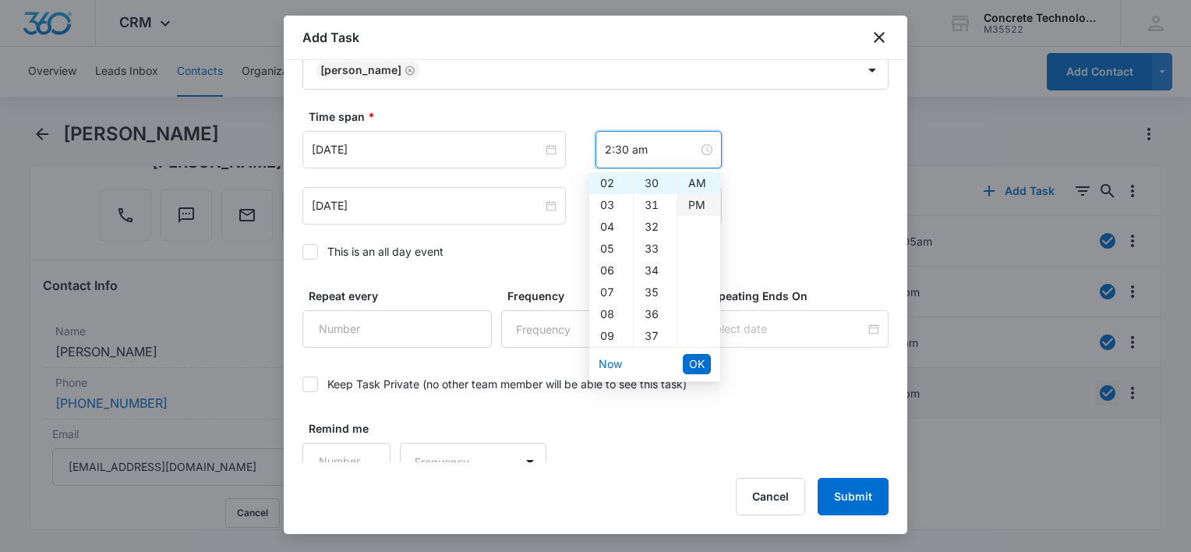
type input "2:30 pm"
click at [693, 359] on span "OK" at bounding box center [697, 364] width 16 height 17
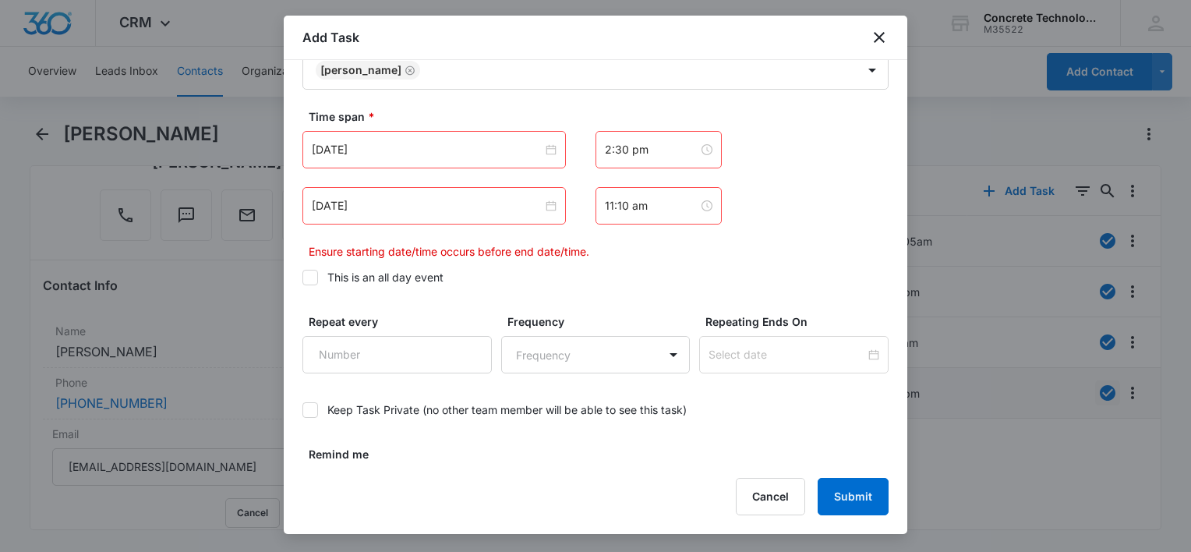
click at [670, 214] on div "11:10 am" at bounding box center [659, 205] width 126 height 37
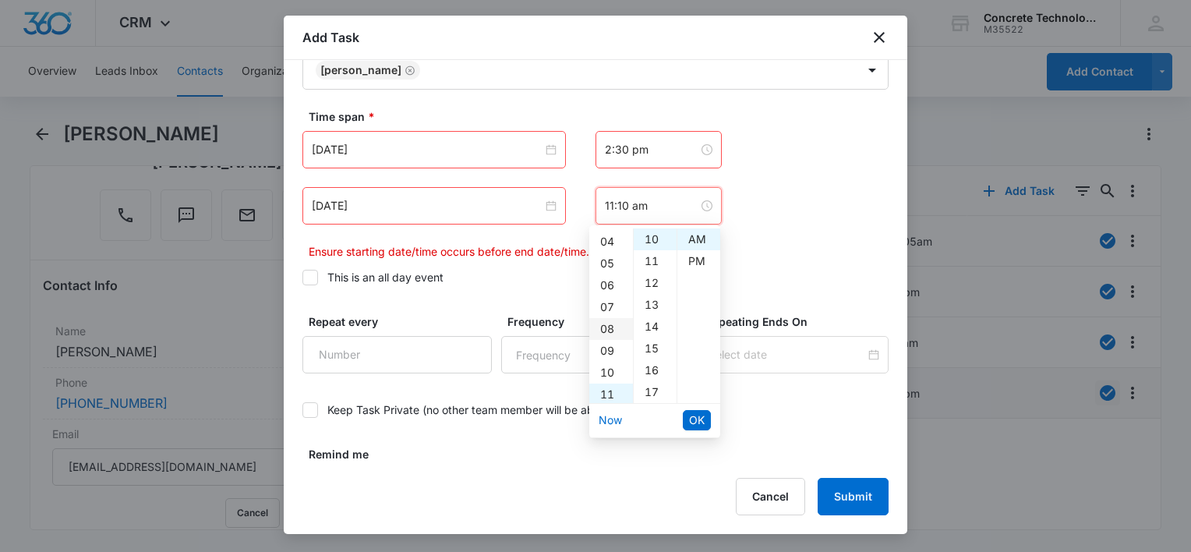
scroll to position [0, 0]
click at [605, 281] on div "02" at bounding box center [612, 283] width 44 height 22
click at [652, 237] on div "35" at bounding box center [655, 239] width 43 height 22
click at [689, 259] on div "PM" at bounding box center [699, 261] width 43 height 22
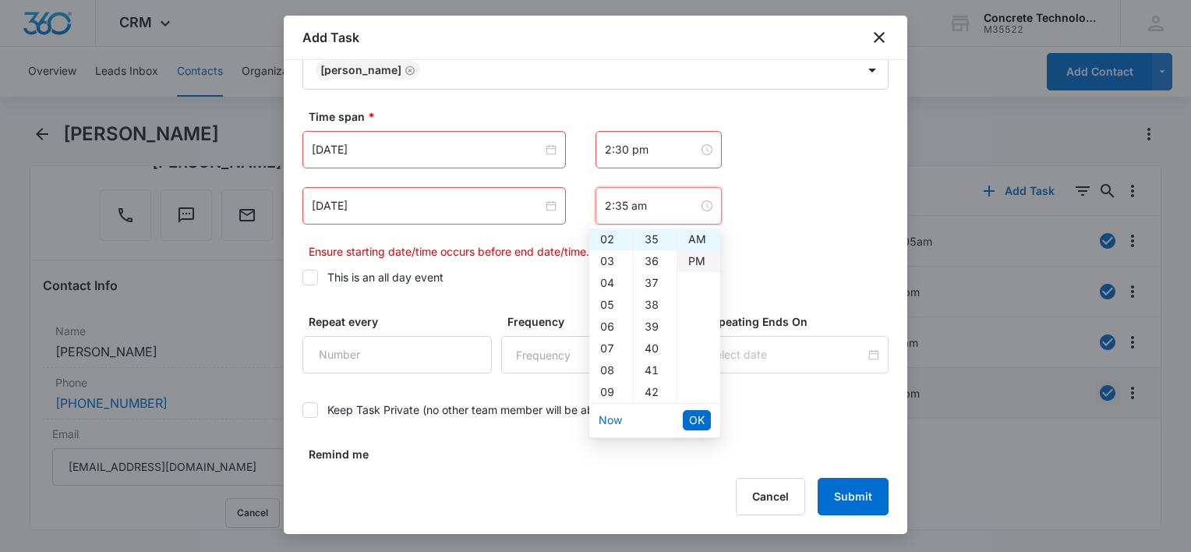
type input "2:35 pm"
click at [696, 418] on span "OK" at bounding box center [697, 420] width 16 height 17
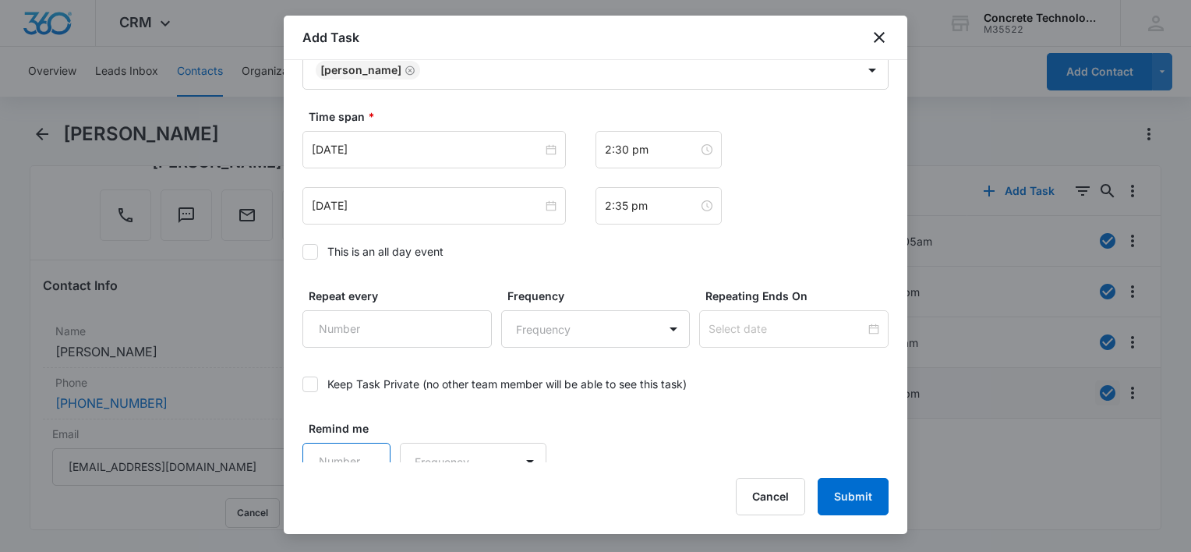
click at [358, 452] on input "Remind me" at bounding box center [347, 461] width 88 height 37
click at [366, 450] on input "1" at bounding box center [347, 461] width 88 height 37
click at [366, 450] on input "2" at bounding box center [347, 461] width 88 height 37
click at [366, 450] on input "3" at bounding box center [347, 461] width 88 height 37
click at [366, 450] on input "4" at bounding box center [347, 461] width 88 height 37
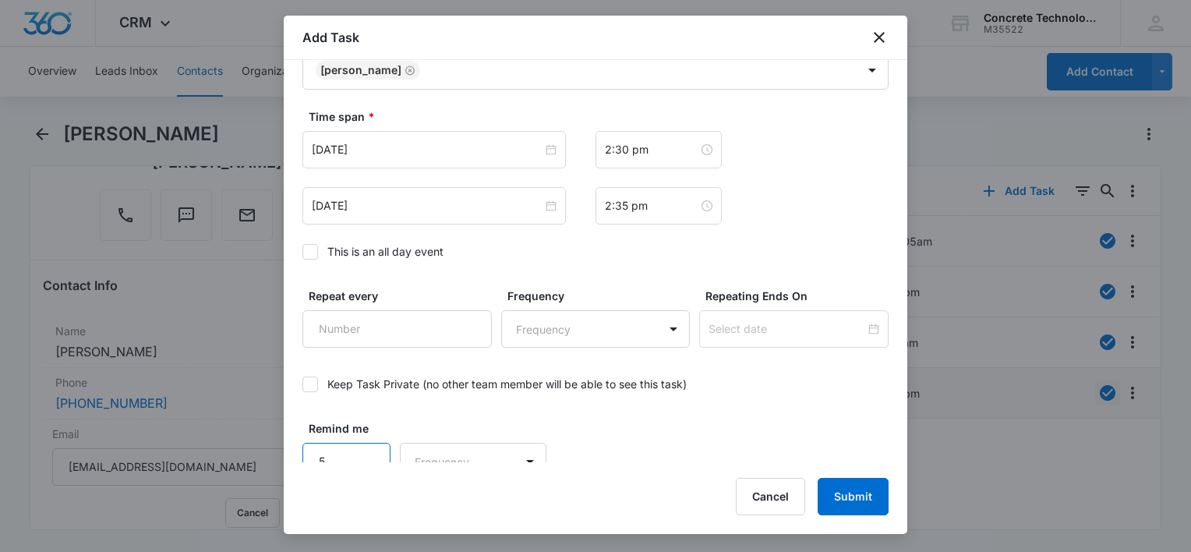
type input "5"
click at [366, 450] on input "5" at bounding box center [347, 461] width 88 height 37
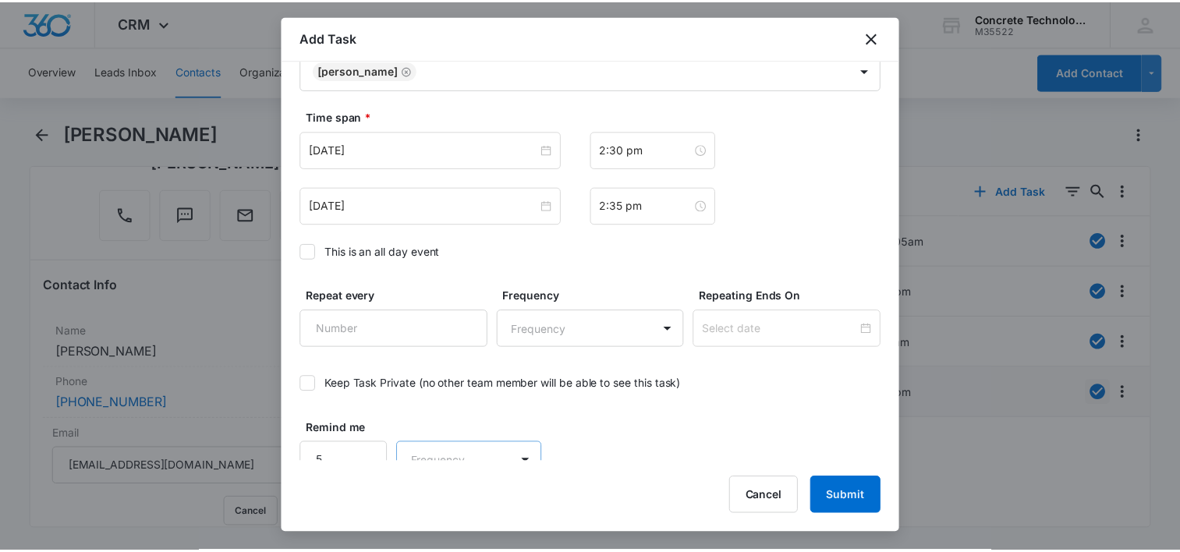
scroll to position [1029, 0]
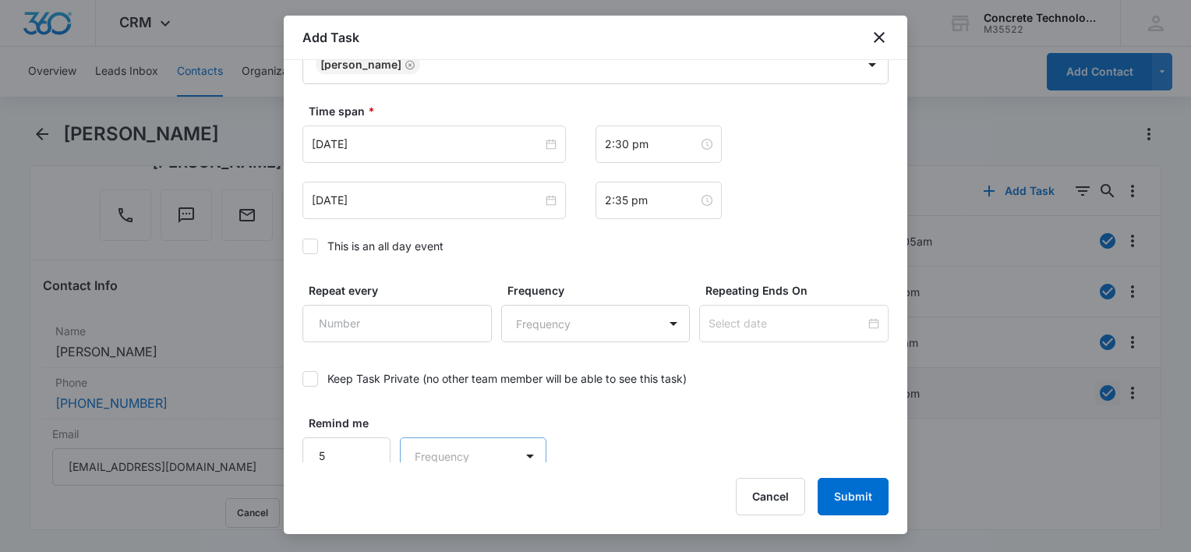
click at [444, 453] on body "CRM Apps Reputation Websites Forms CRM Email Social Content Ads Intelligence Fi…" at bounding box center [595, 276] width 1191 height 552
click at [447, 346] on p "Minutes" at bounding box center [437, 342] width 41 height 16
click at [845, 499] on button "Submit" at bounding box center [853, 496] width 71 height 37
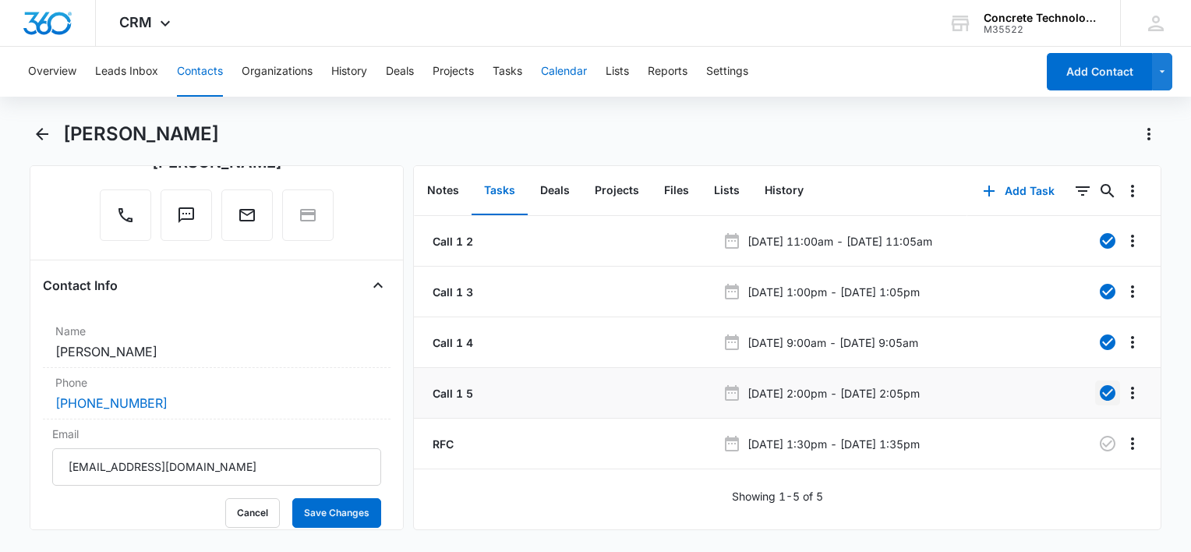
click at [572, 75] on button "Calendar" at bounding box center [564, 72] width 46 height 50
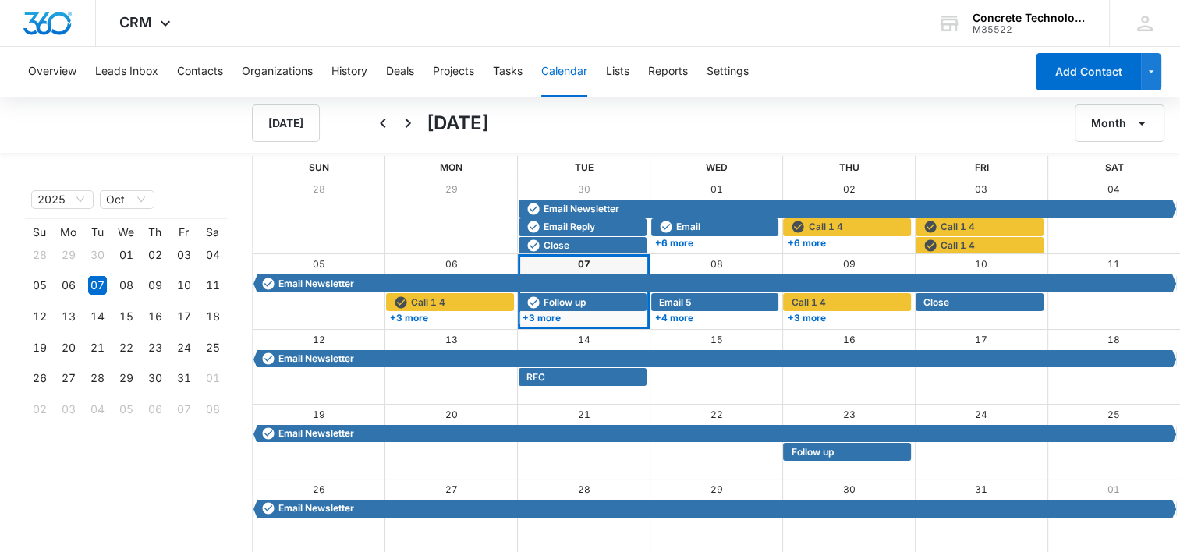
click at [590, 267] on div "07" at bounding box center [584, 264] width 133 height 20
click at [589, 264] on link "07" at bounding box center [584, 264] width 12 height 12
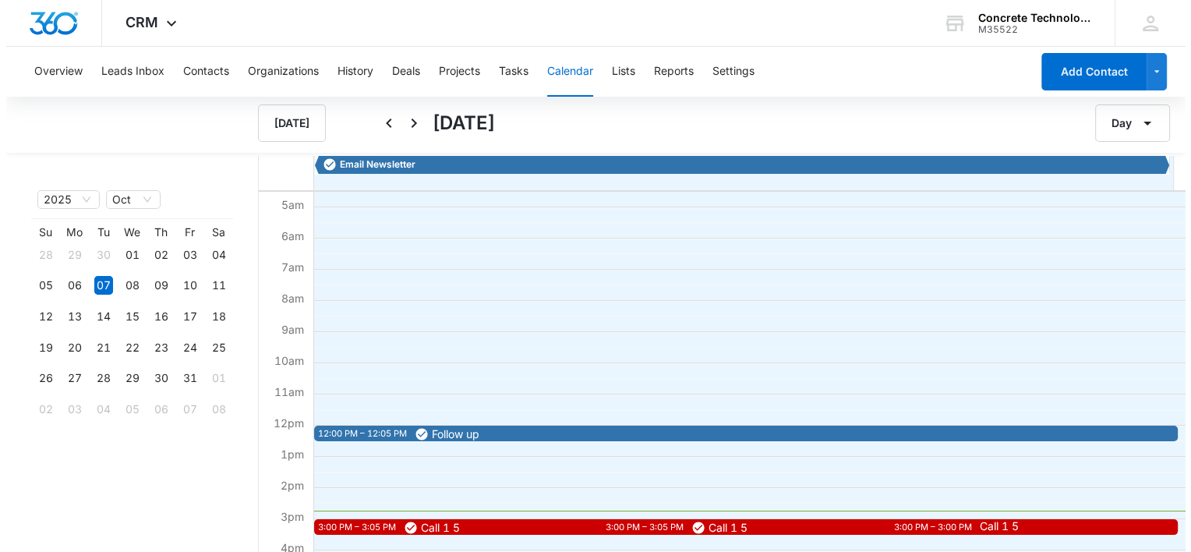
scroll to position [312, 0]
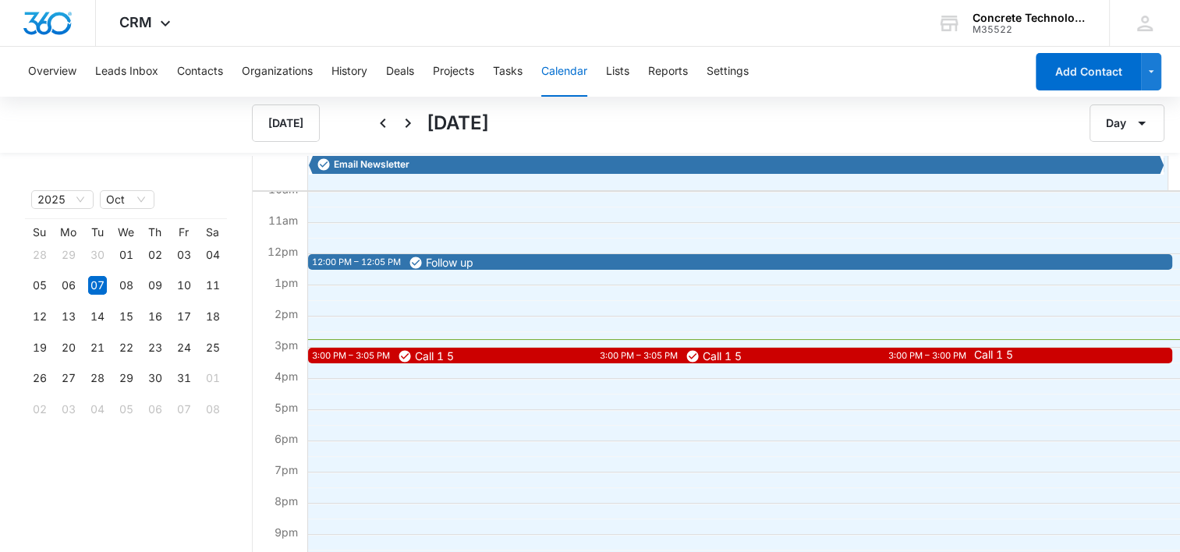
click at [1008, 357] on span "Call 1 5" at bounding box center [1112, 354] width 276 height 11
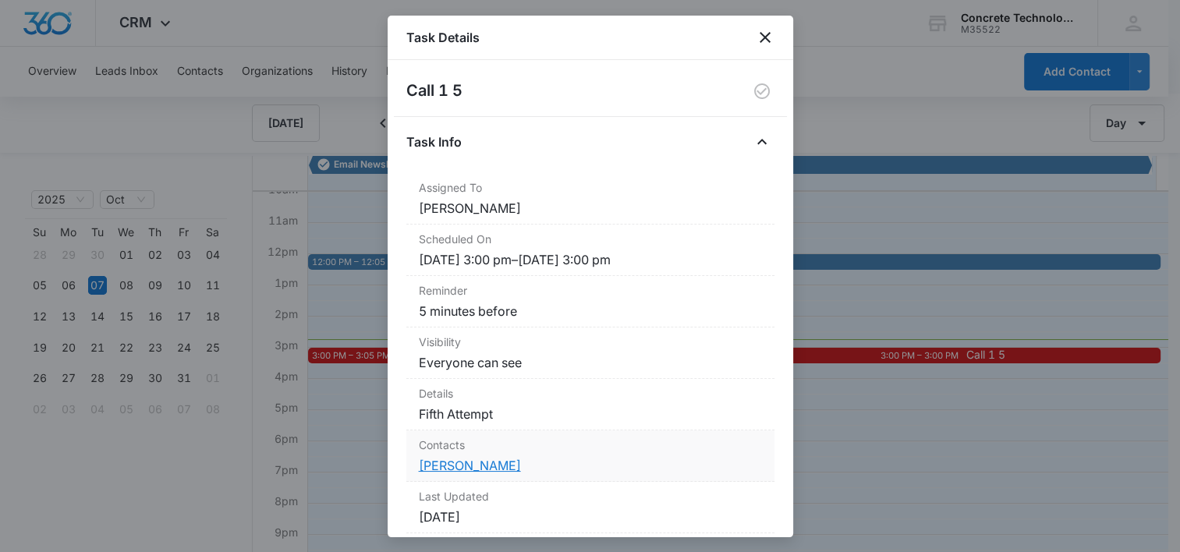
click at [452, 466] on link "[PERSON_NAME]" at bounding box center [470, 466] width 102 height 16
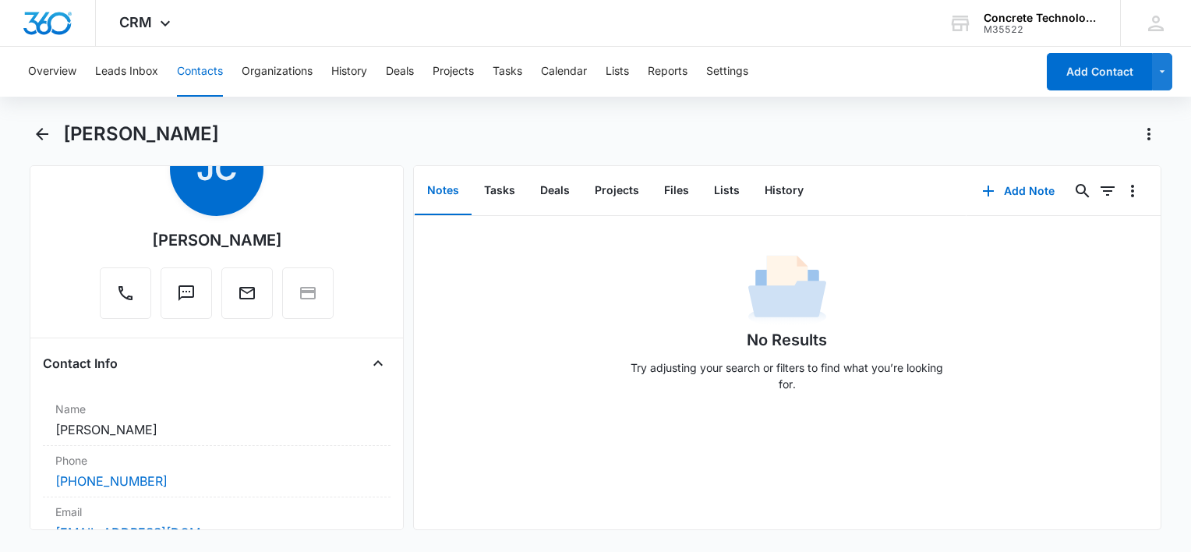
scroll to position [234, 0]
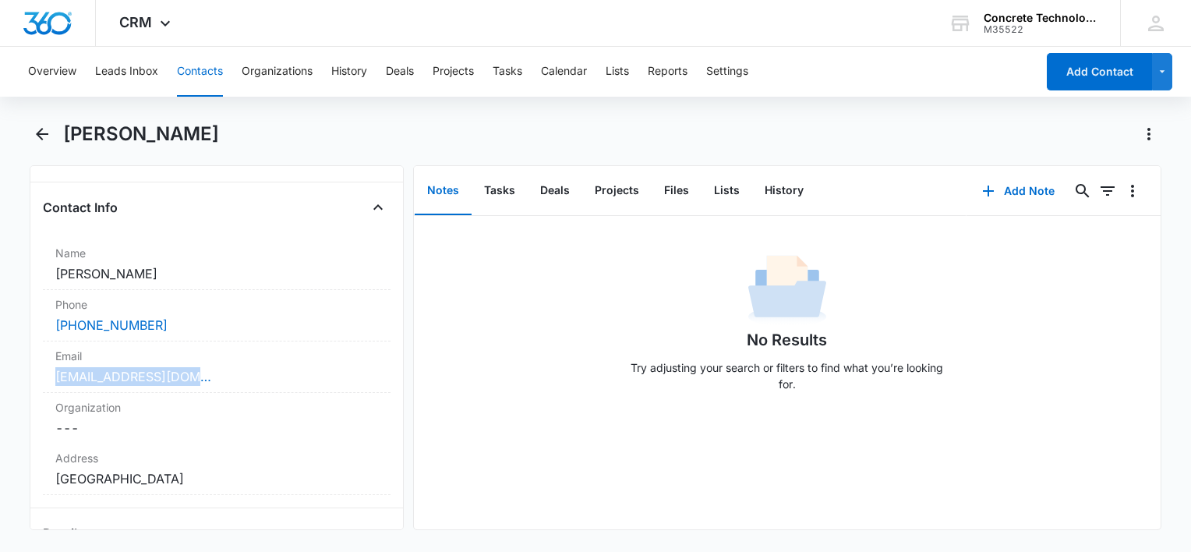
drag, startPoint x: 206, startPoint y: 371, endPoint x: 28, endPoint y: 368, distance: 177.8
click at [28, 368] on main "[PERSON_NAME] Remove [PERSON_NAME] Contact Info Name Cancel Save Changes [PERSO…" at bounding box center [595, 335] width 1191 height 427
drag, startPoint x: 28, startPoint y: 368, endPoint x: 172, endPoint y: 376, distance: 144.5
copy link "[EMAIL_ADDRESS][DOMAIN_NAME]"
click at [1003, 198] on button "Add Note" at bounding box center [1019, 190] width 104 height 37
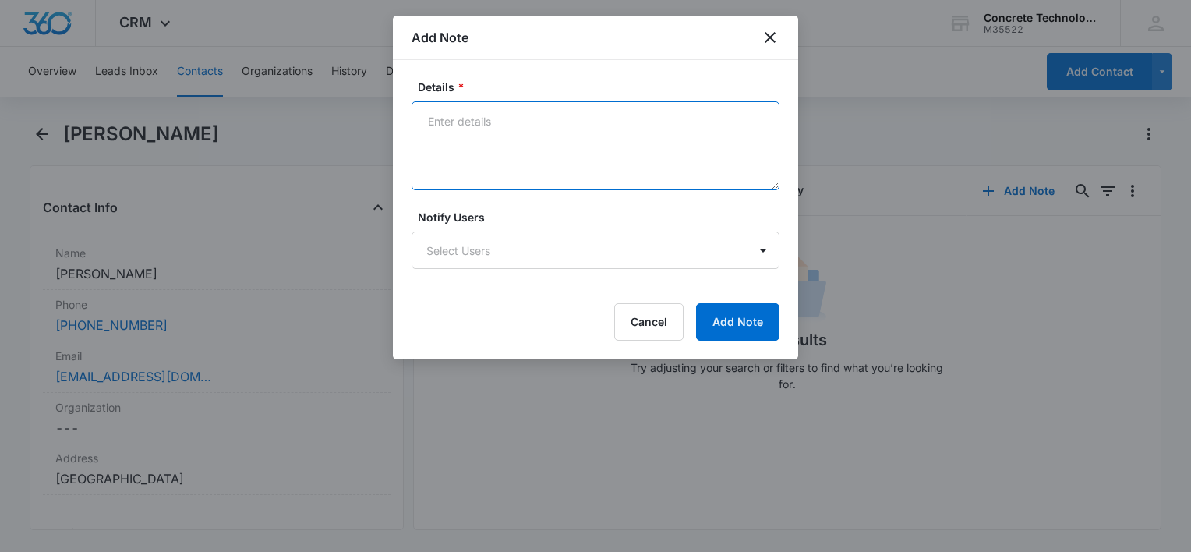
click at [590, 146] on textarea "Details *" at bounding box center [596, 145] width 368 height 89
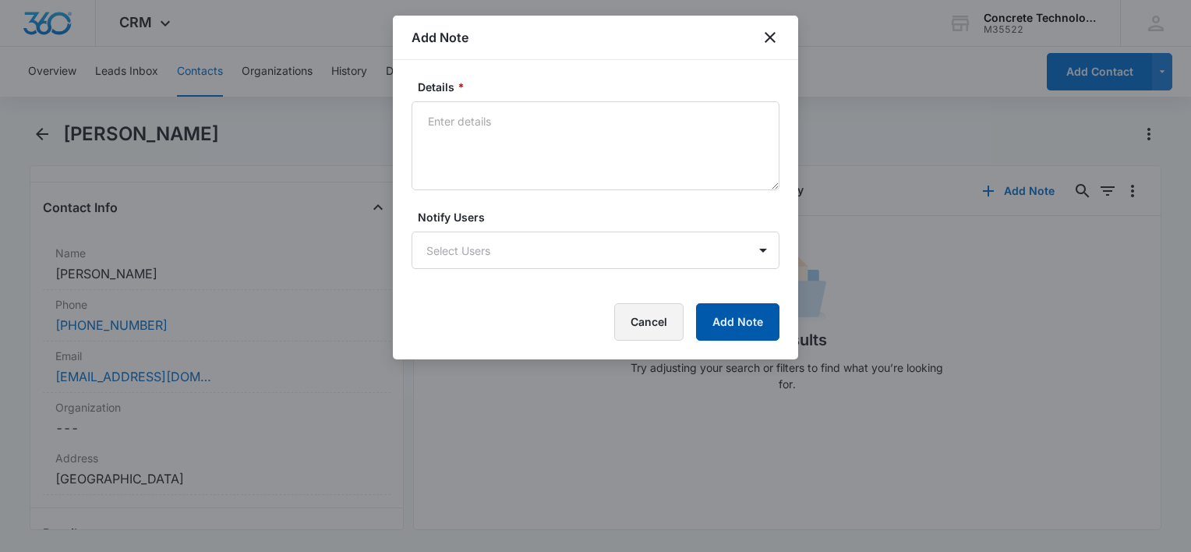
drag, startPoint x: 636, startPoint y: 326, endPoint x: 713, endPoint y: 321, distance: 77.3
click at [636, 324] on button "Cancel" at bounding box center [648, 321] width 69 height 37
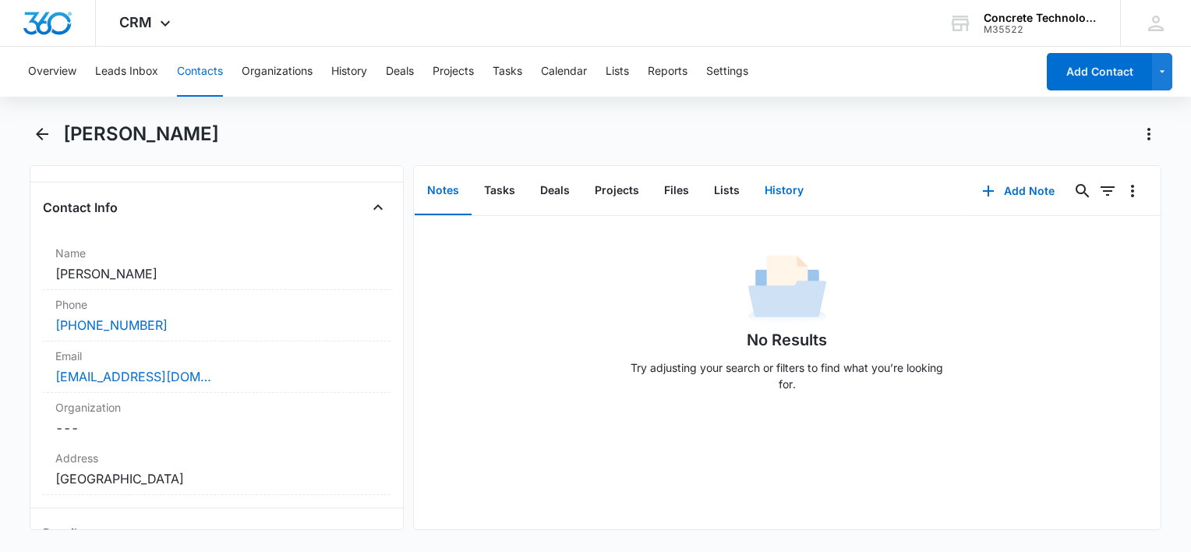
click at [788, 195] on button "History" at bounding box center [784, 191] width 64 height 48
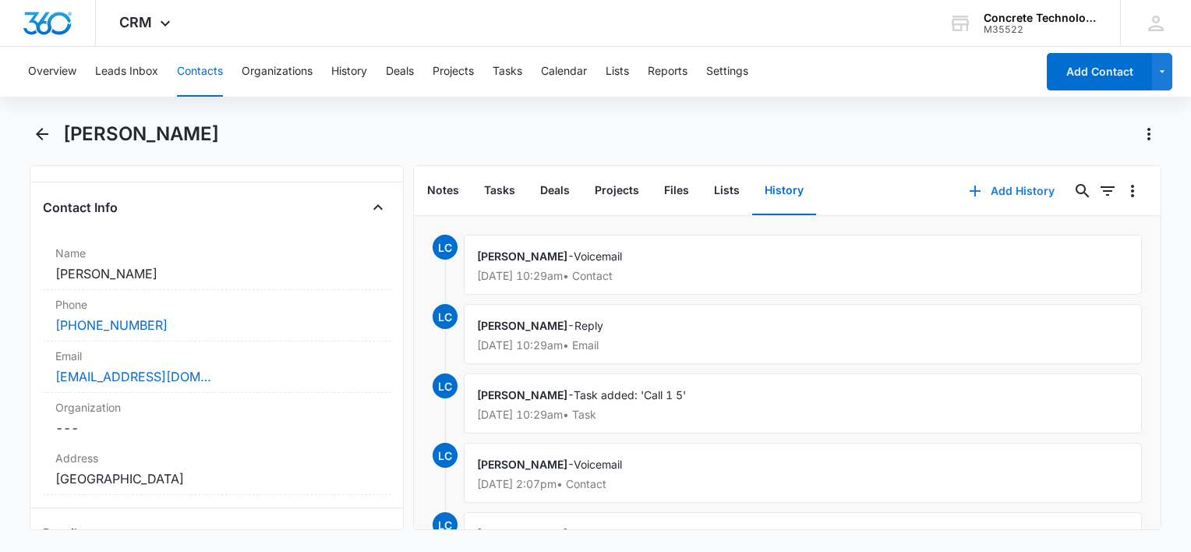
click at [1019, 189] on button "Add History" at bounding box center [1012, 190] width 117 height 37
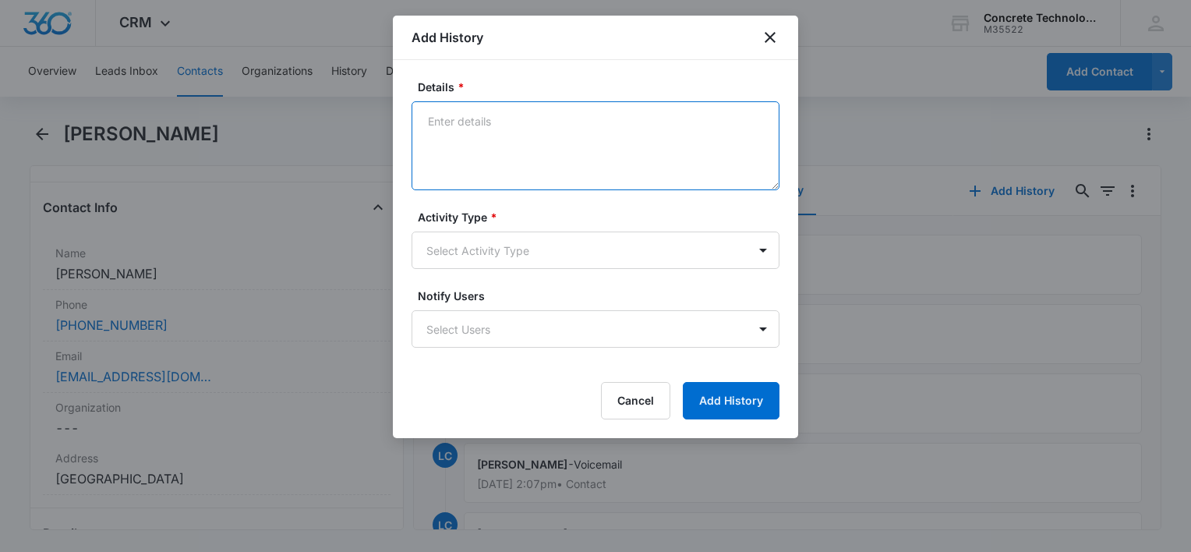
click at [647, 114] on textarea "Details *" at bounding box center [596, 145] width 368 height 89
type textarea "Voicemail"
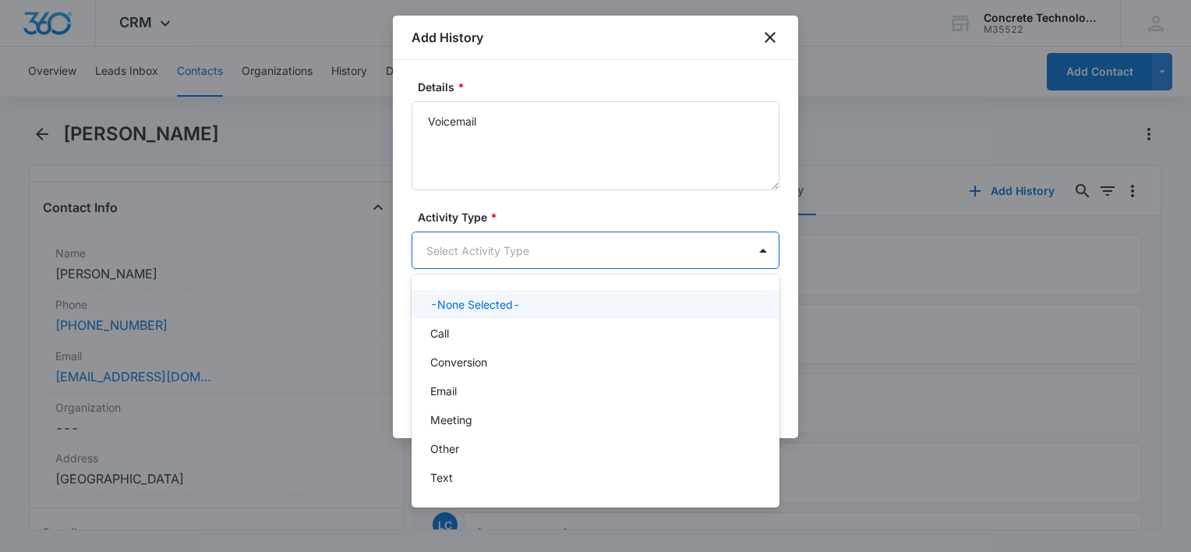
click at [533, 250] on body "CRM Apps Reputation Websites Forms CRM Email Social Content Ads Intelligence Fi…" at bounding box center [595, 276] width 1191 height 552
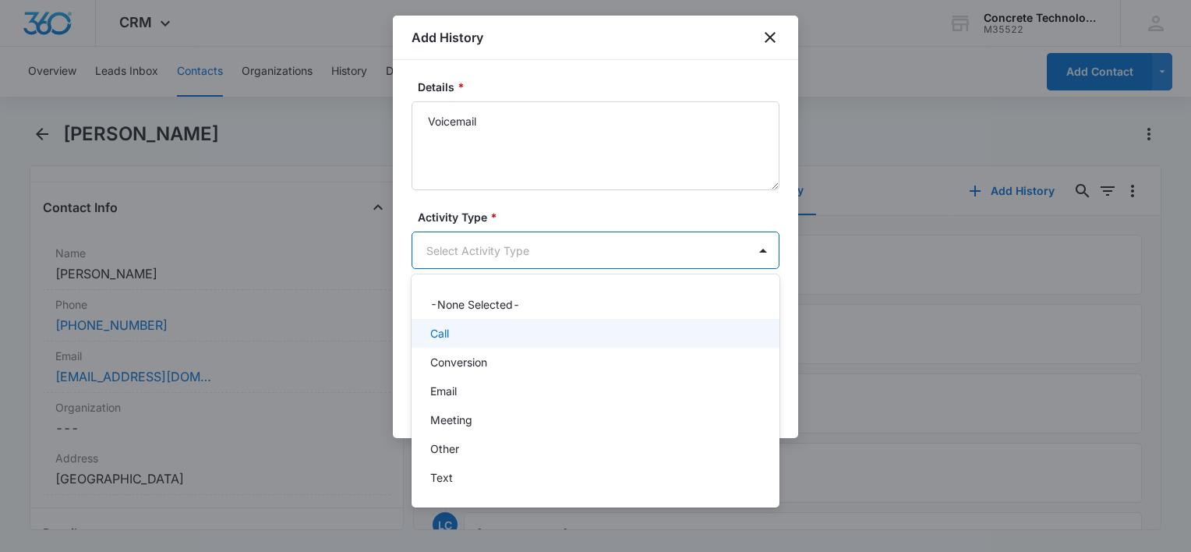
click at [494, 342] on div "Call" at bounding box center [596, 333] width 368 height 29
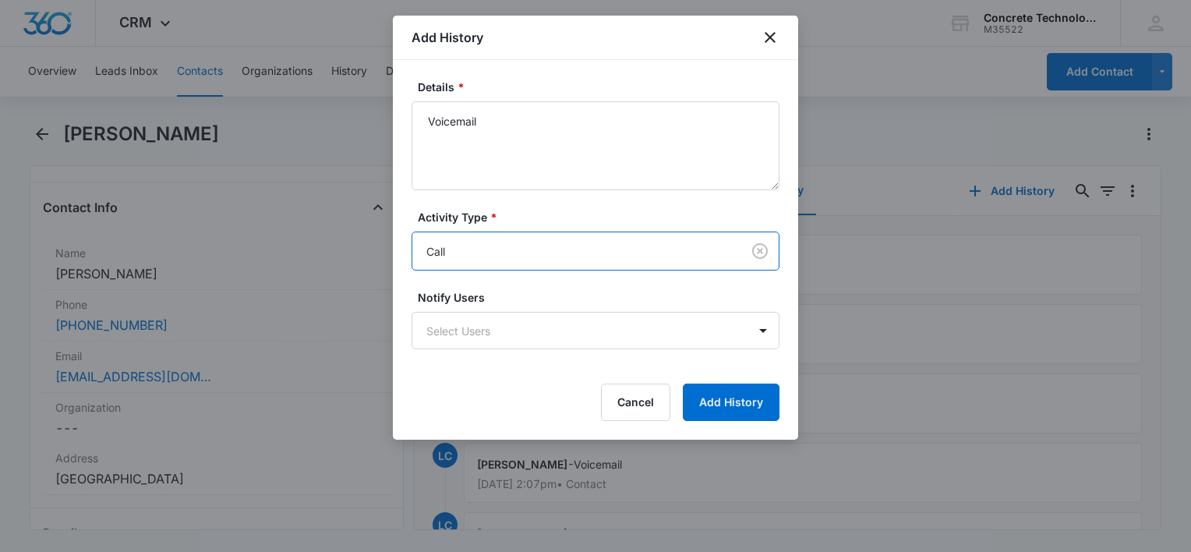
click at [494, 342] on body "CRM Apps Reputation Websites Forms CRM Email Social Content Ads Intelligence Fi…" at bounding box center [595, 276] width 1191 height 552
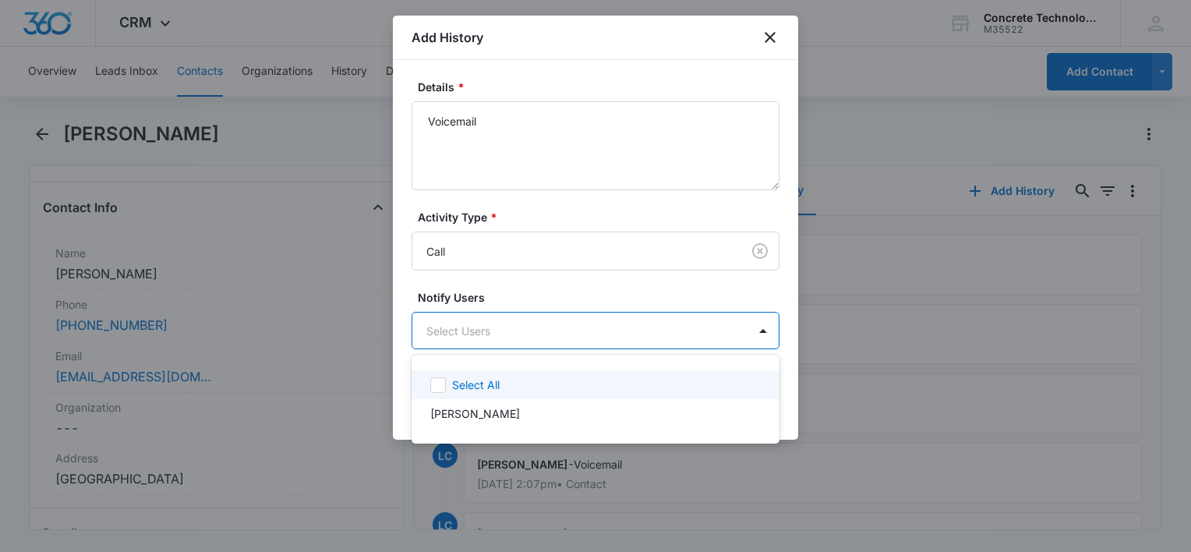
click at [499, 382] on div "Select All" at bounding box center [605, 385] width 306 height 16
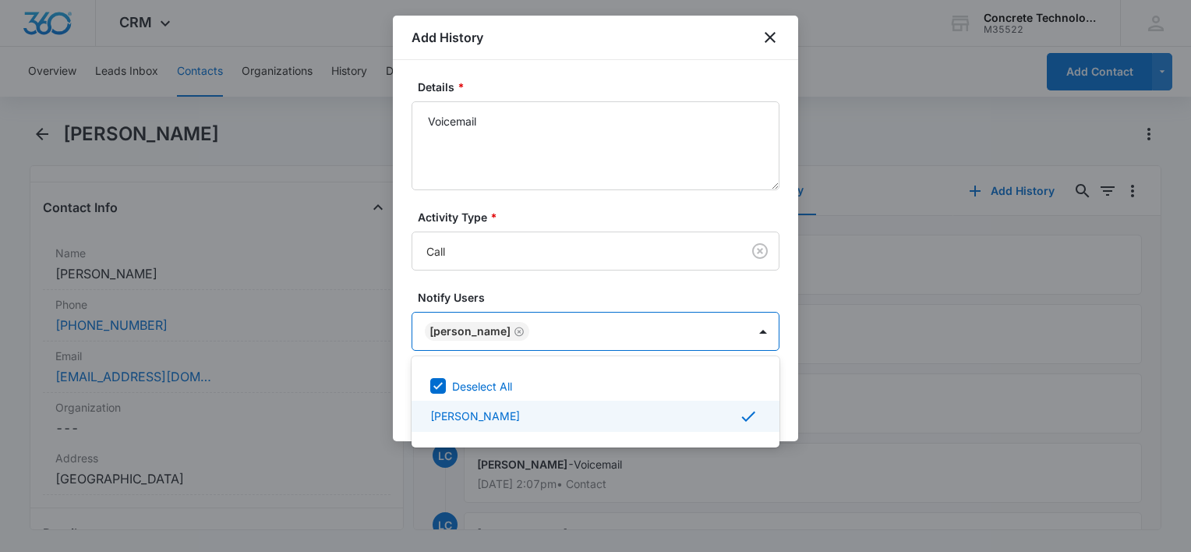
click at [798, 395] on div at bounding box center [595, 276] width 1191 height 552
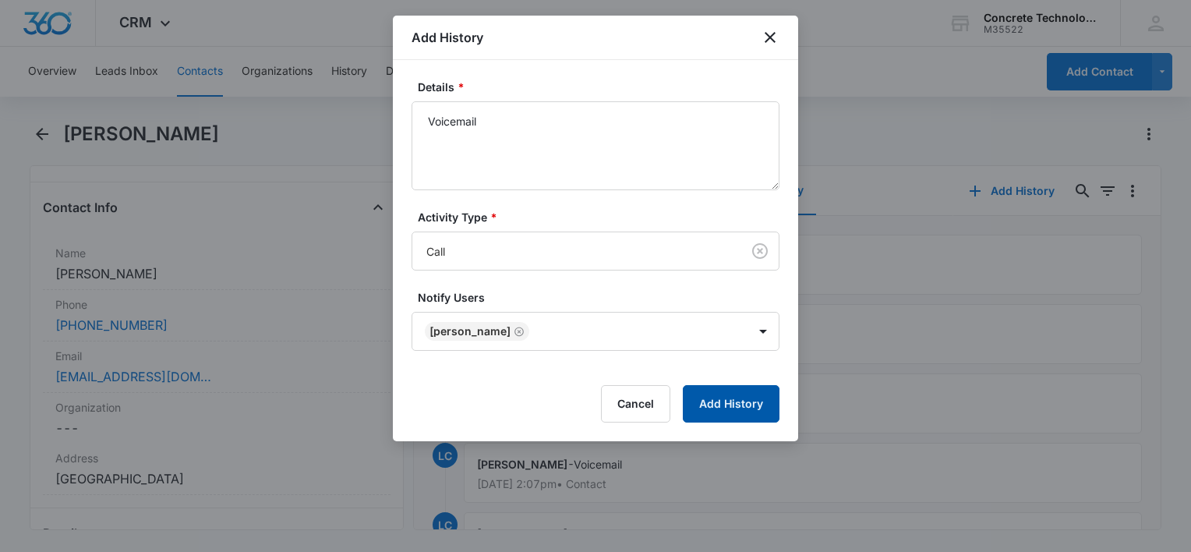
click at [764, 402] on button "Add History" at bounding box center [731, 403] width 97 height 37
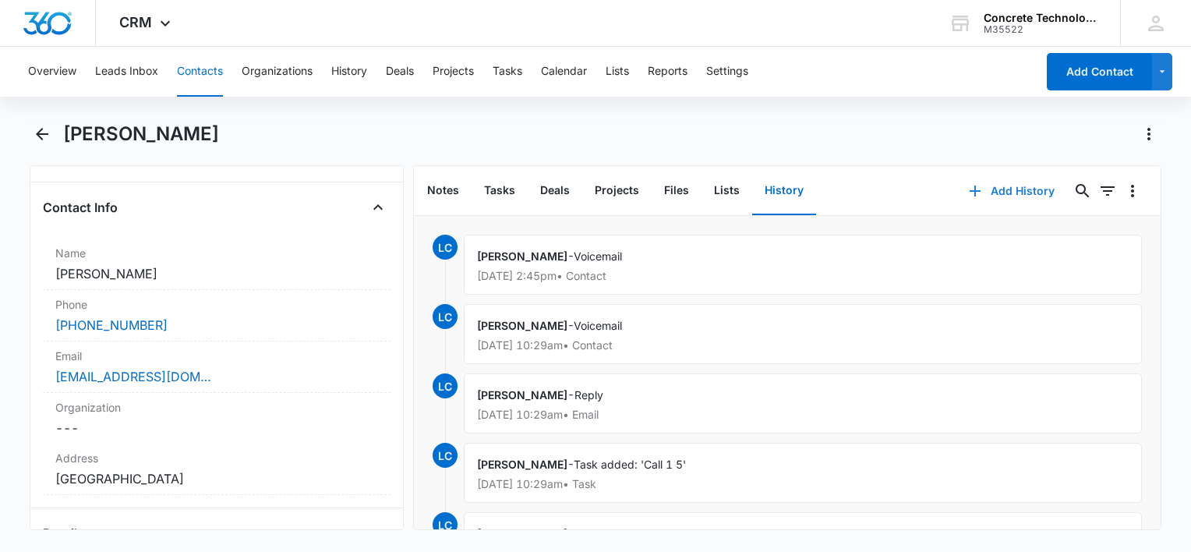
click at [998, 195] on button "Add History" at bounding box center [1012, 190] width 117 height 37
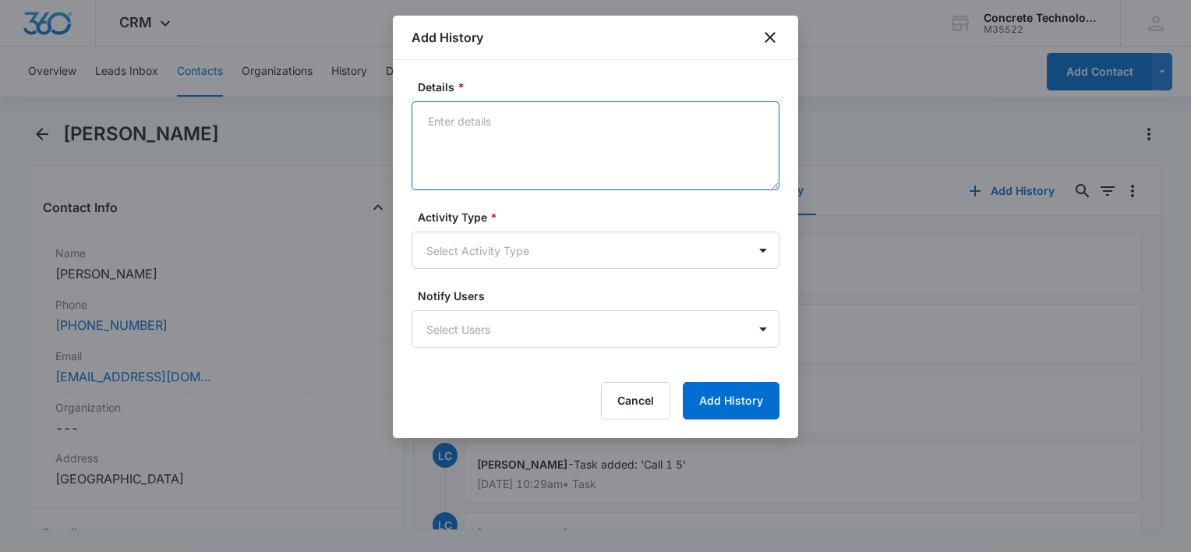
click at [497, 133] on textarea "Details *" at bounding box center [596, 145] width 368 height 89
type textarea "Final"
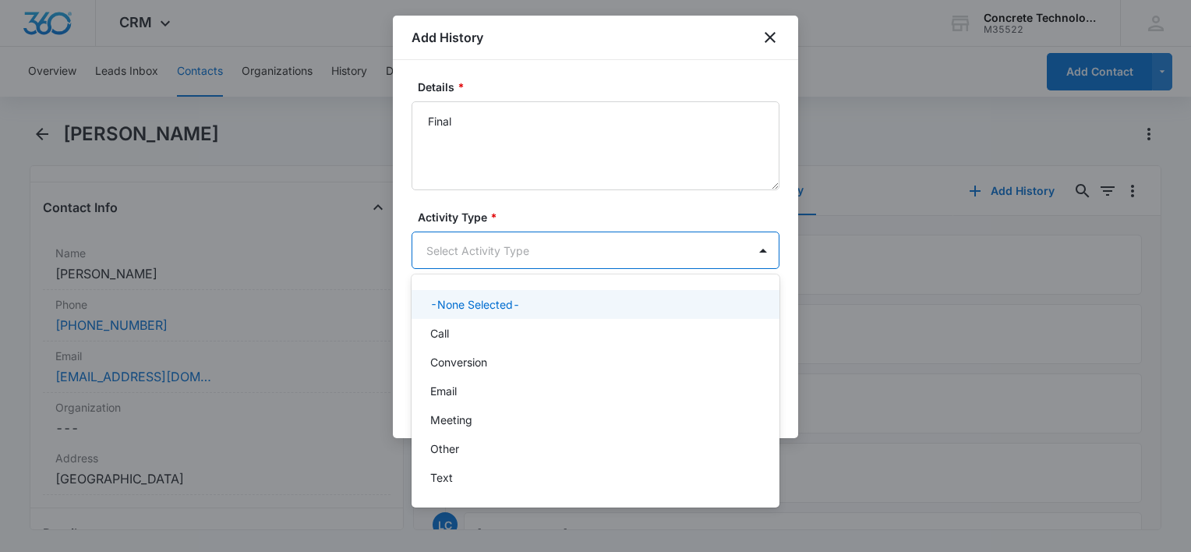
click at [524, 254] on body "CRM Apps Reputation Websites Forms CRM Email Social Content Ads Intelligence Fi…" at bounding box center [595, 276] width 1191 height 552
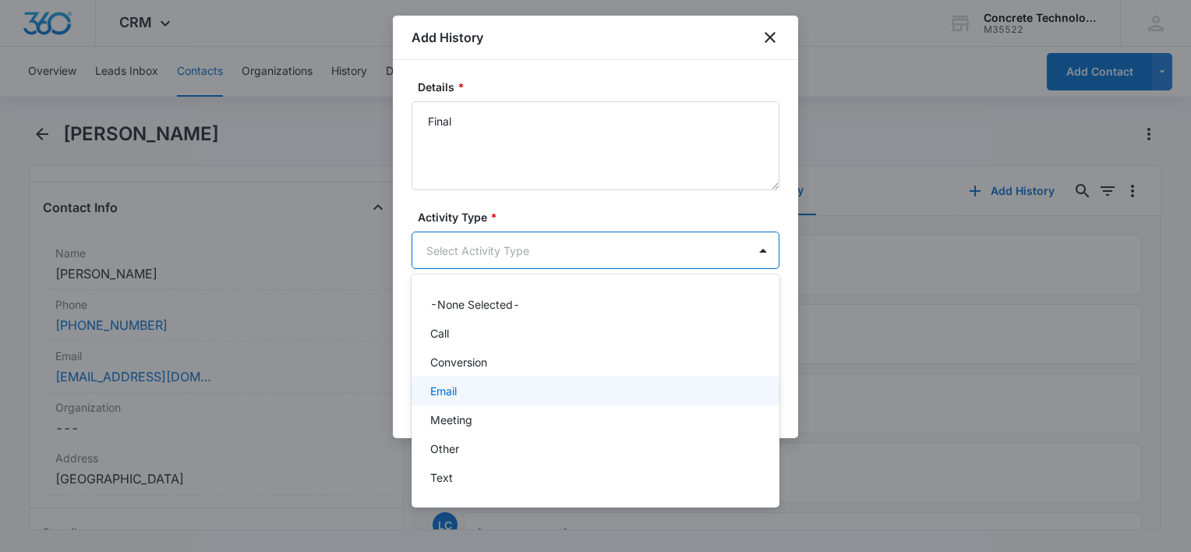
click at [464, 384] on div "Email" at bounding box center [594, 391] width 328 height 16
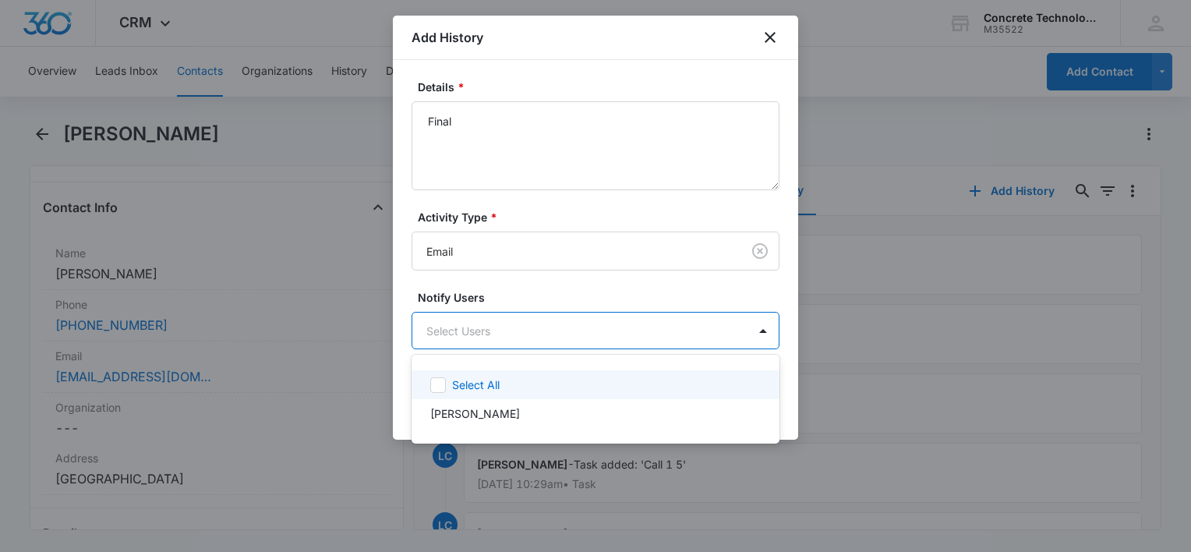
click at [480, 339] on body "CRM Apps Reputation Websites Forms CRM Email Social Content Ads Intelligence Fi…" at bounding box center [595, 276] width 1191 height 552
click at [469, 374] on div "Select All" at bounding box center [596, 384] width 368 height 29
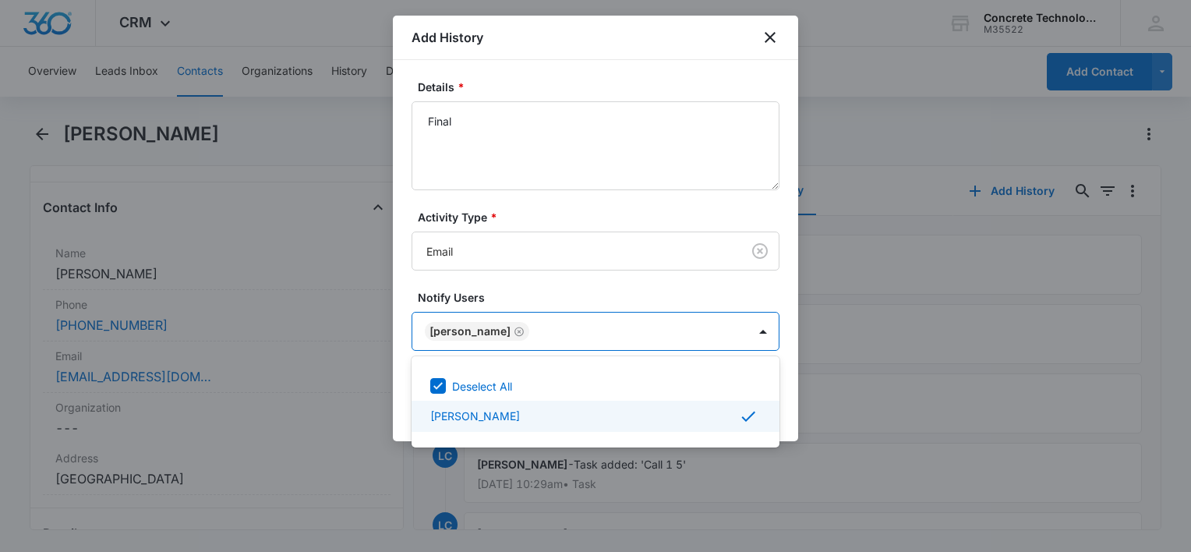
click at [784, 405] on div at bounding box center [595, 276] width 1191 height 552
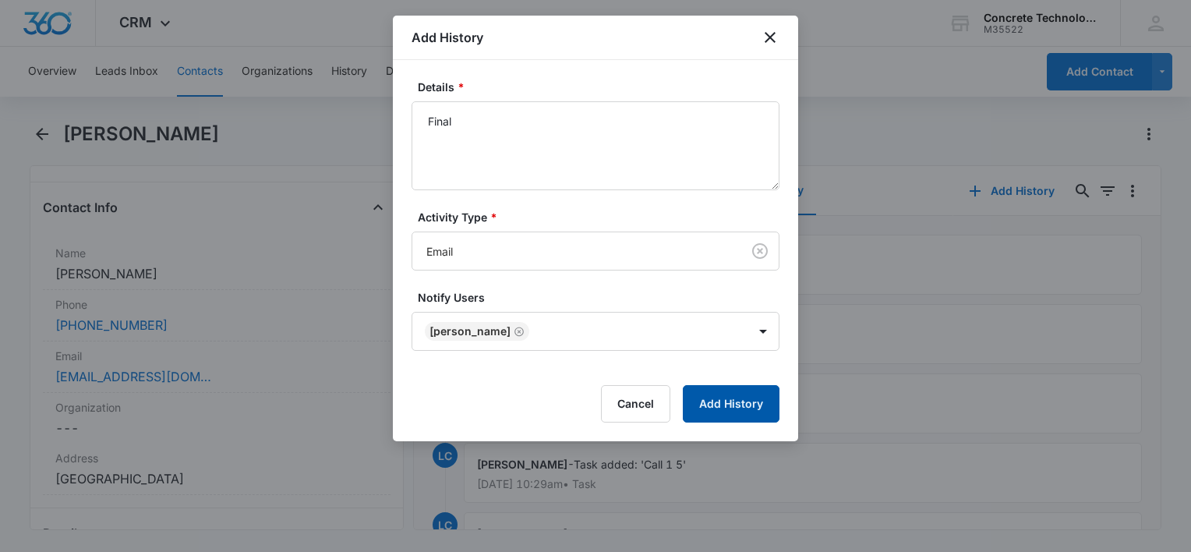
click at [757, 407] on button "Add History" at bounding box center [731, 403] width 97 height 37
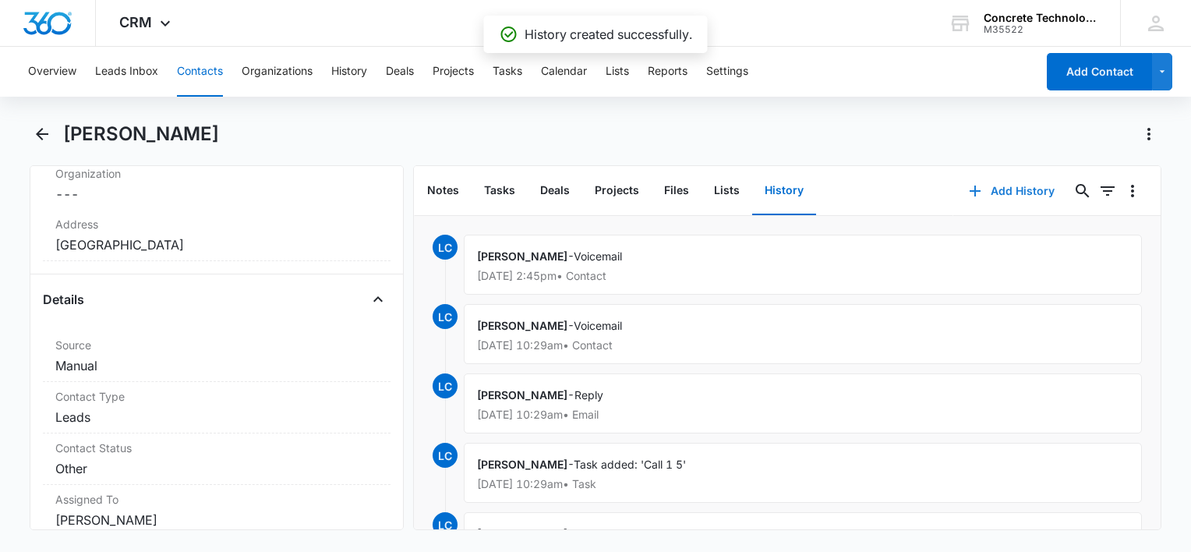
scroll to position [624, 0]
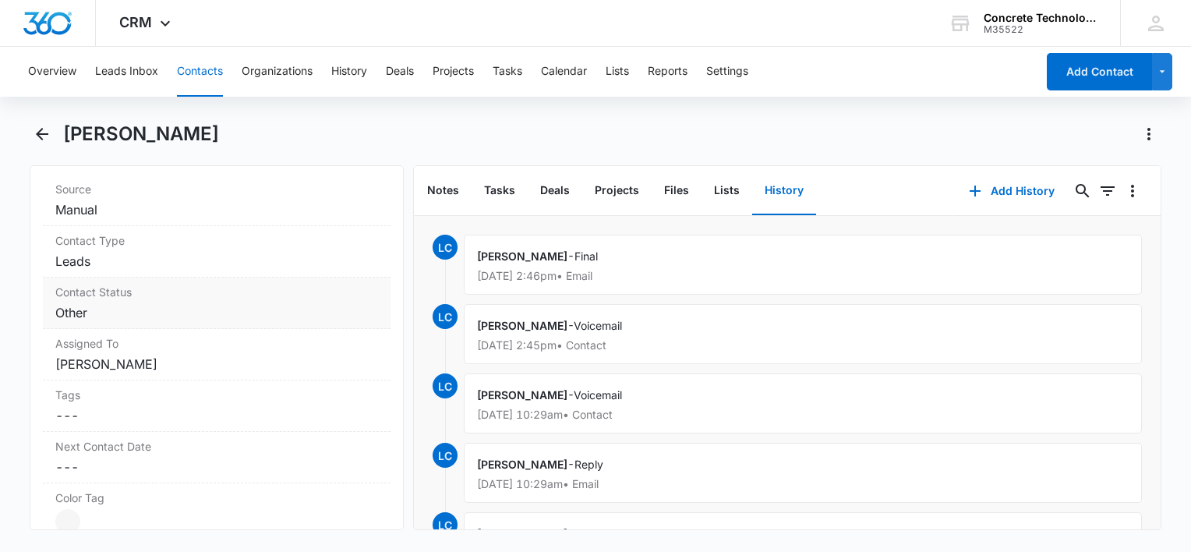
click at [172, 306] on dd "Cancel Save Changes Other" at bounding box center [216, 312] width 323 height 19
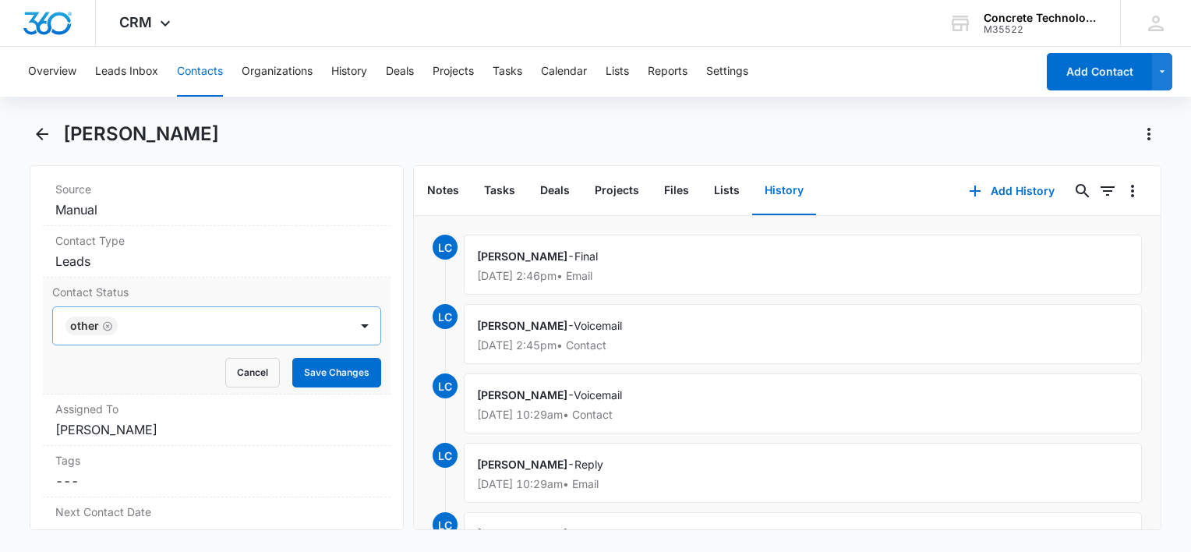
click at [108, 323] on icon "Remove Other" at bounding box center [107, 325] width 9 height 9
click at [111, 324] on div at bounding box center [198, 326] width 262 height 22
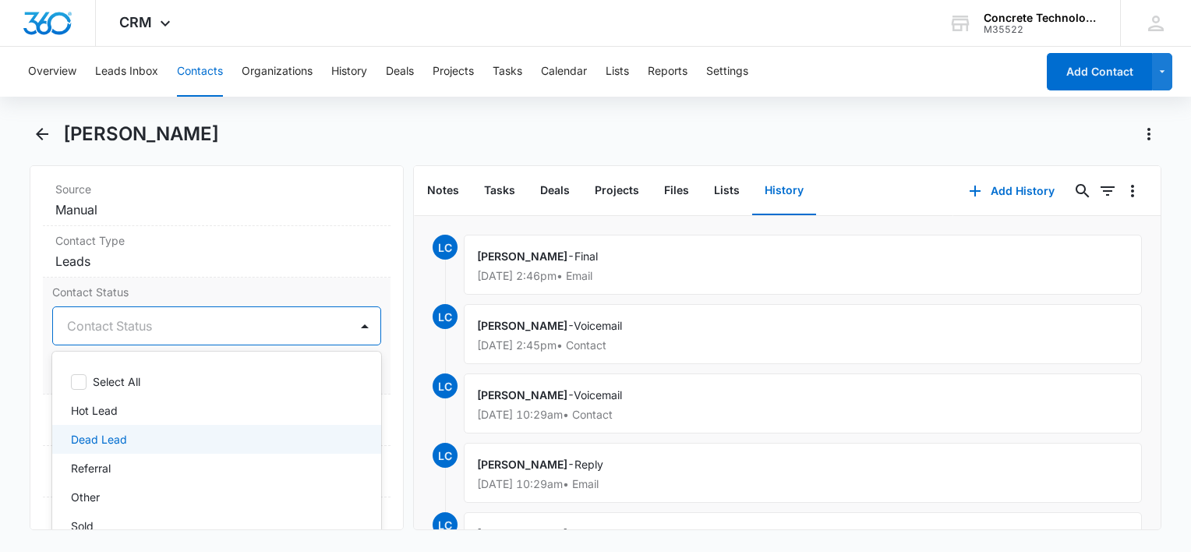
click at [81, 439] on p "Dead Lead" at bounding box center [99, 439] width 56 height 16
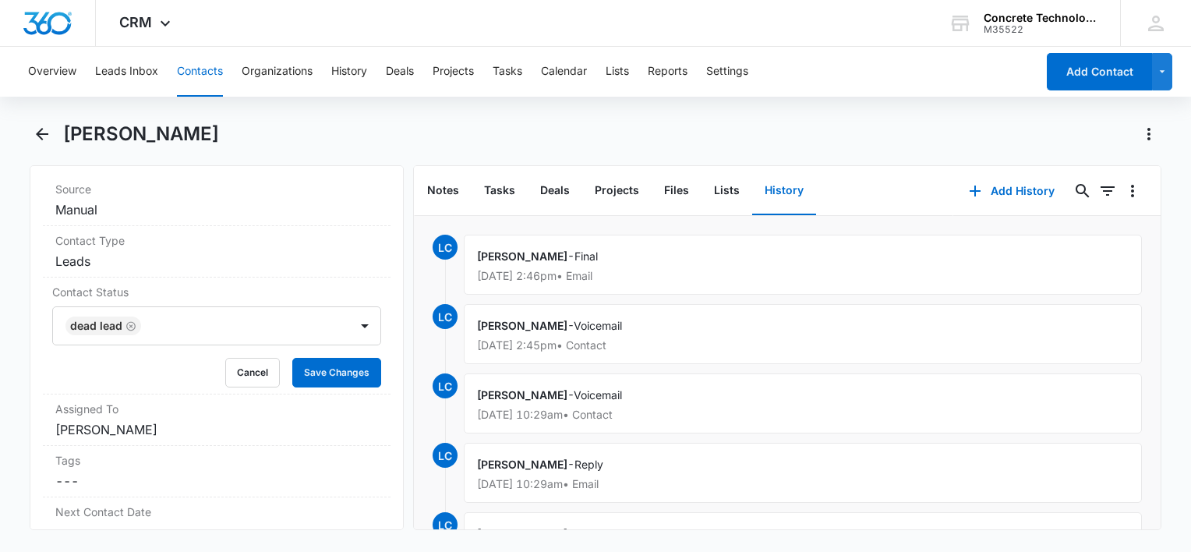
click at [894, 119] on div "Overview Leads Inbox Contacts Organizations History Deals Projects Tasks Calend…" at bounding box center [595, 298] width 1191 height 502
